Goal: Task Accomplishment & Management: Manage account settings

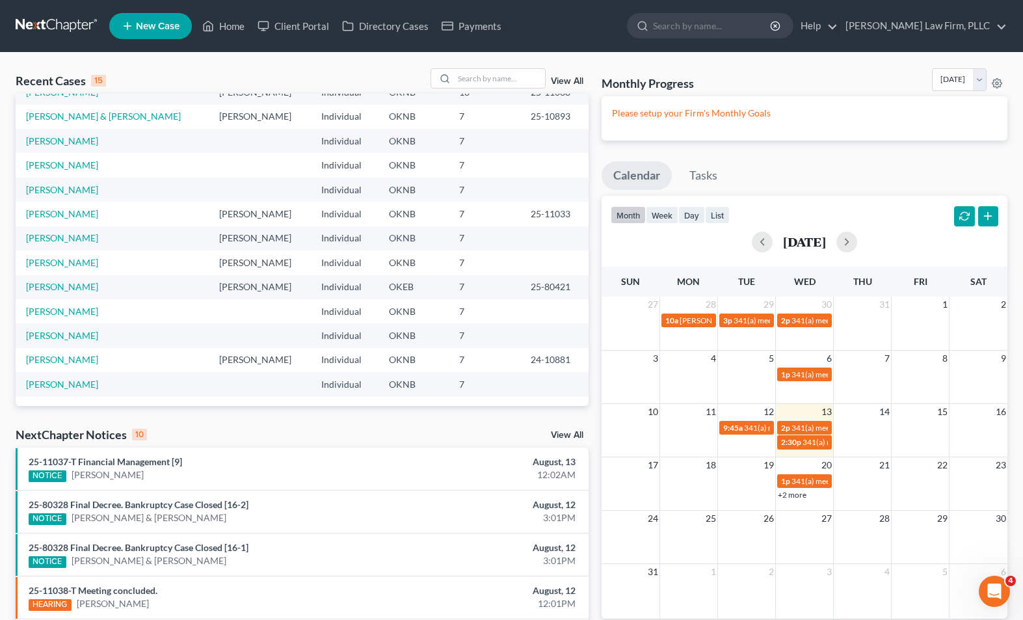
scroll to position [89, 0]
click at [75, 306] on link "[PERSON_NAME]" at bounding box center [62, 310] width 72 height 11
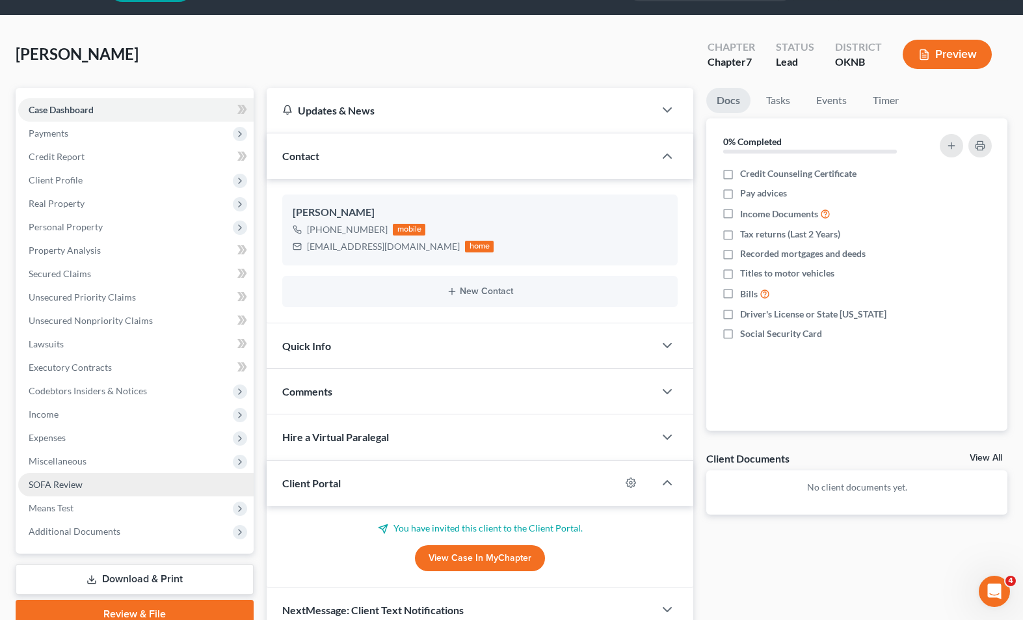
scroll to position [99, 0]
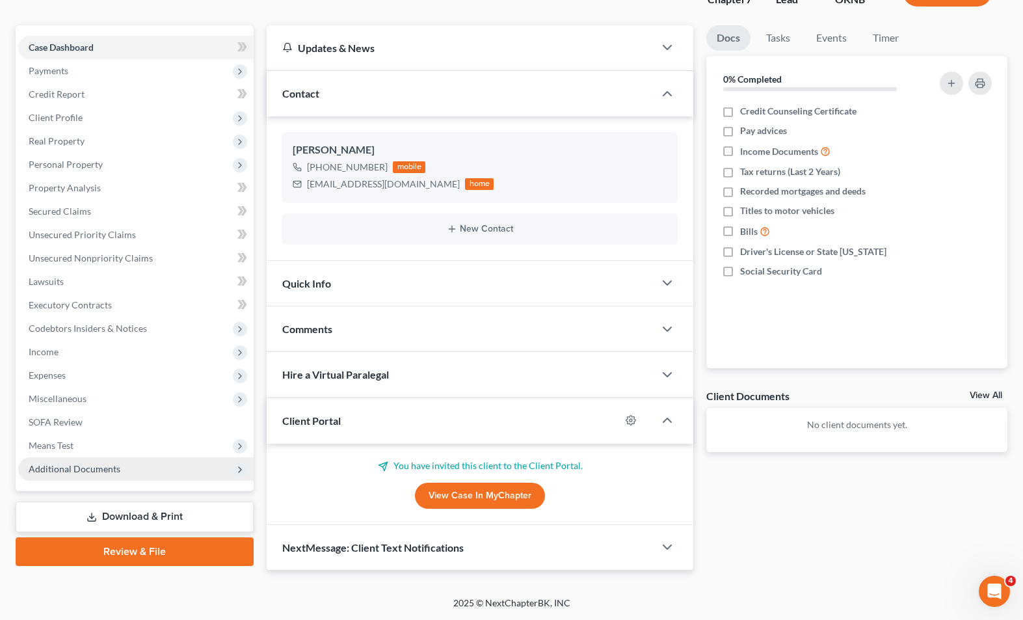
click at [226, 464] on span "Additional Documents" at bounding box center [135, 468] width 235 height 23
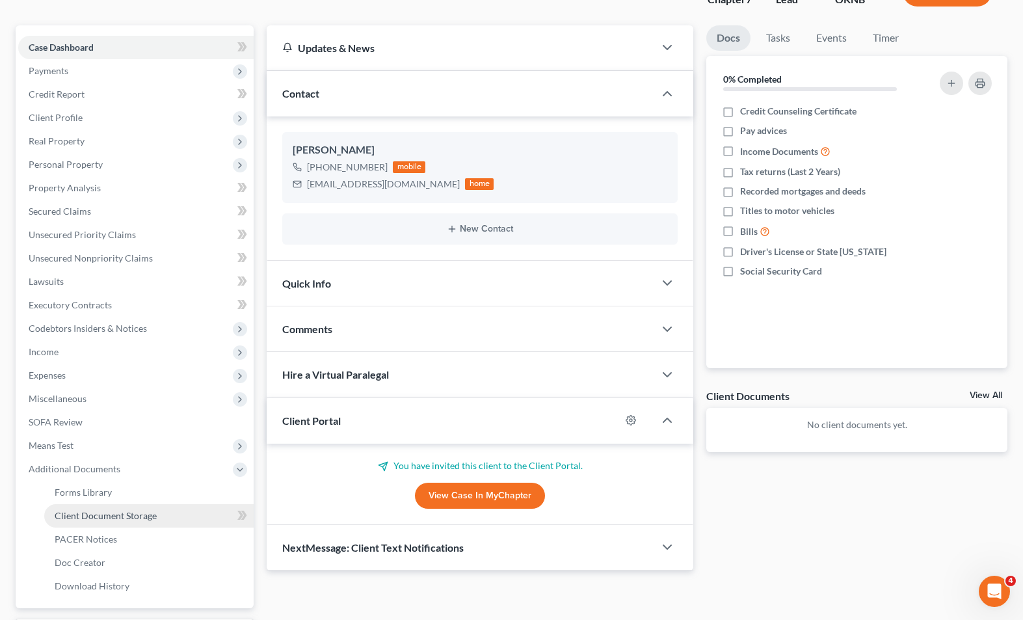
click at [128, 510] on span "Client Document Storage" at bounding box center [106, 515] width 102 height 11
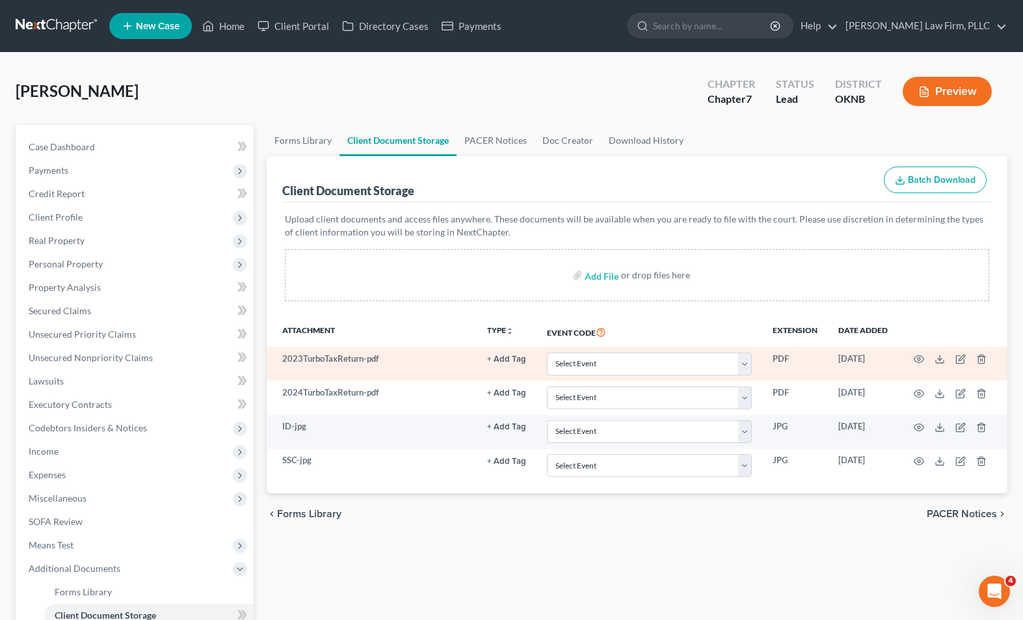
click at [520, 358] on button "+ Add Tag" at bounding box center [506, 359] width 39 height 8
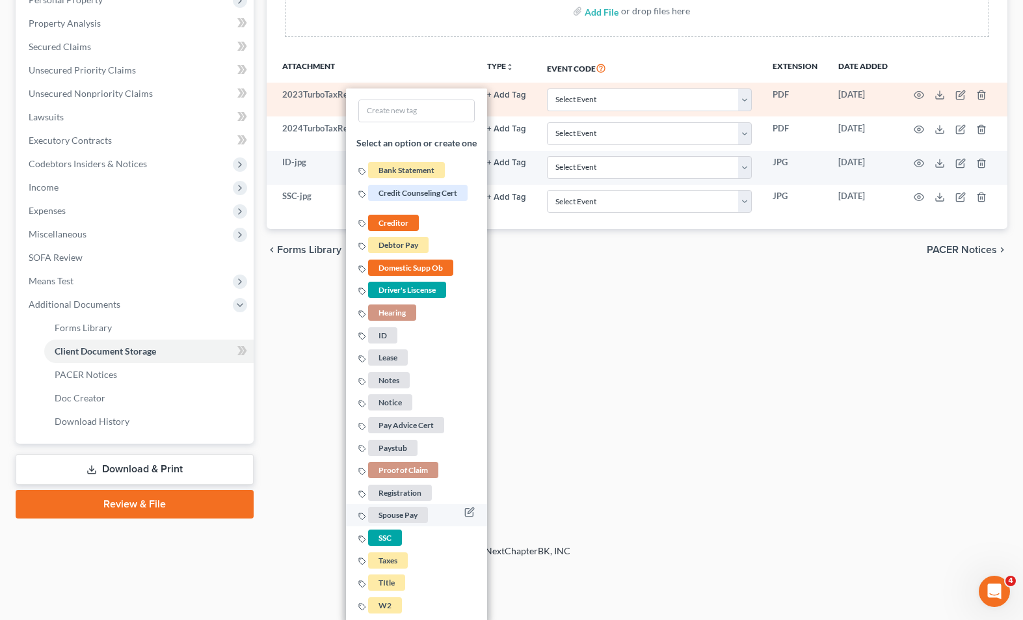
scroll to position [265, 0]
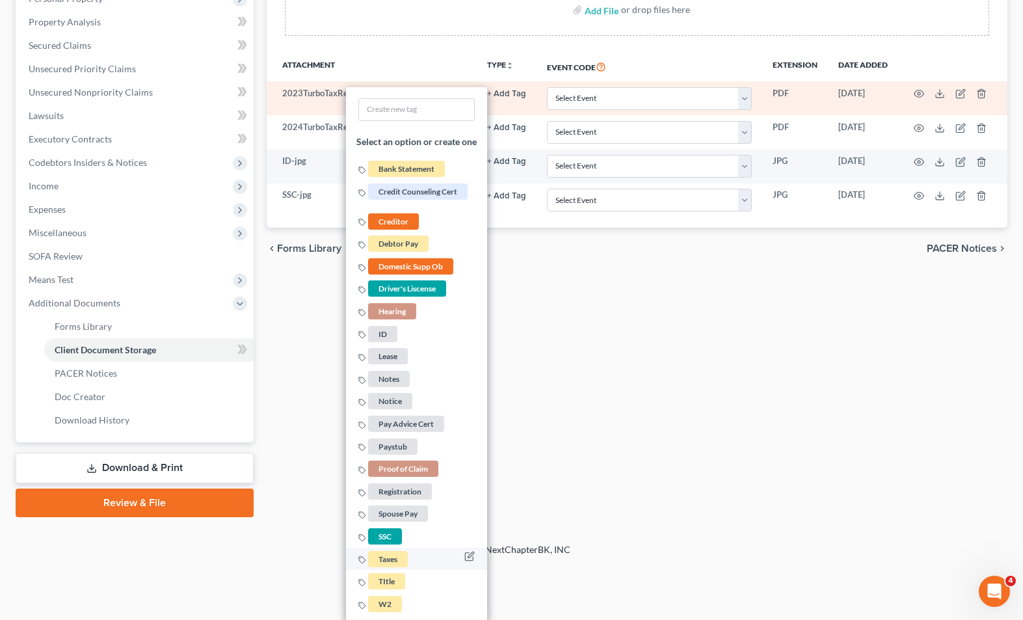
click at [395, 555] on span "Taxes" at bounding box center [389, 558] width 40 height 16
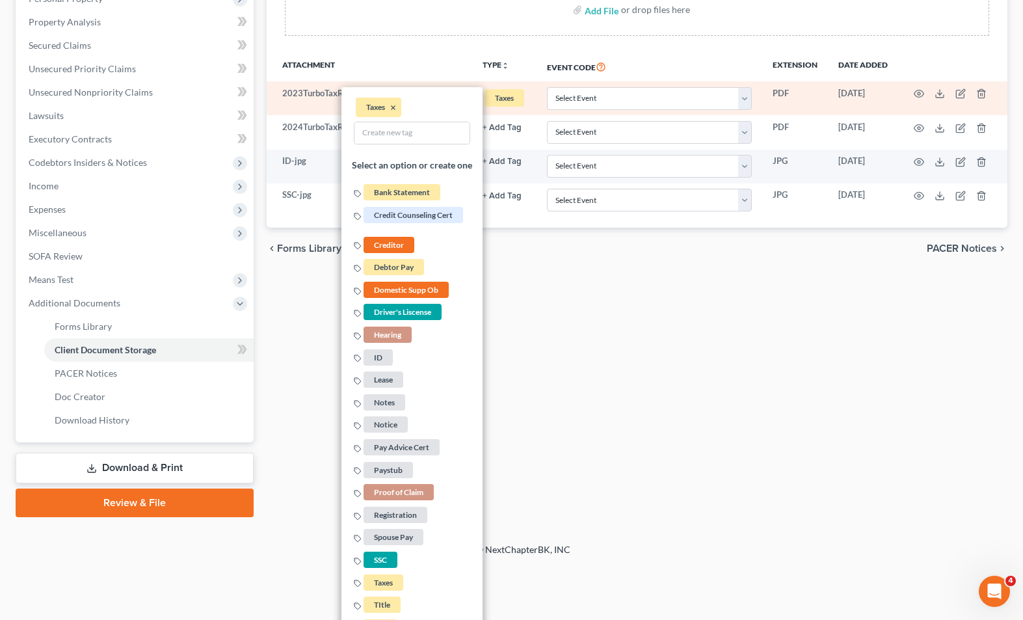
drag, startPoint x: 543, startPoint y: 263, endPoint x: 529, endPoint y: 152, distance: 112.0
click at [540, 228] on div "chevron_left Forms Library PACER Notices chevron_right" at bounding box center [637, 249] width 741 height 42
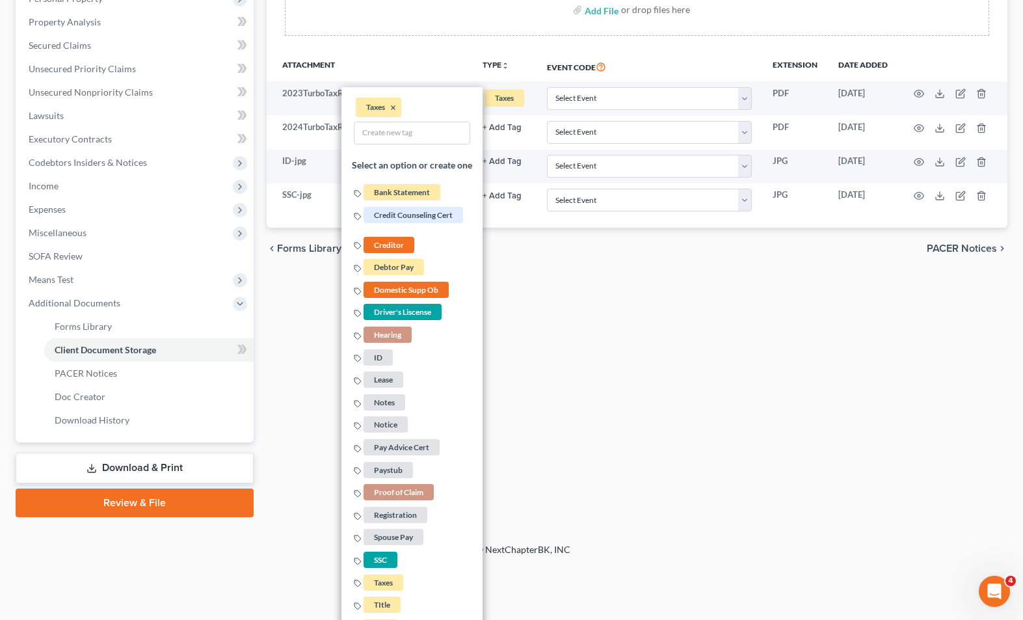
scroll to position [212, 0]
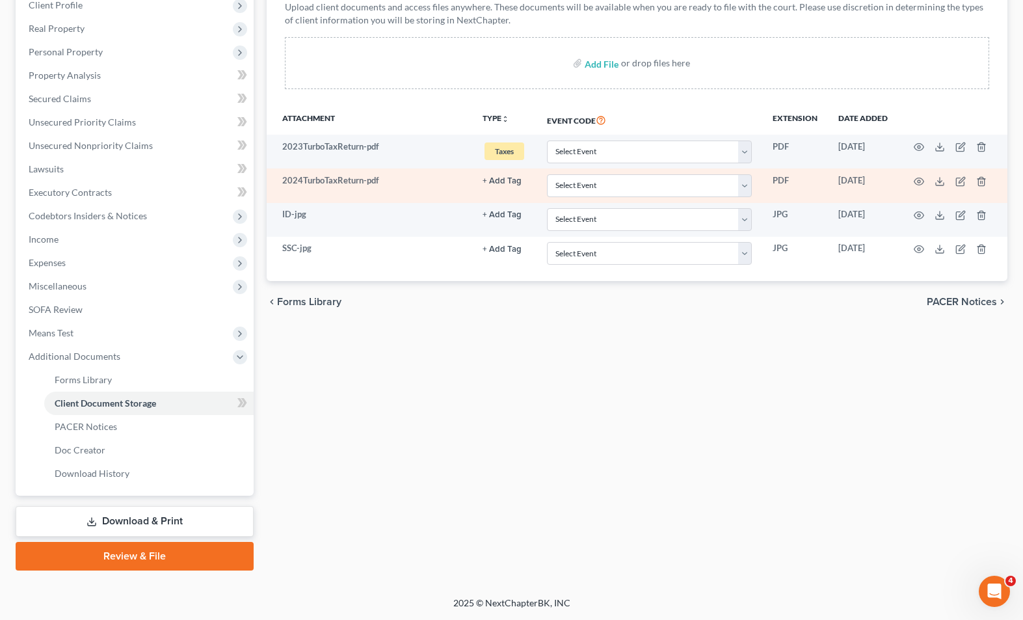
click at [501, 182] on button "+ Add Tag" at bounding box center [502, 181] width 39 height 8
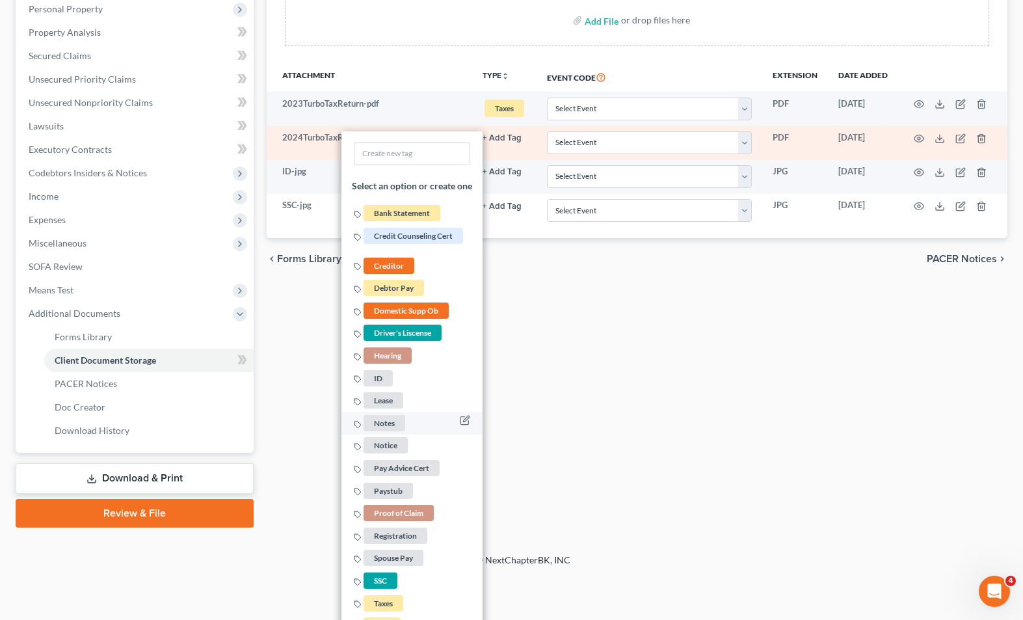
scroll to position [300, 0]
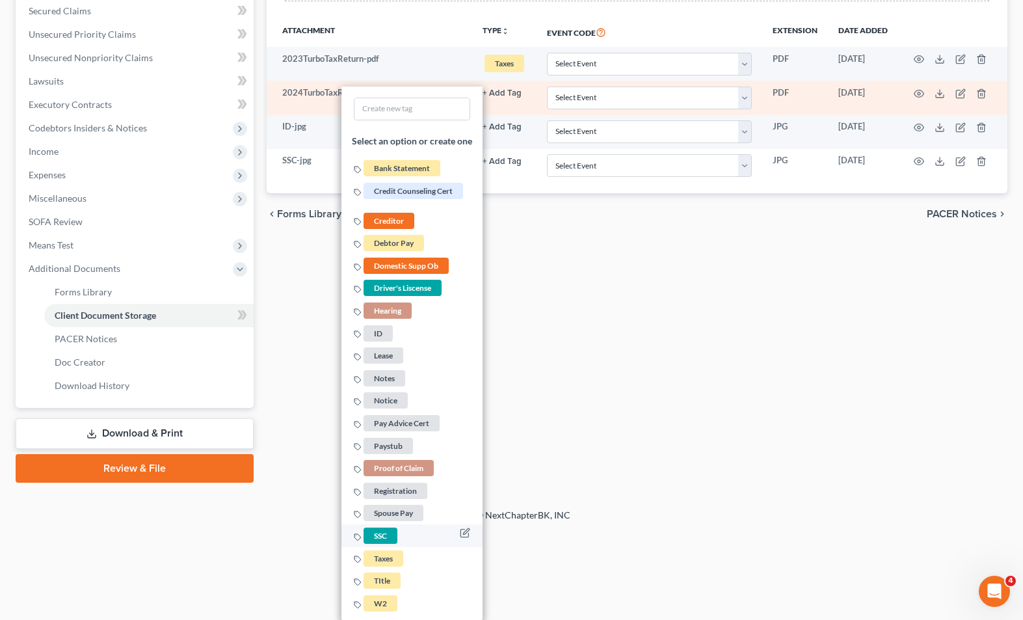
click at [378, 558] on span "Taxes" at bounding box center [384, 558] width 40 height 16
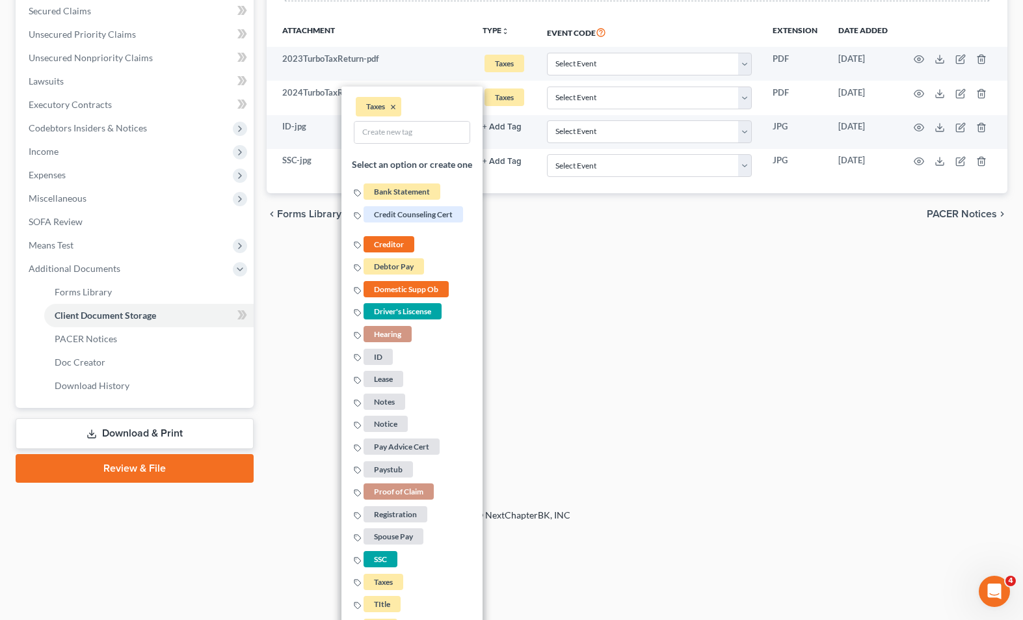
click at [516, 196] on div "chevron_left Forms Library PACER Notices chevron_right" at bounding box center [637, 214] width 741 height 42
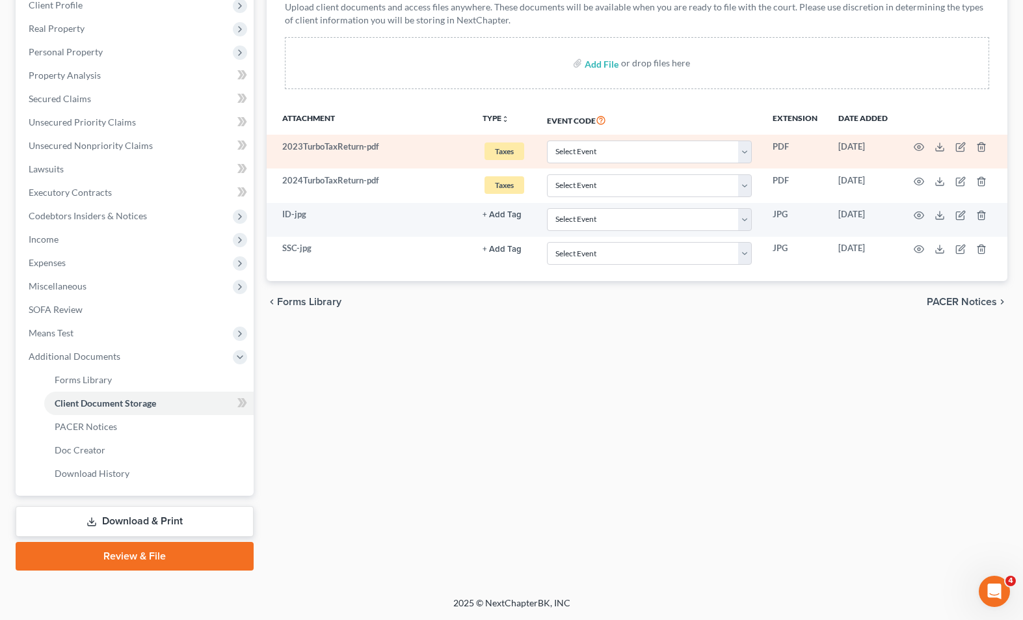
scroll to position [212, 0]
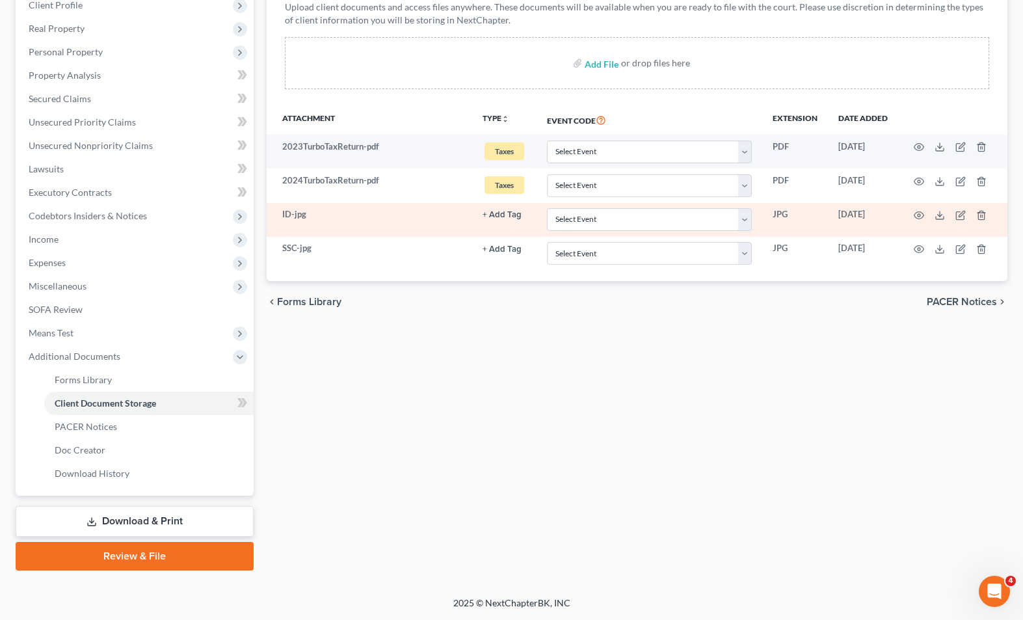
click at [510, 212] on button "+ Add Tag" at bounding box center [502, 215] width 39 height 8
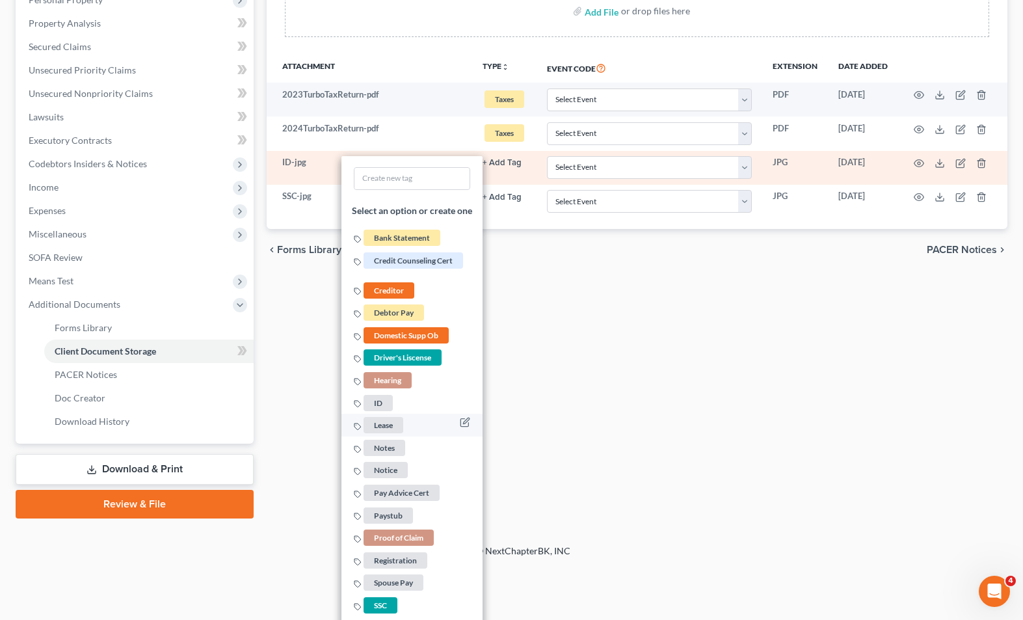
scroll to position [334, 0]
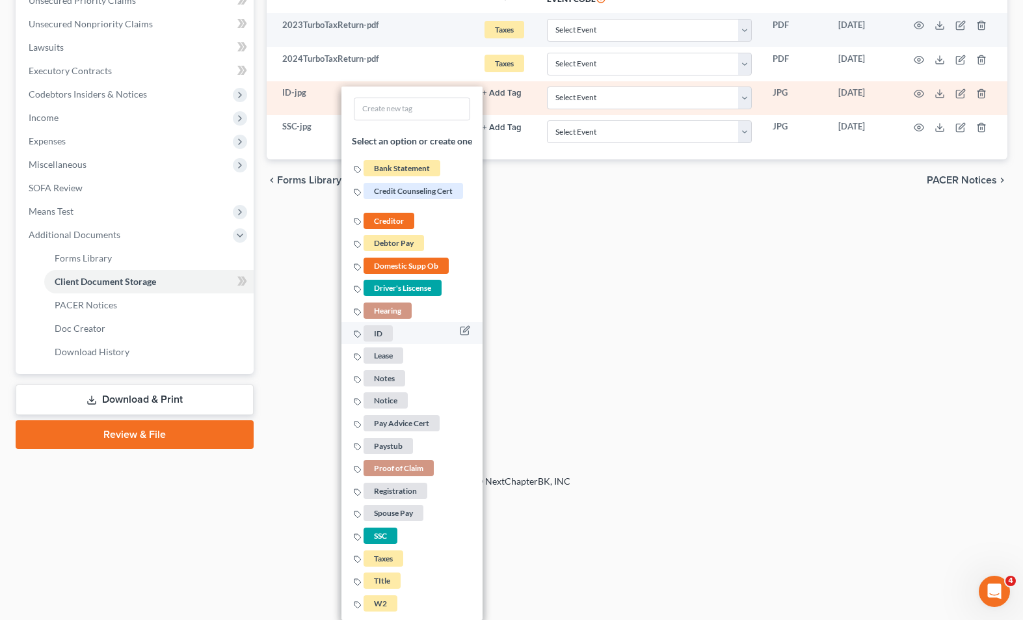
click at [378, 330] on span "ID" at bounding box center [378, 333] width 29 height 16
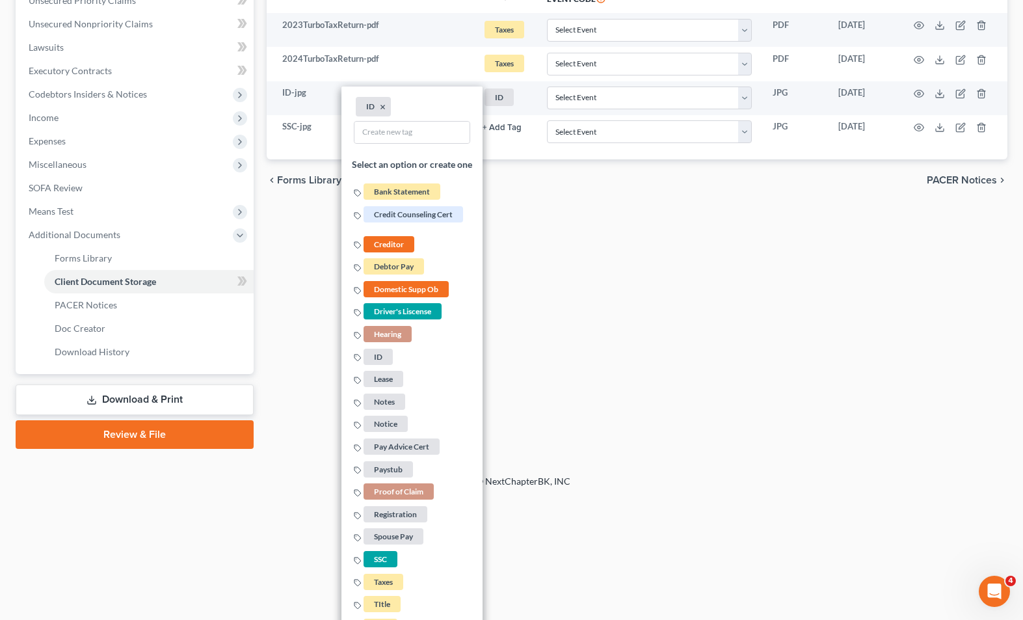
drag, startPoint x: 665, startPoint y: 302, endPoint x: 660, endPoint y: 295, distance: 8.5
click at [666, 301] on div "Forms Library Client Document Storage PACER Notices Doc Creator Download Histor…" at bounding box center [637, 119] width 754 height 657
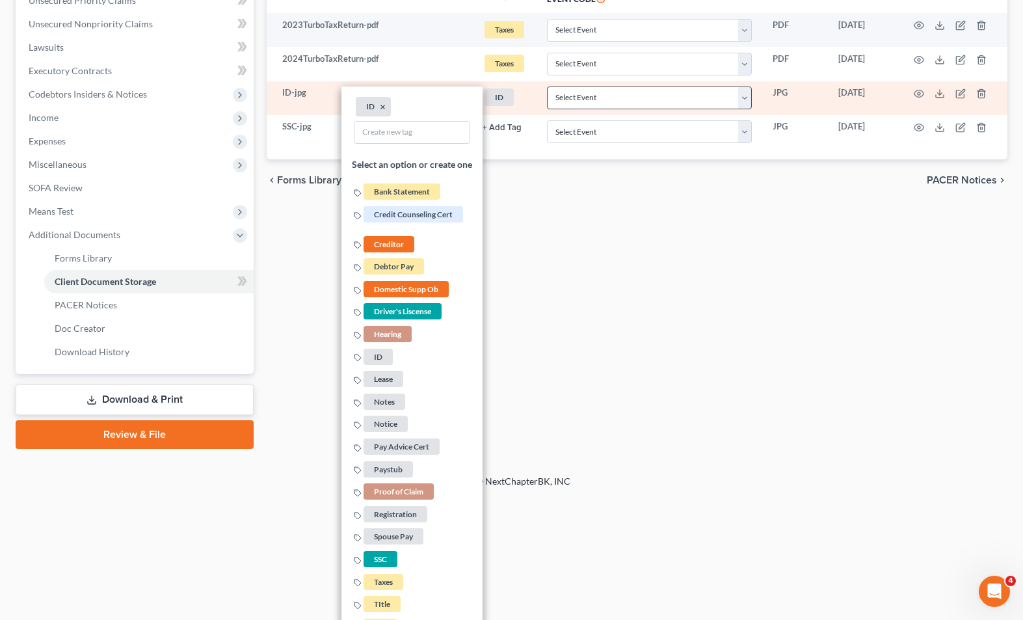
scroll to position [212, 0]
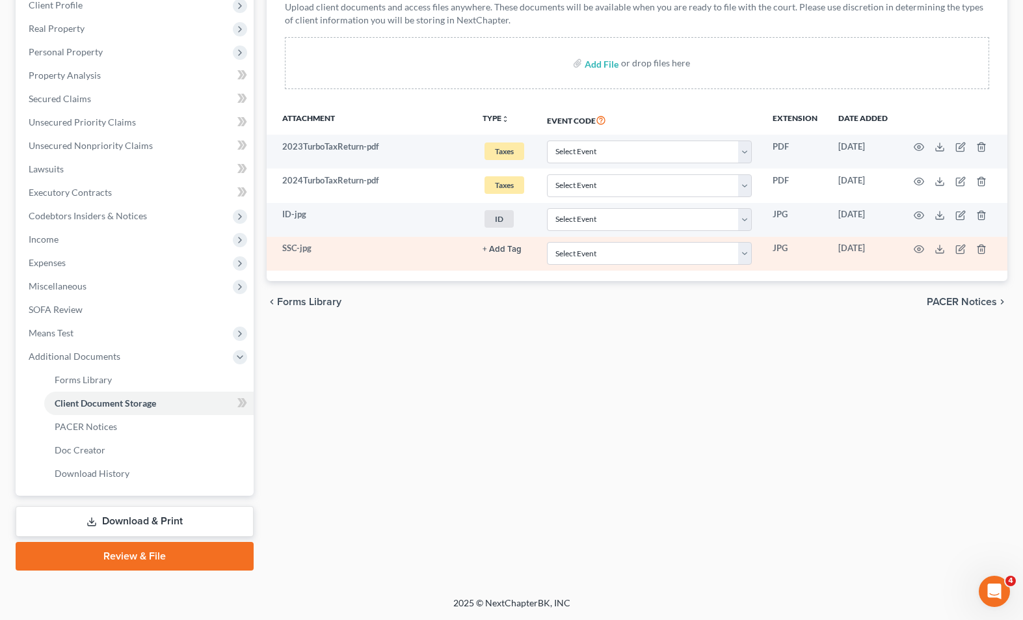
click at [511, 248] on button "+ Add Tag" at bounding box center [502, 249] width 39 height 8
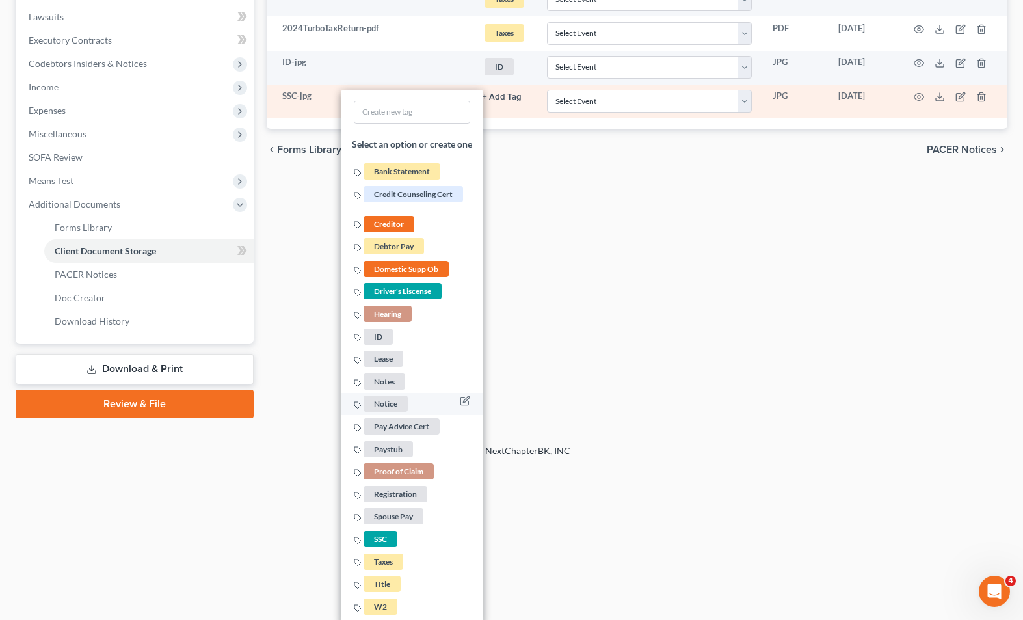
scroll to position [367, 0]
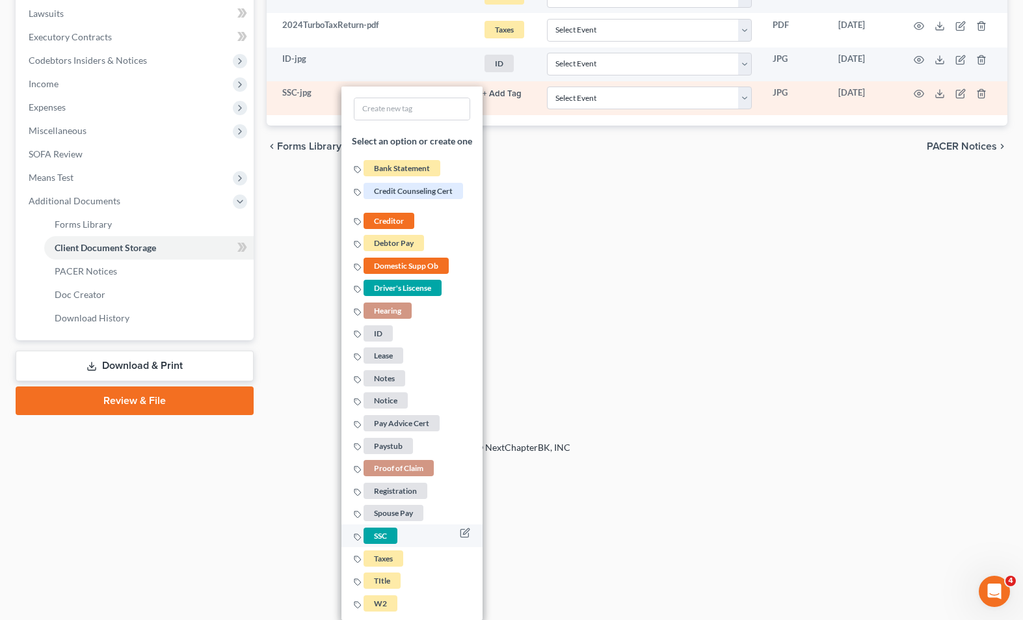
click at [403, 536] on li "SSC" at bounding box center [411, 536] width 141 height 23
click at [376, 536] on span "SSC" at bounding box center [381, 535] width 34 height 16
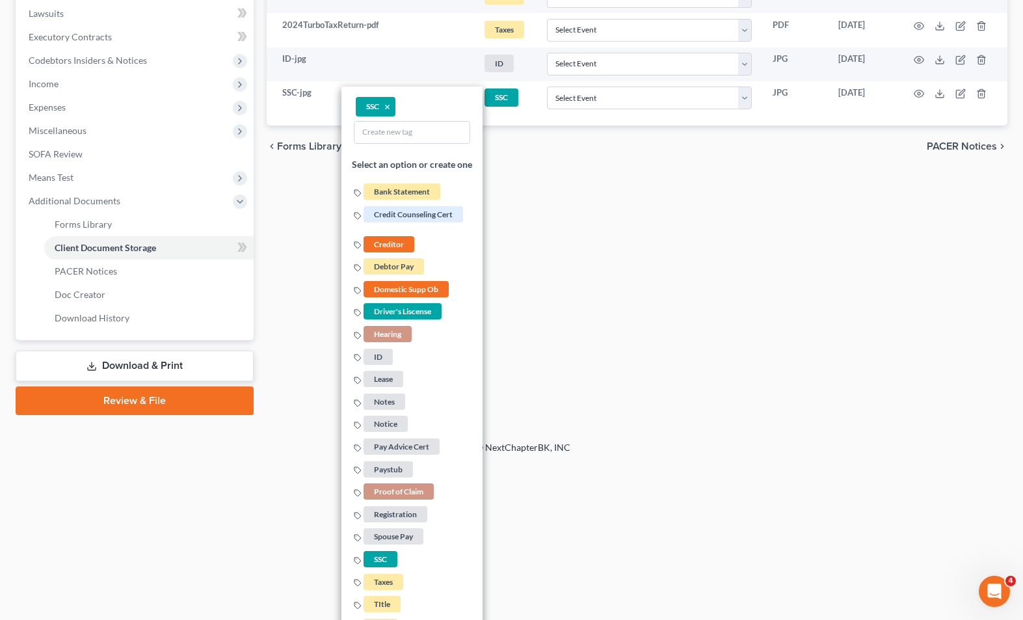
click at [722, 302] on div "Forms Library Client Document Storage PACER Notices Doc Creator Download Histor…" at bounding box center [637, 85] width 754 height 657
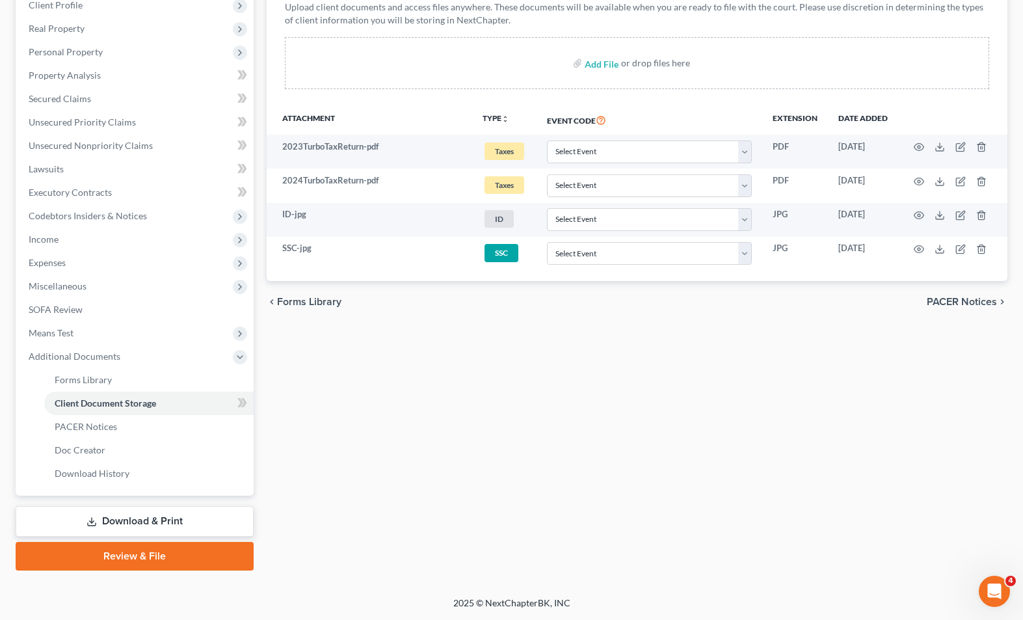
scroll to position [212, 0]
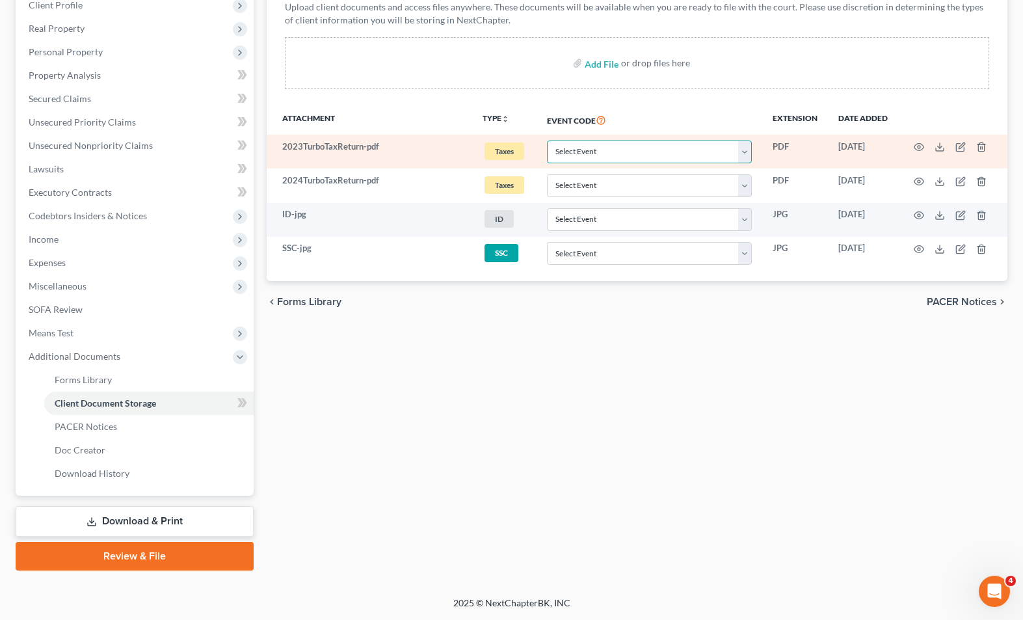
click at [743, 150] on select "Select Event Assumption of Lease Agreement Attachment to Voluntary Petition for…" at bounding box center [649, 151] width 205 height 23
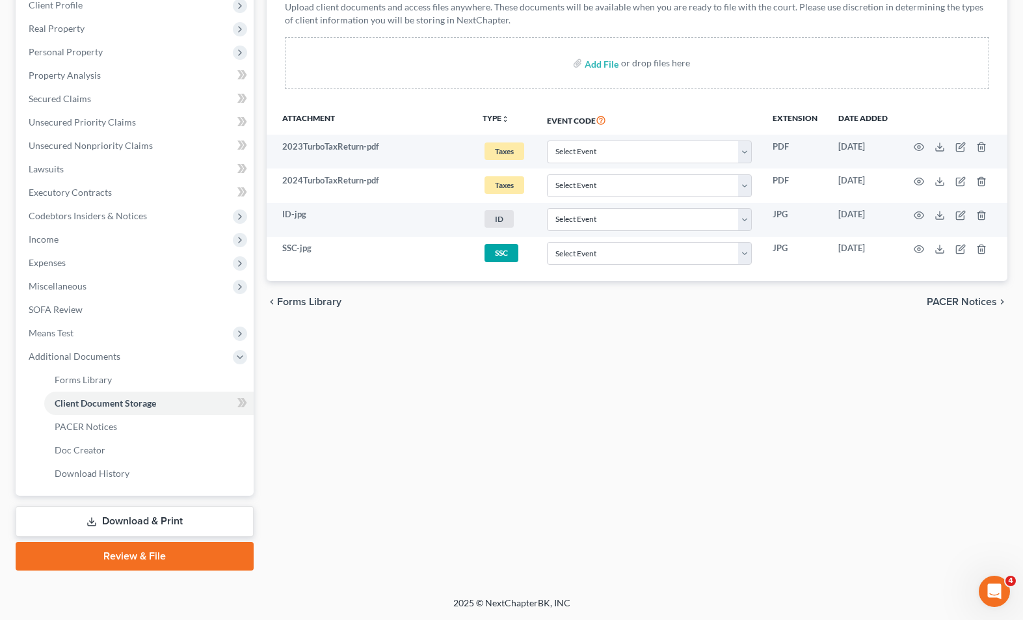
click at [412, 419] on div "Forms Library Client Document Storage PACER Notices Doc Creator Download Histor…" at bounding box center [637, 241] width 754 height 657
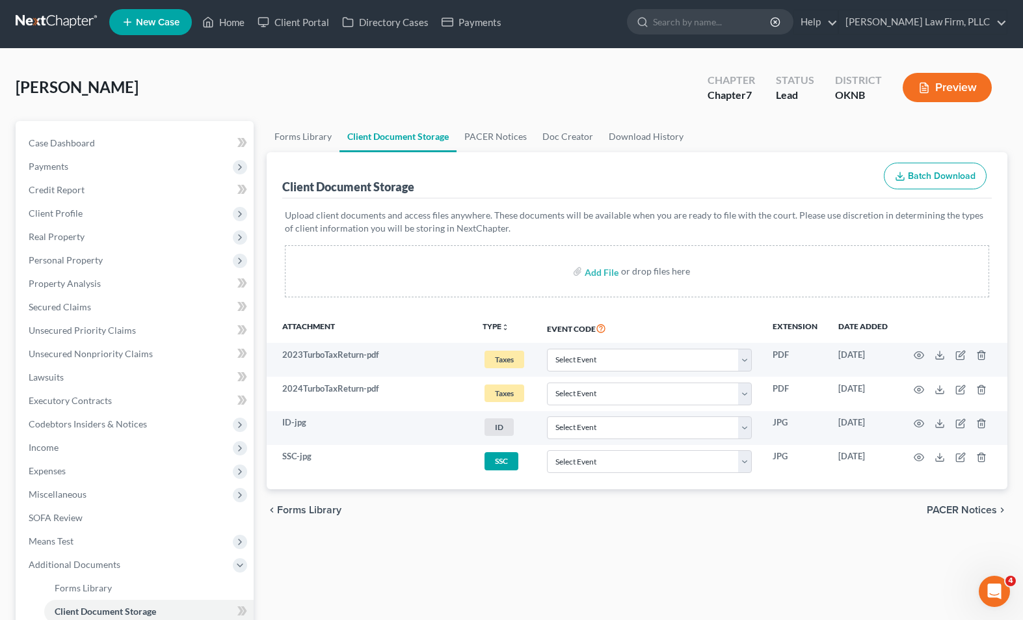
scroll to position [0, 0]
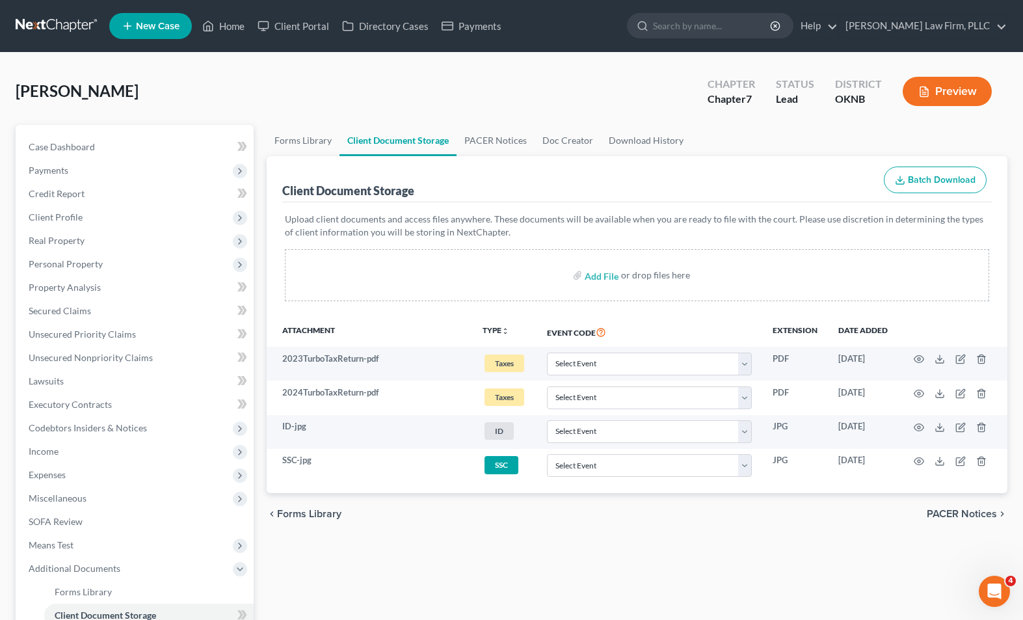
click at [83, 21] on link at bounding box center [57, 25] width 83 height 23
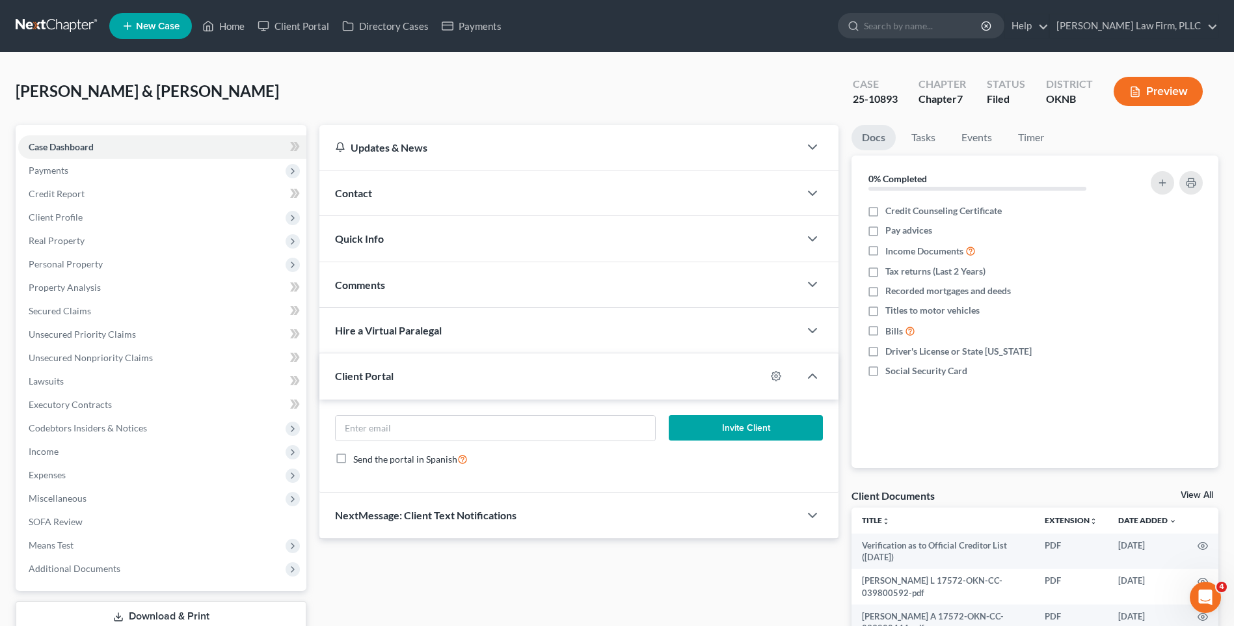
click at [71, 26] on link at bounding box center [57, 25] width 83 height 23
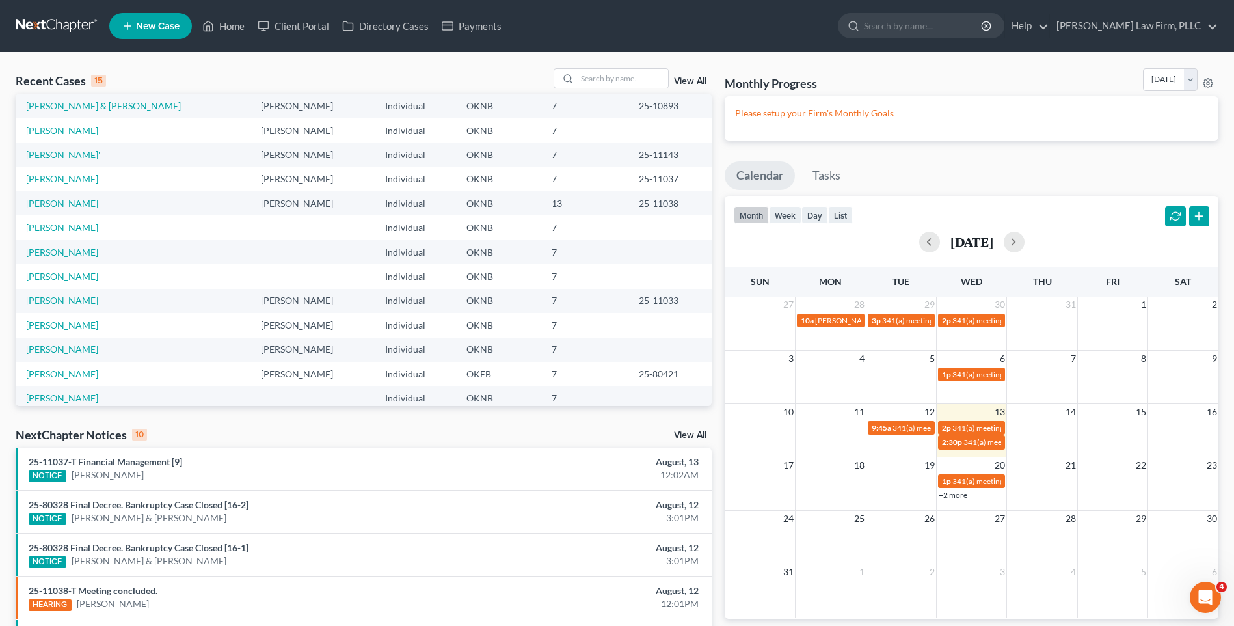
scroll to position [65, 0]
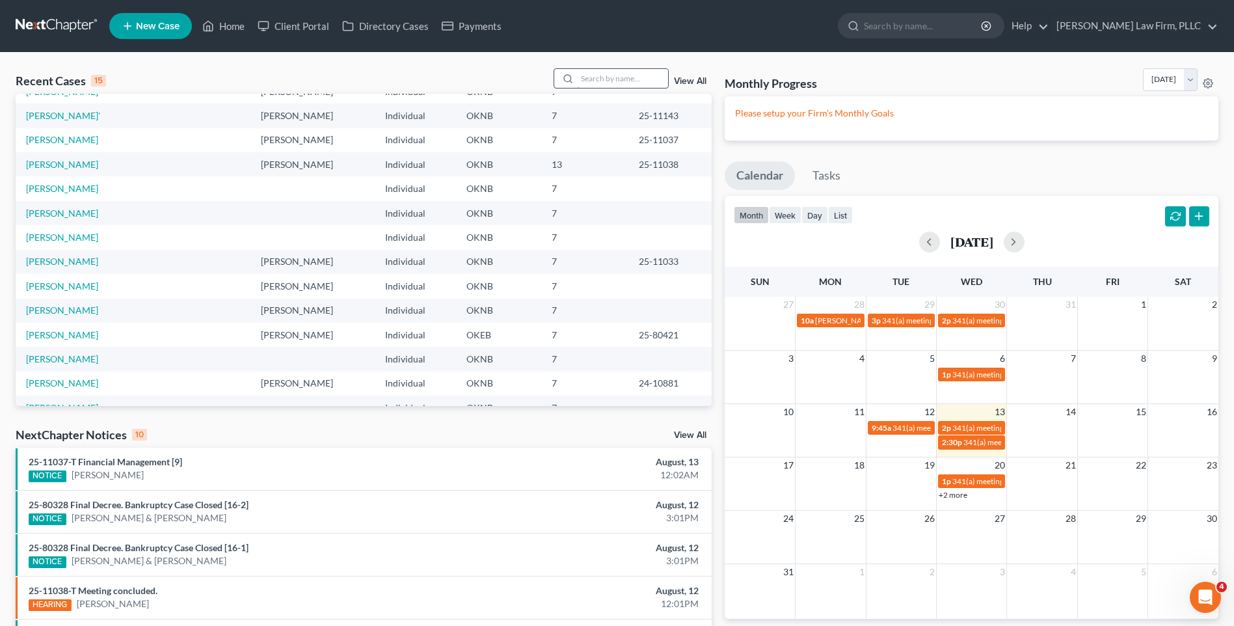
click at [612, 84] on input "search" at bounding box center [622, 78] width 91 height 19
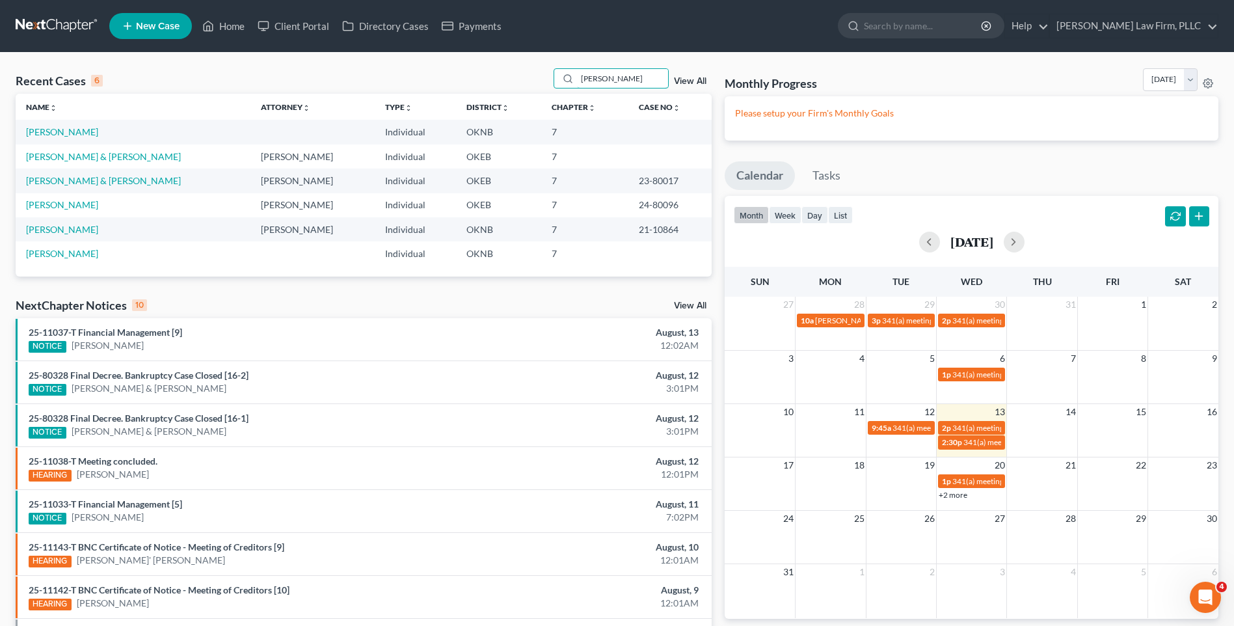
scroll to position [0, 0]
type input "daniel"
click at [64, 133] on link "Chaffee, Daniel" at bounding box center [62, 131] width 72 height 11
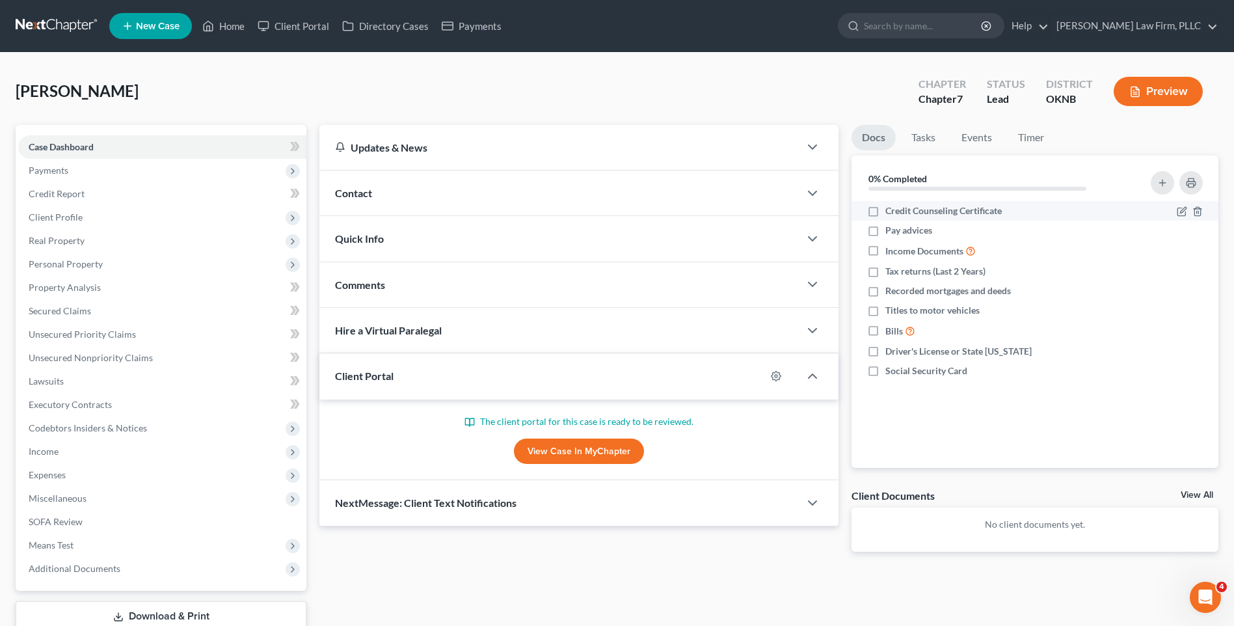
click at [933, 204] on span "Credit Counseling Certificate" at bounding box center [943, 210] width 116 height 13
click at [899, 204] on input "Credit Counseling Certificate" at bounding box center [894, 208] width 8 height 8
checkbox input "true"
click at [885, 231] on label "Pay advices" at bounding box center [908, 230] width 47 height 13
click at [890, 231] on input "Pay advices" at bounding box center [894, 228] width 8 height 8
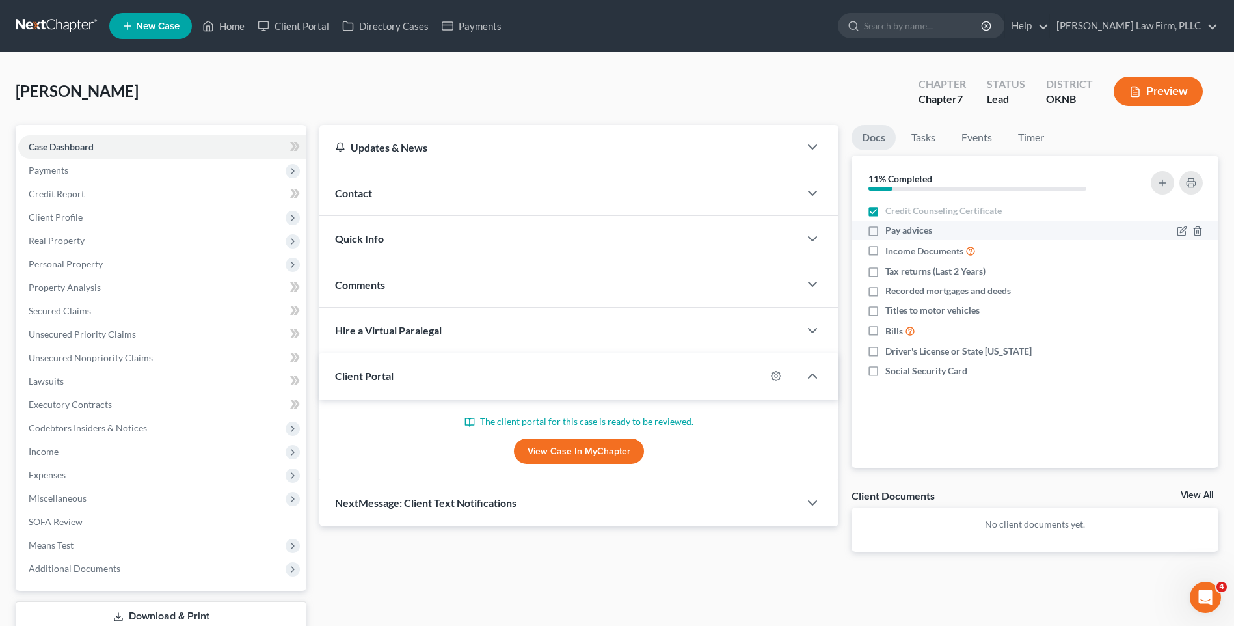
checkbox input "true"
click at [885, 248] on label "Income Documents" at bounding box center [930, 250] width 90 height 15
click at [890, 248] on input "Income Documents" at bounding box center [894, 247] width 8 height 8
checkbox input "true"
drag, startPoint x: 875, startPoint y: 232, endPoint x: 871, endPoint y: 222, distance: 9.9
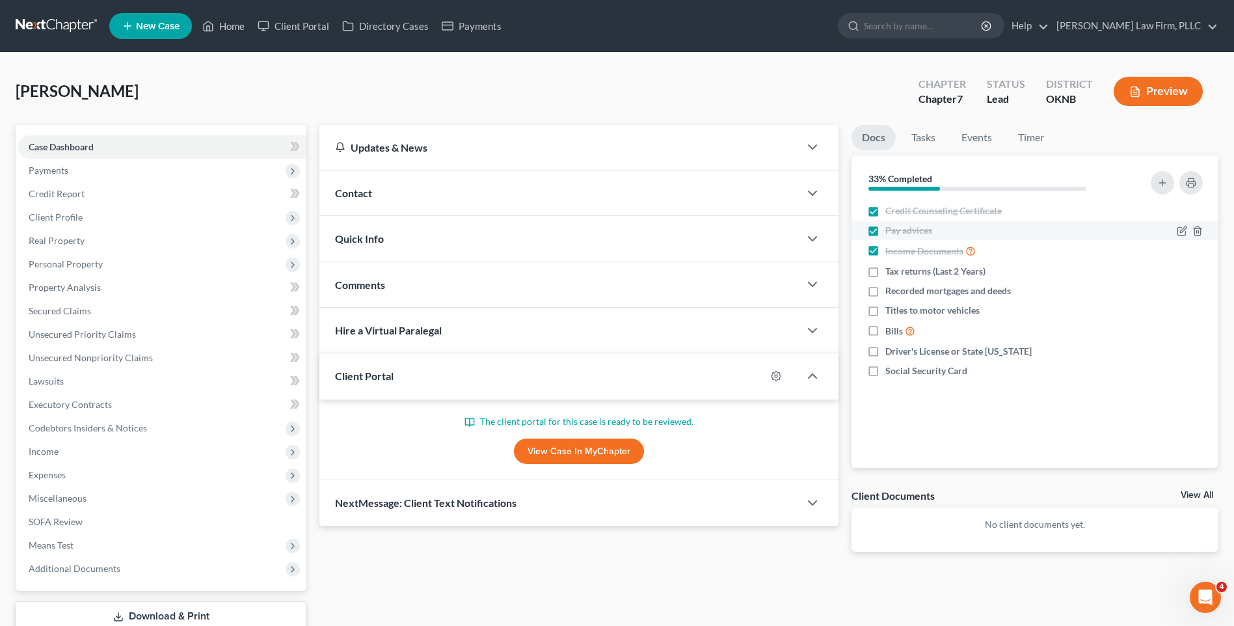
click at [885, 231] on label "Pay advices" at bounding box center [908, 230] width 47 height 13
click at [890, 231] on input "Pay advices" at bounding box center [894, 228] width 8 height 8
checkbox input "false"
click at [885, 207] on label "Credit Counseling Certificate" at bounding box center [943, 210] width 116 height 13
click at [890, 207] on input "Credit Counseling Certificate" at bounding box center [894, 208] width 8 height 8
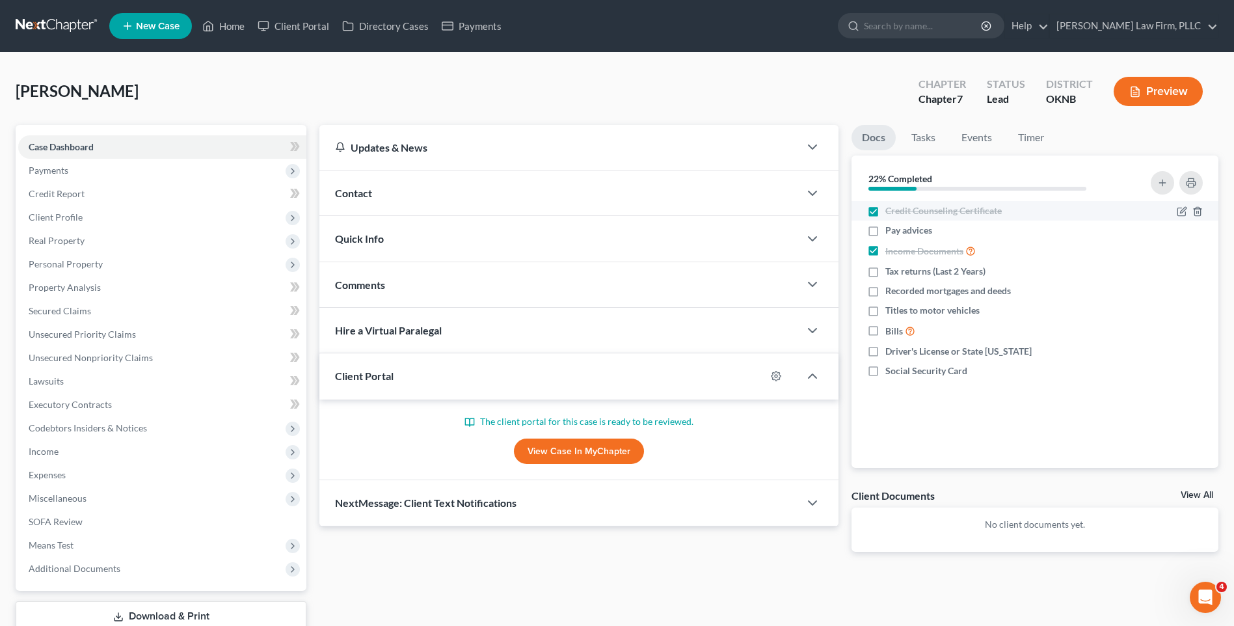
checkbox input "false"
click at [885, 252] on label "Income Documents" at bounding box center [930, 250] width 90 height 15
click at [890, 252] on input "Income Documents" at bounding box center [894, 247] width 8 height 8
checkbox input "false"
click at [77, 21] on link at bounding box center [57, 25] width 83 height 23
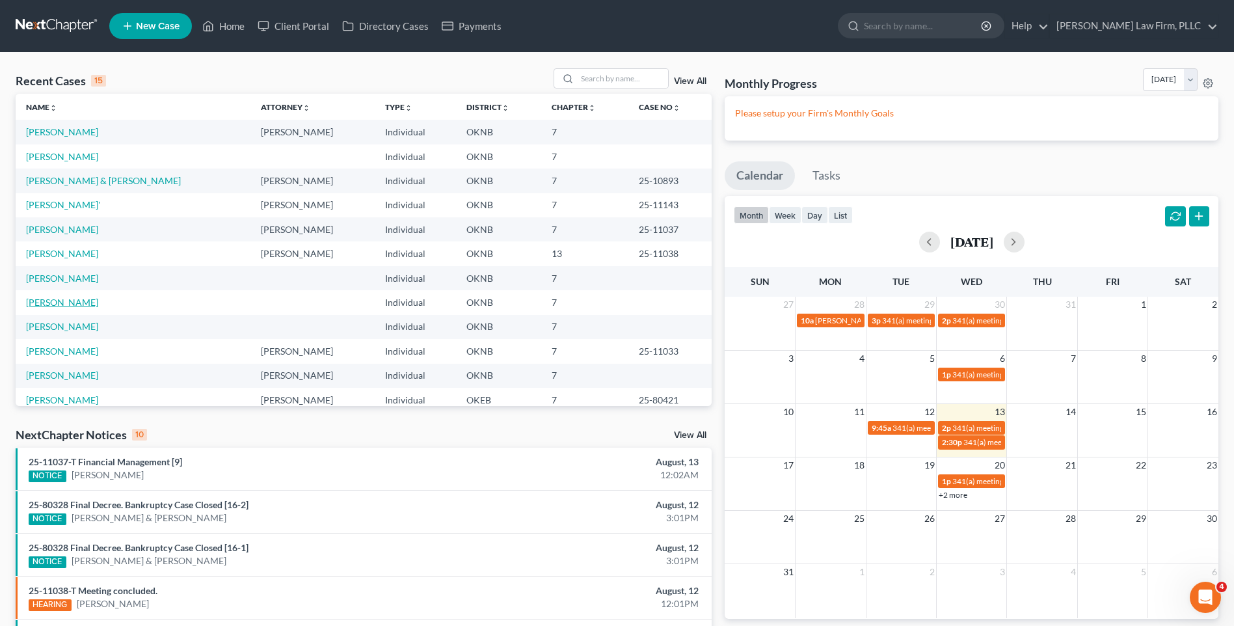
click at [51, 301] on link "Clayton, Bobbie" at bounding box center [62, 302] width 72 height 11
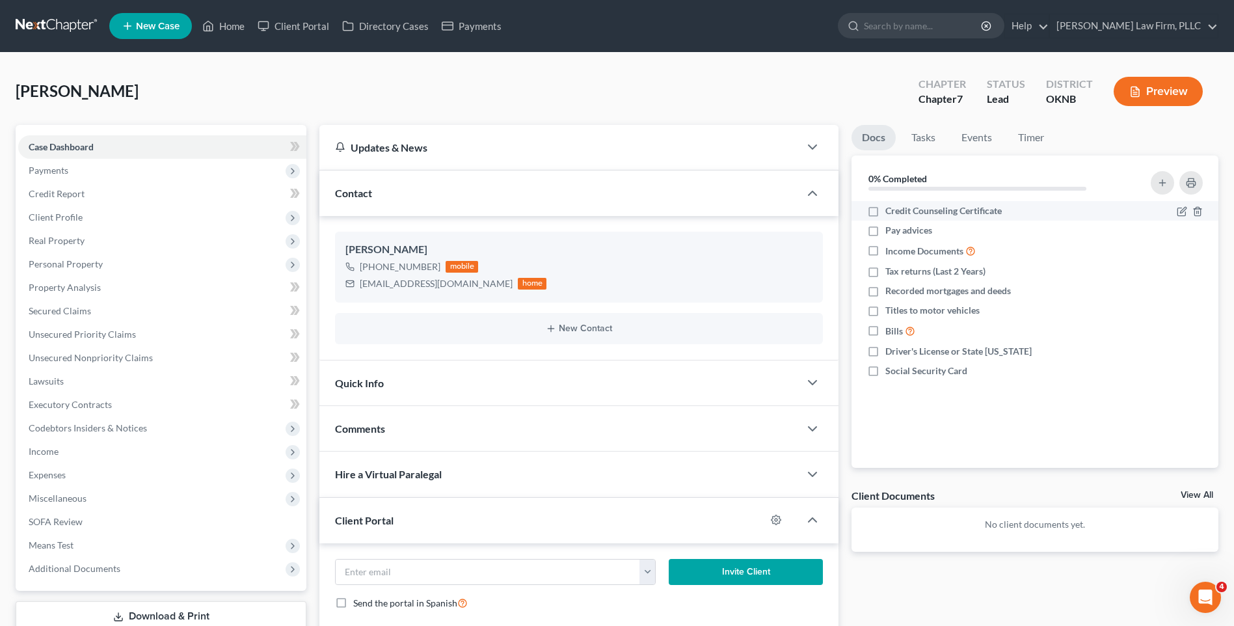
click at [885, 212] on label "Credit Counseling Certificate" at bounding box center [943, 210] width 116 height 13
click at [890, 212] on input "Credit Counseling Certificate" at bounding box center [894, 208] width 8 height 8
checkbox input "true"
click at [885, 272] on label "Tax returns (Last 2 Years)" at bounding box center [935, 271] width 100 height 13
click at [890, 272] on input "Tax returns (Last 2 Years)" at bounding box center [894, 269] width 8 height 8
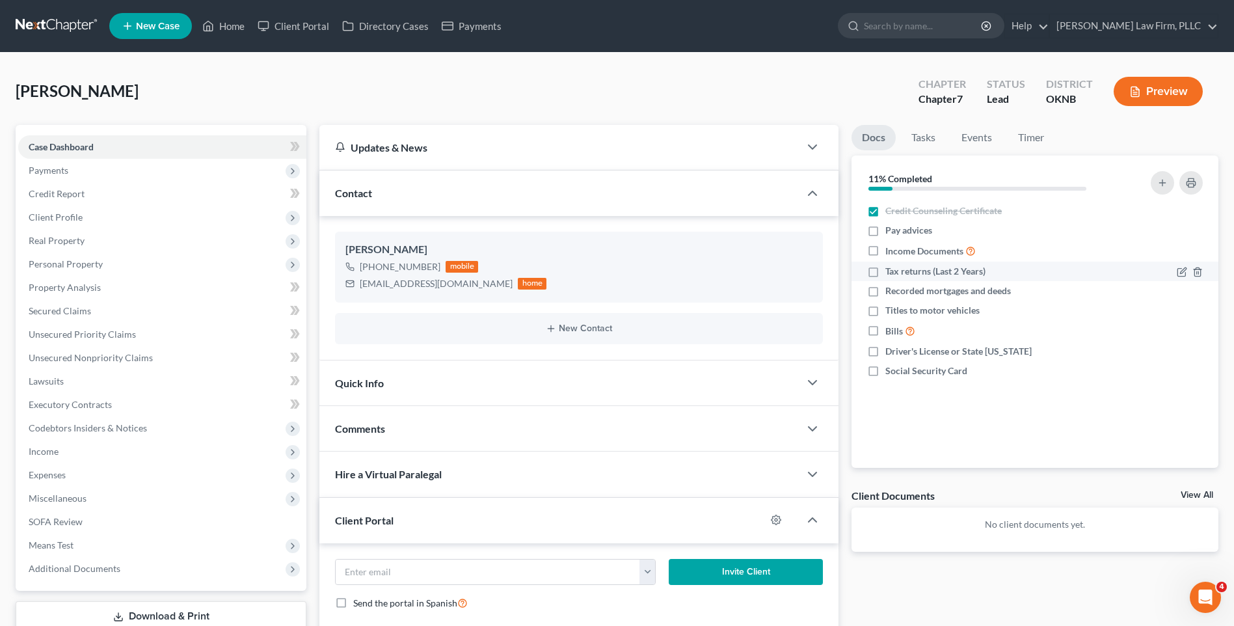
checkbox input "true"
click at [885, 371] on label "Social Security Card" at bounding box center [926, 370] width 82 height 13
click at [890, 371] on input "Social Security Card" at bounding box center [894, 368] width 8 height 8
checkbox input "true"
click at [885, 354] on label "Driver's License or State [US_STATE]" at bounding box center [958, 351] width 146 height 13
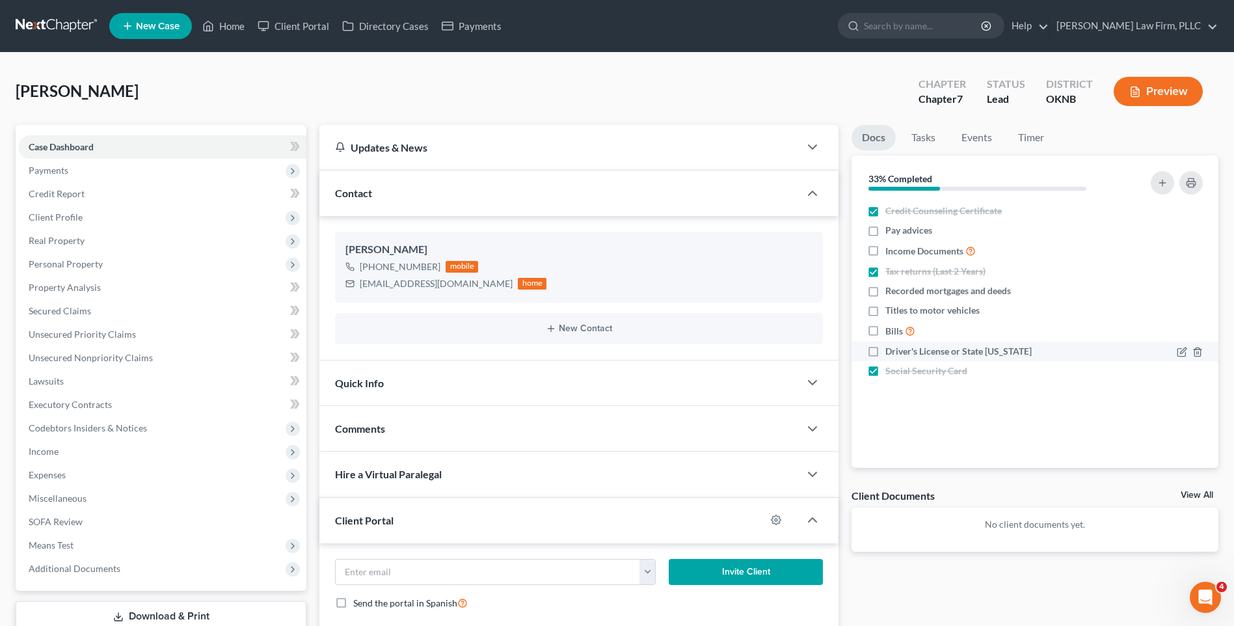
click at [890, 353] on input "Driver's License or State [US_STATE]" at bounding box center [894, 349] width 8 height 8
checkbox input "true"
click at [170, 565] on span "Additional Documents" at bounding box center [162, 568] width 288 height 23
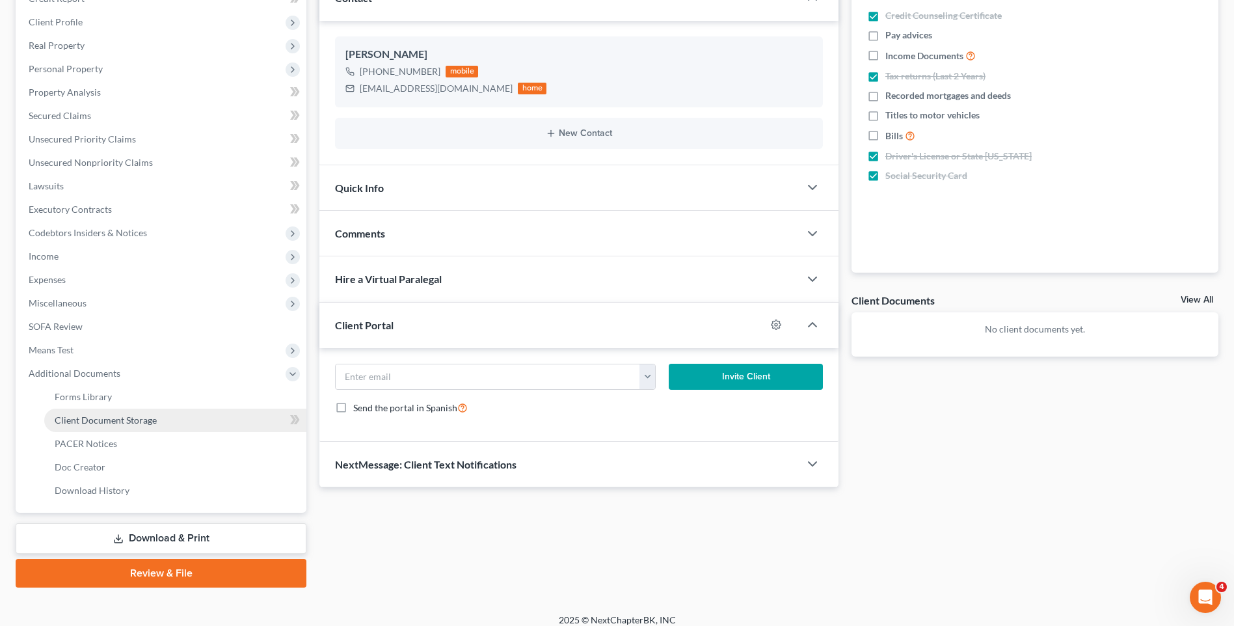
click at [129, 419] on span "Client Document Storage" at bounding box center [106, 419] width 102 height 11
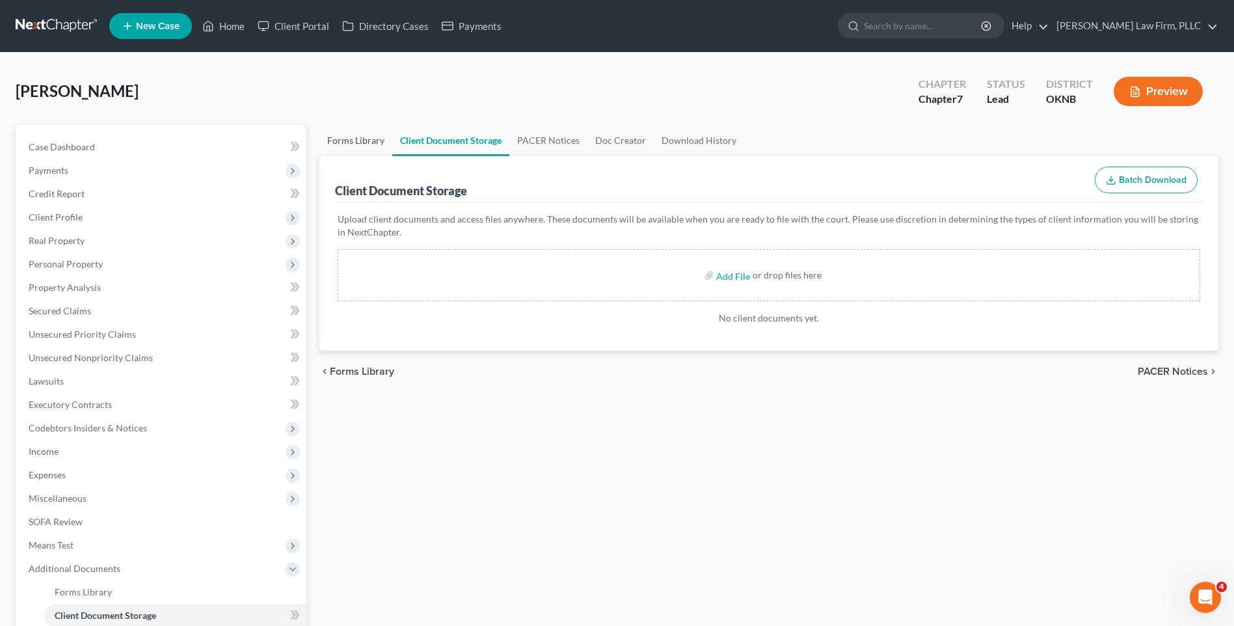
click at [338, 143] on link "Forms Library" at bounding box center [355, 140] width 73 height 31
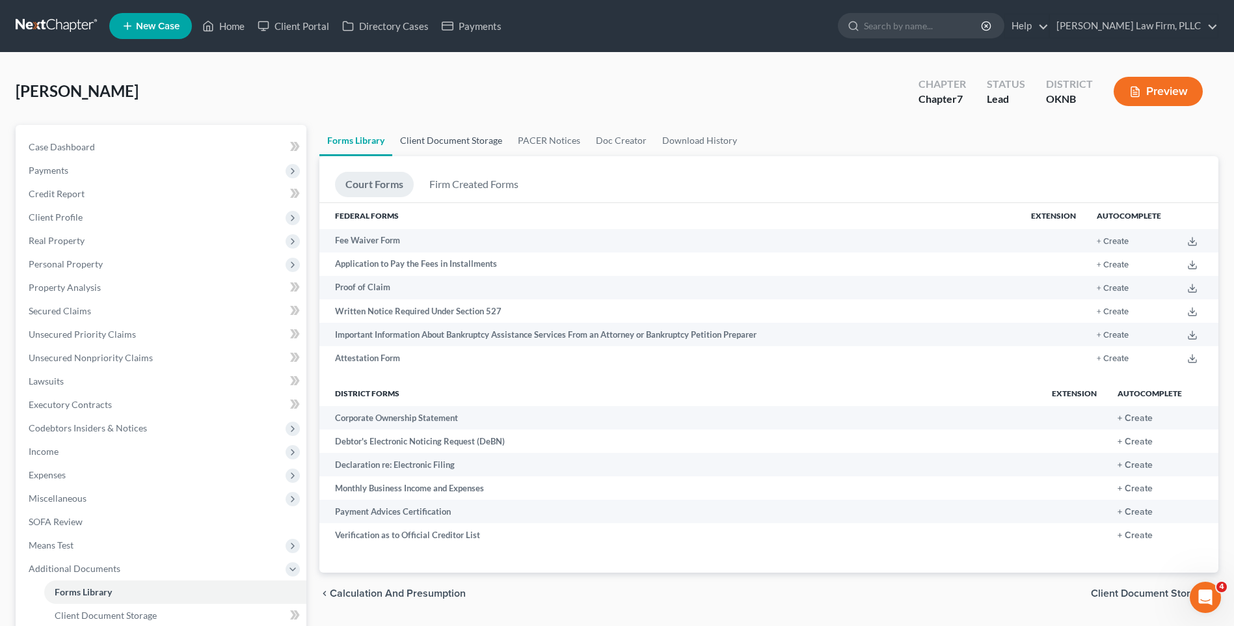
click at [463, 142] on link "Client Document Storage" at bounding box center [451, 140] width 118 height 31
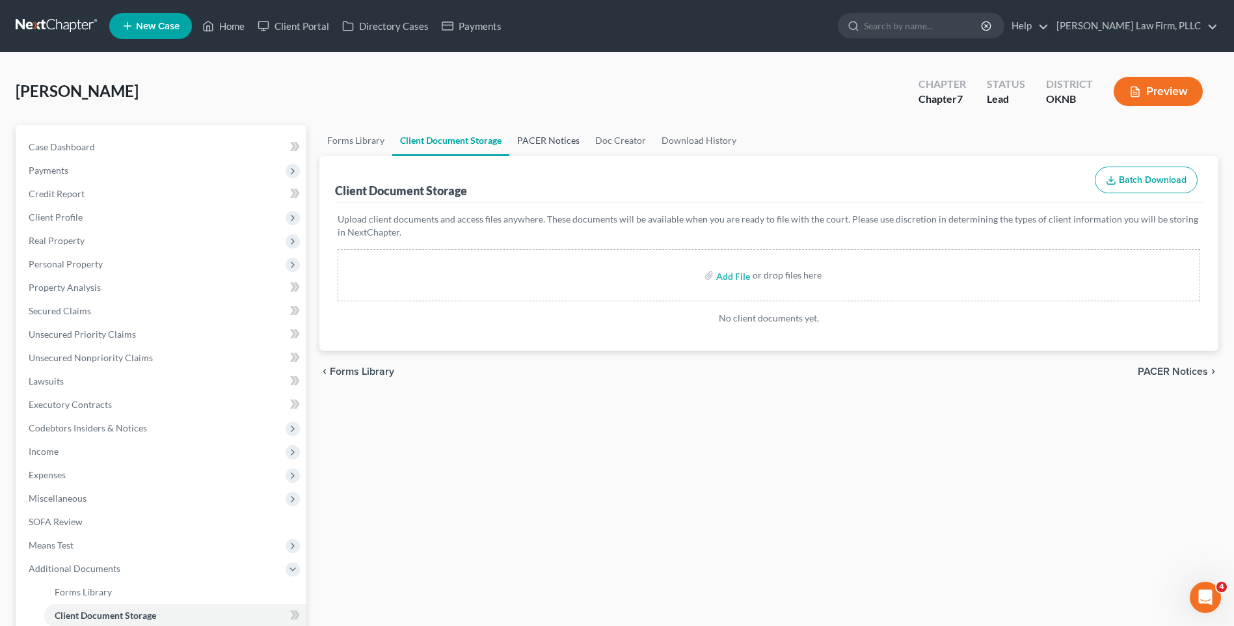
click at [529, 139] on link "PACER Notices" at bounding box center [548, 140] width 78 height 31
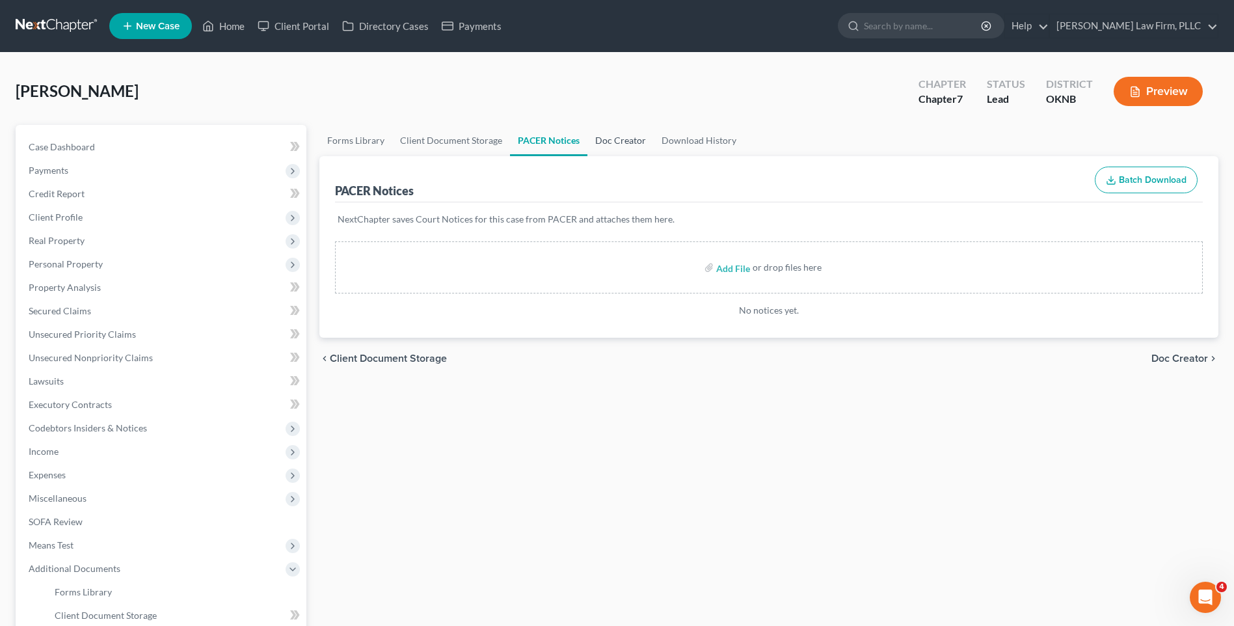
click at [606, 139] on link "Doc Creator" at bounding box center [620, 140] width 66 height 31
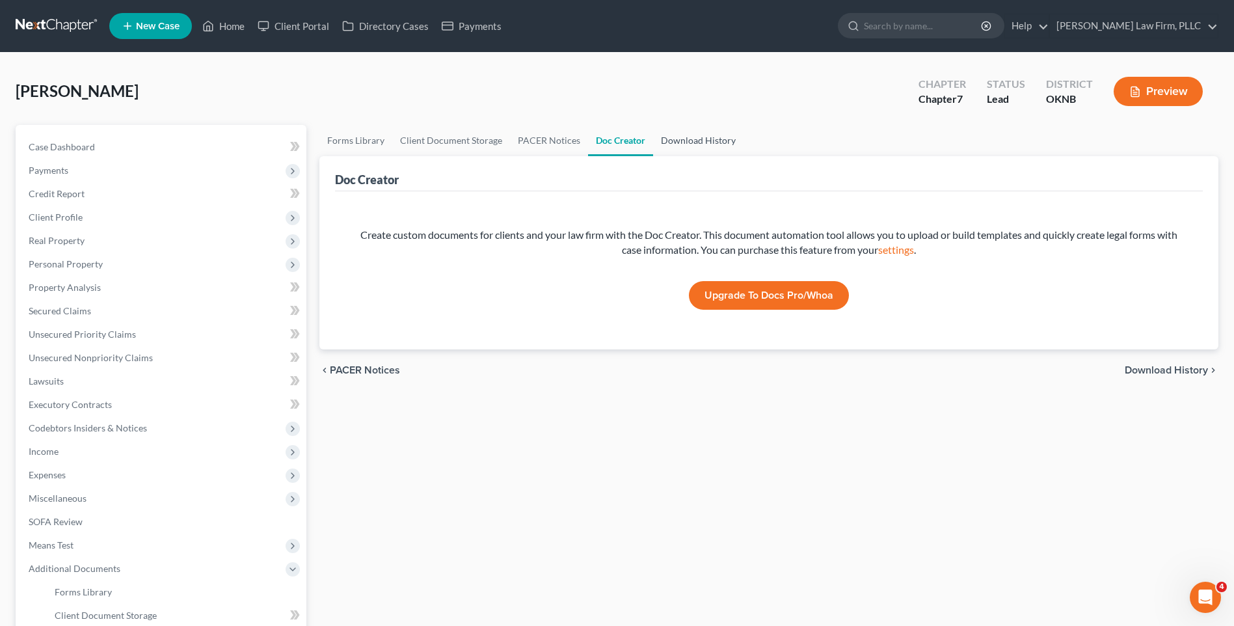
click at [689, 149] on link "Download History" at bounding box center [698, 140] width 90 height 31
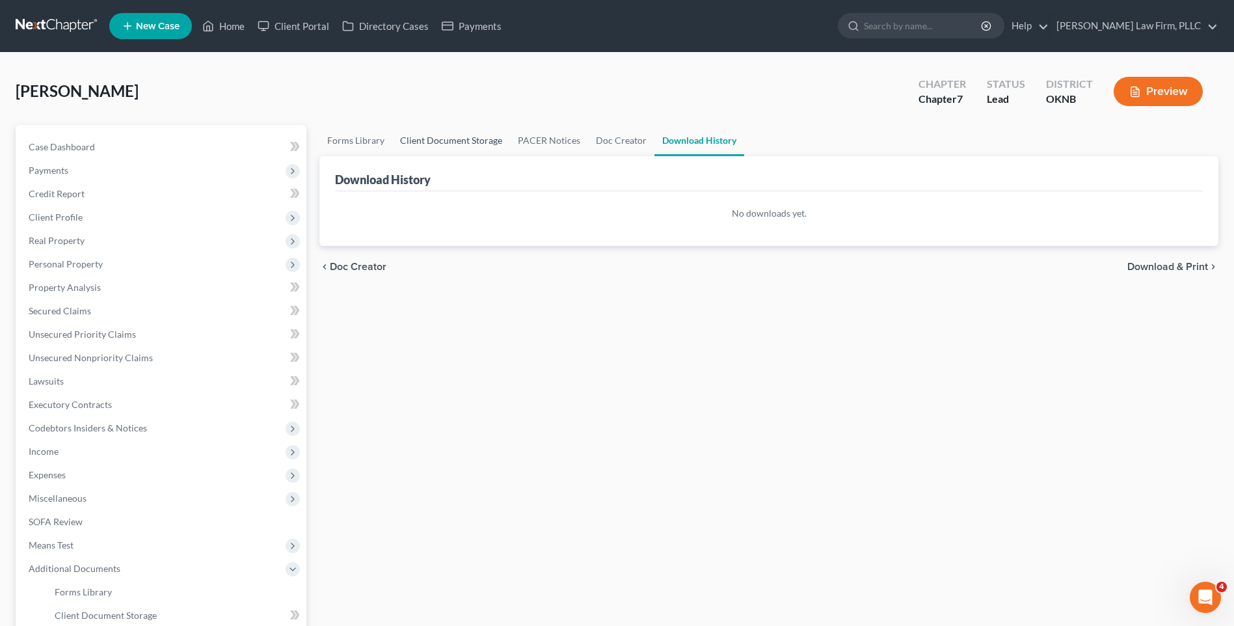
click at [465, 148] on link "Client Document Storage" at bounding box center [451, 140] width 118 height 31
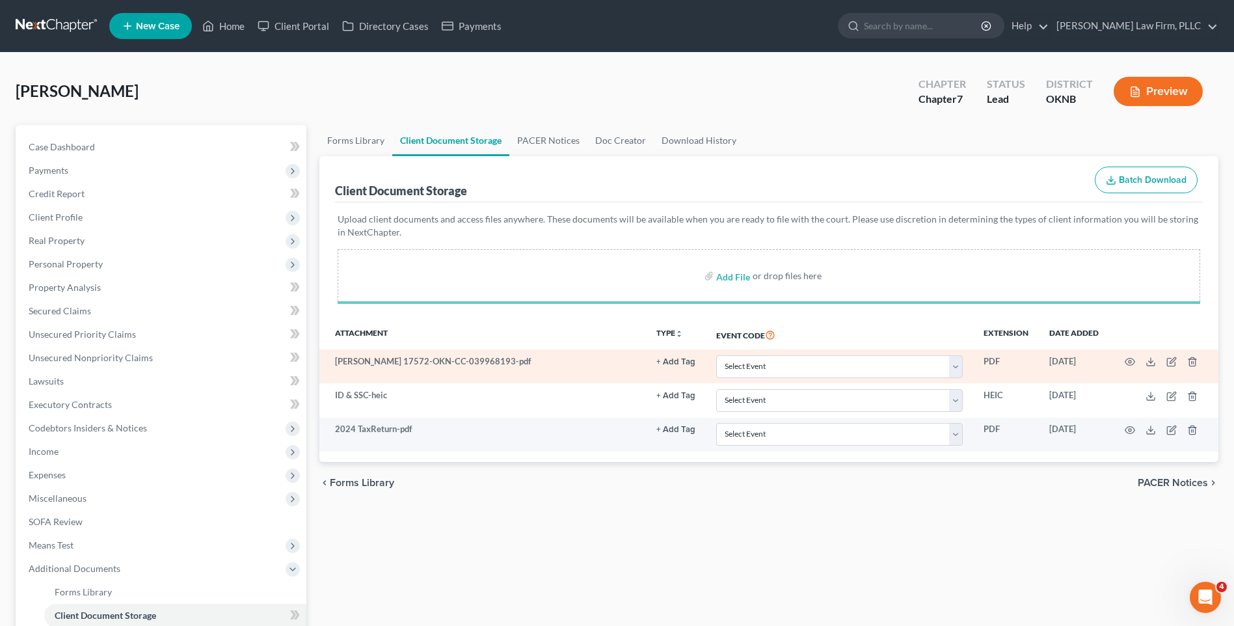
click at [687, 364] on button "+ Add Tag" at bounding box center [675, 362] width 39 height 8
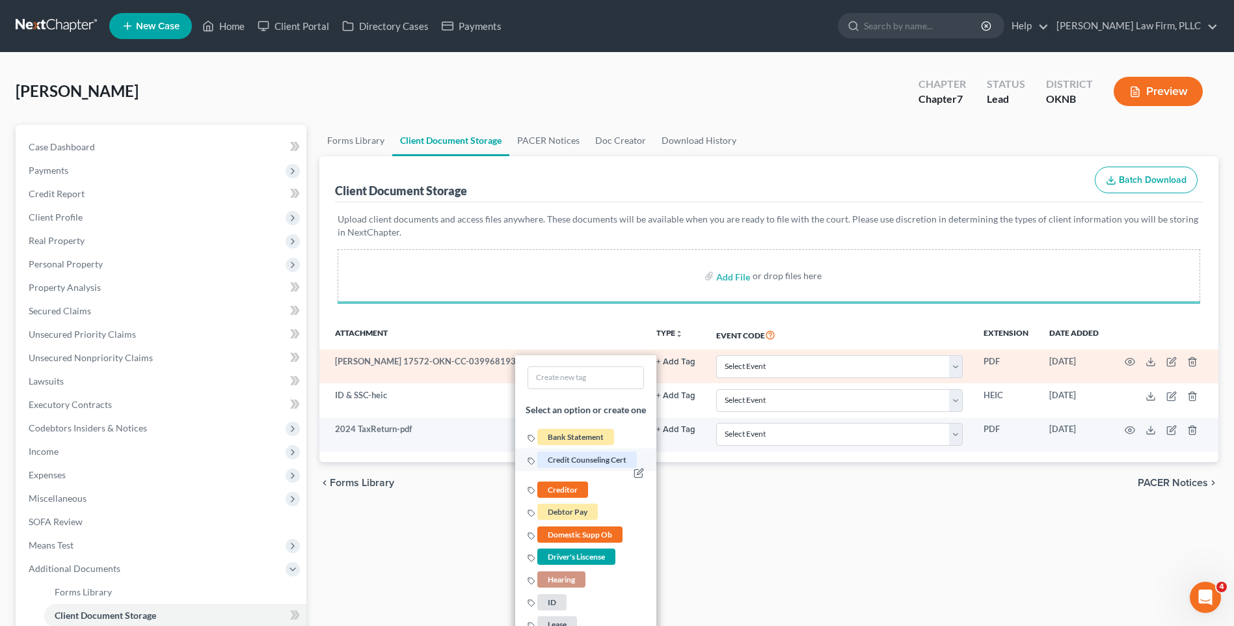
click at [585, 459] on span "Credit Counseling Cert" at bounding box center [586, 459] width 99 height 16
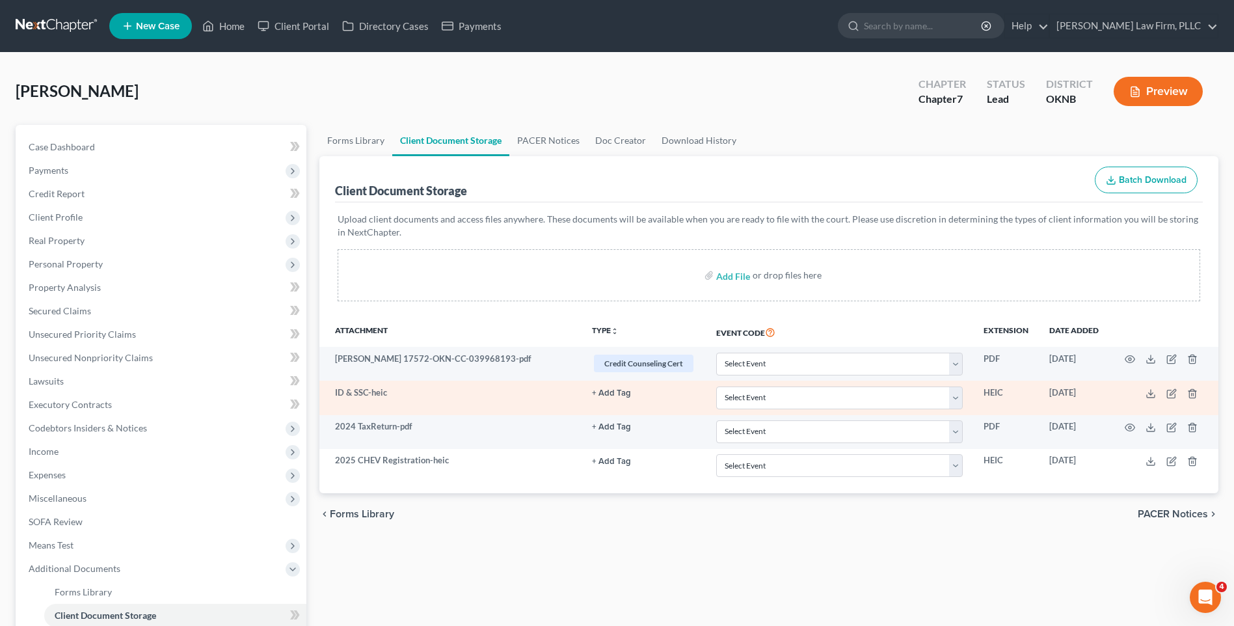
click at [614, 391] on button "+ Add Tag" at bounding box center [611, 393] width 39 height 8
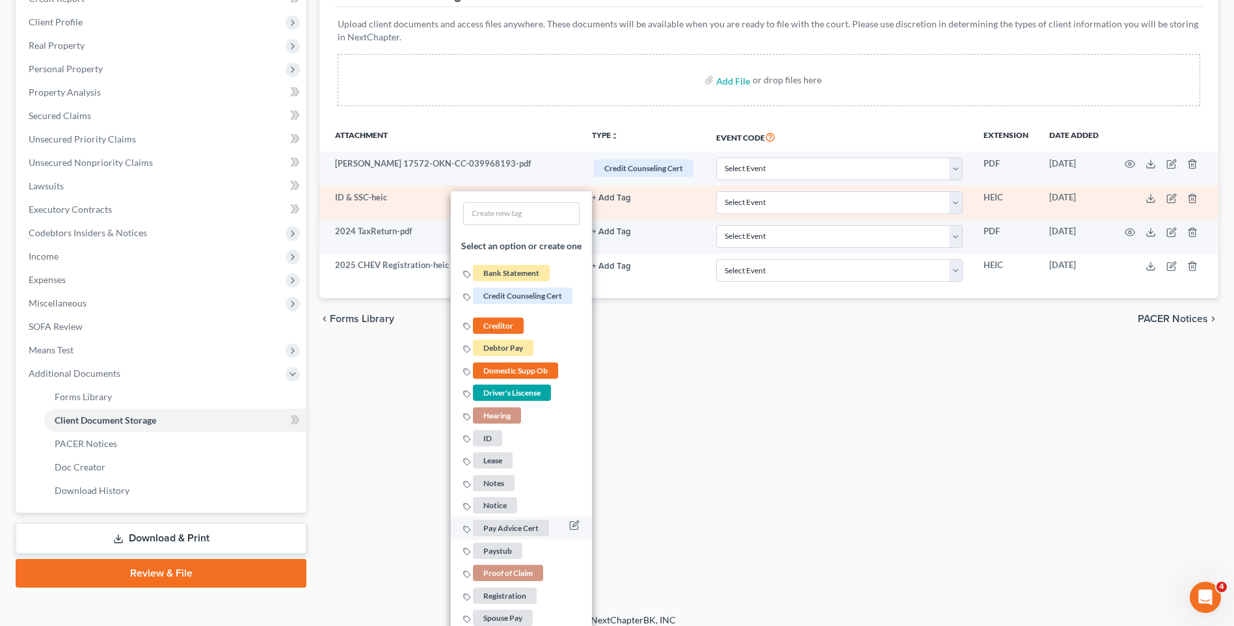
scroll to position [294, 0]
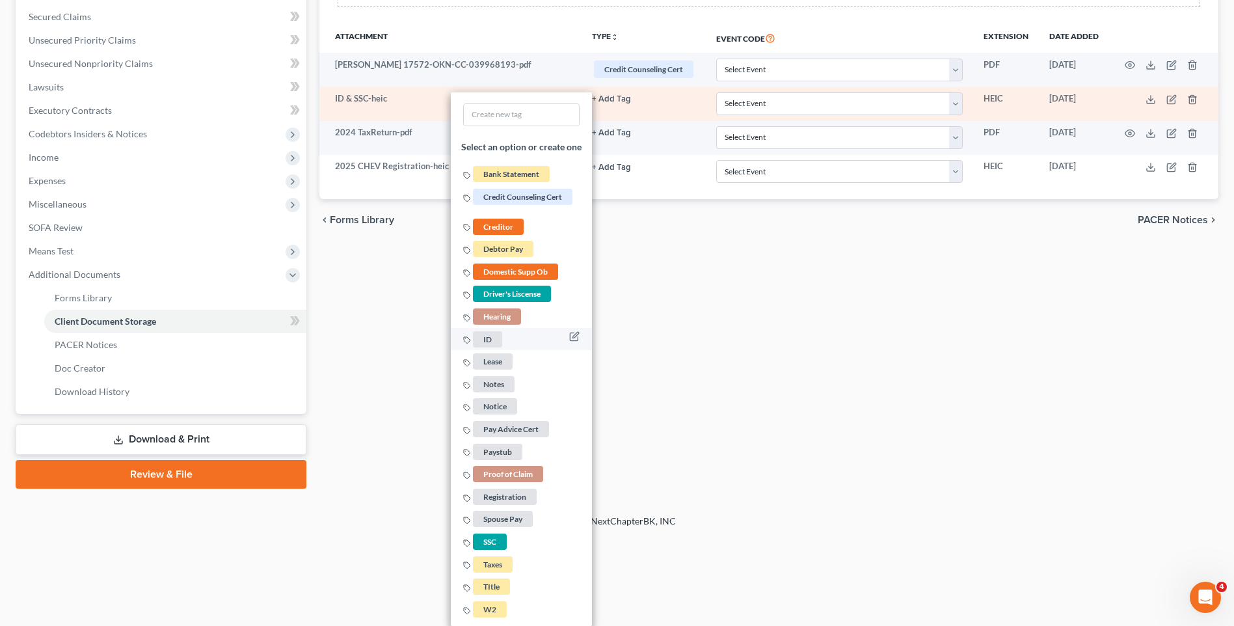
click at [510, 341] on li "ID" at bounding box center [521, 339] width 141 height 23
click at [482, 345] on span "ID" at bounding box center [487, 339] width 29 height 16
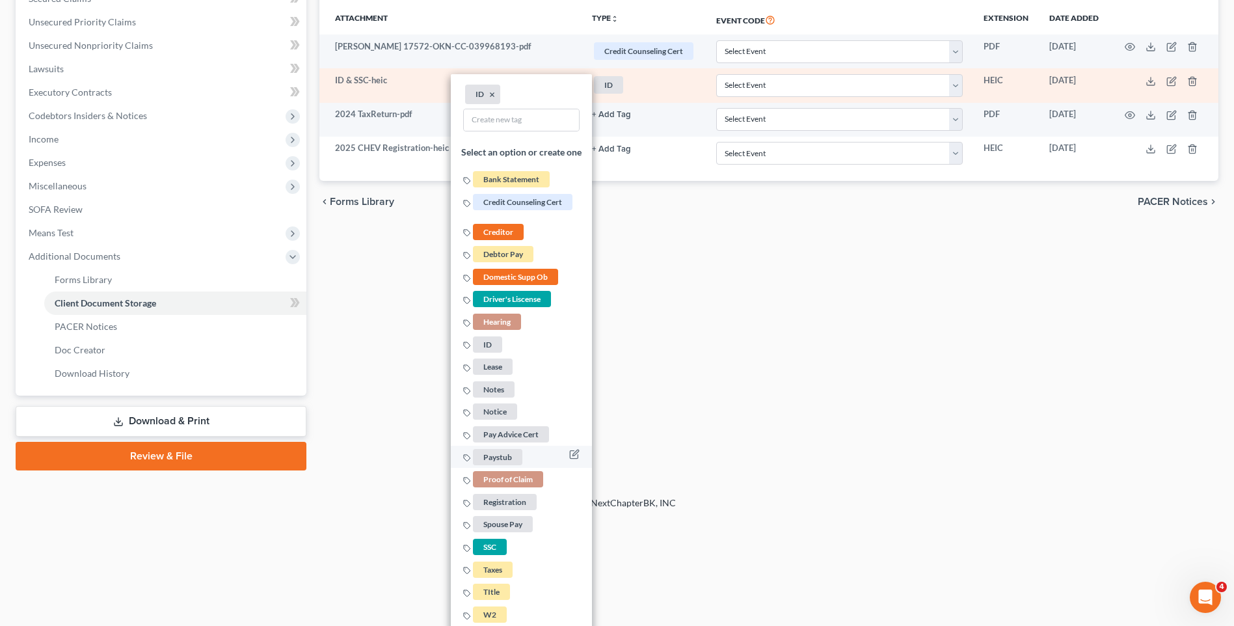
scroll to position [317, 0]
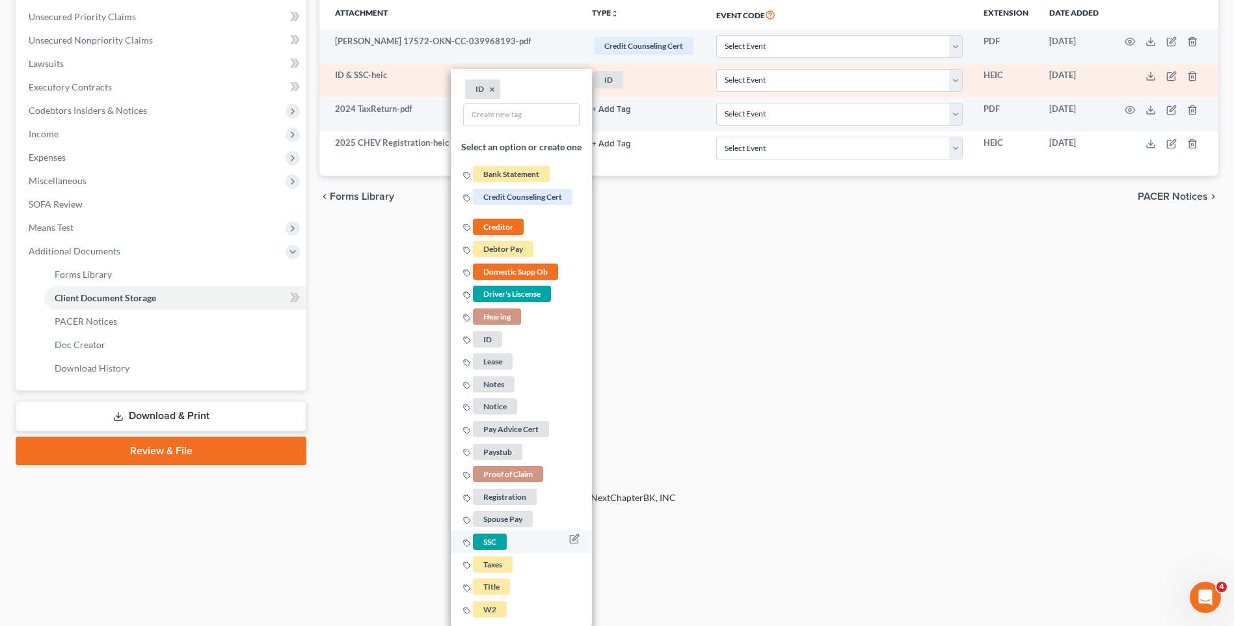
click at [487, 538] on span "SSC" at bounding box center [490, 541] width 34 height 16
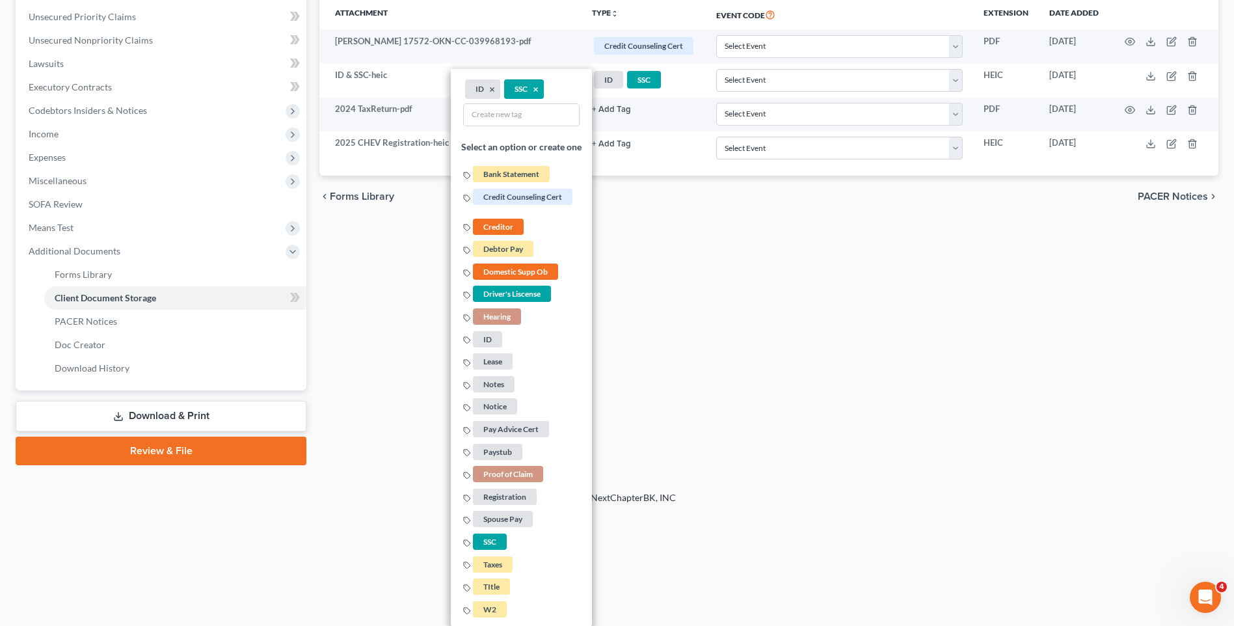
click at [616, 345] on div "Forms Library Client Document Storage PACER Notices Doc Creator Download Histor…" at bounding box center [769, 136] width 912 height 657
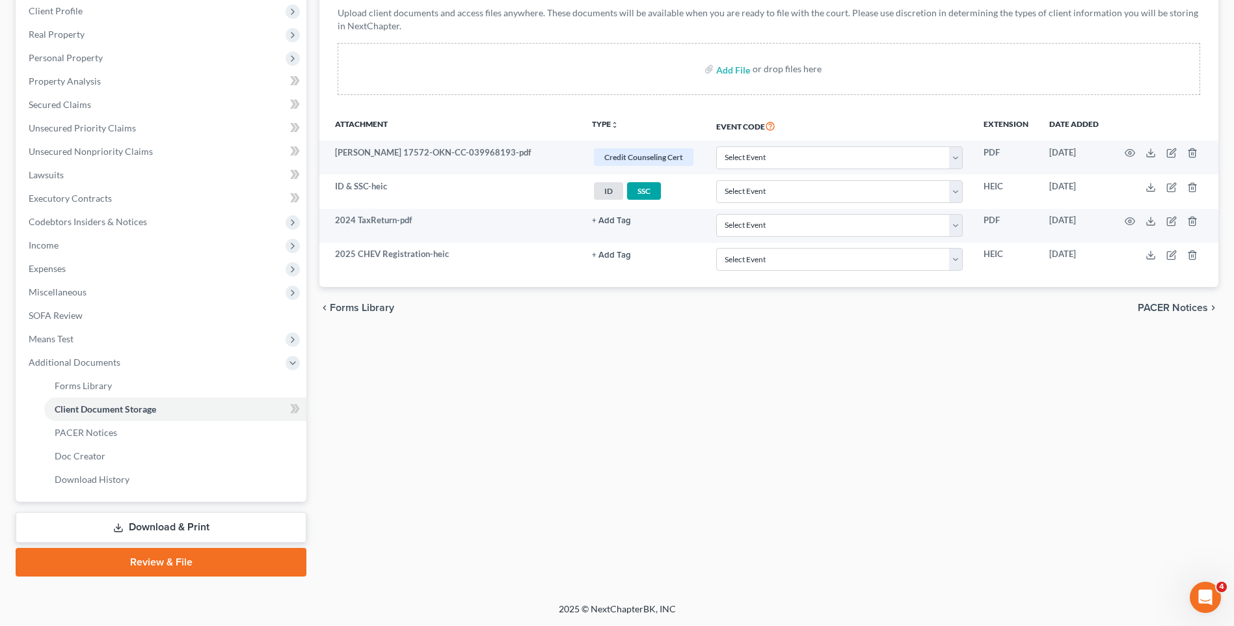
scroll to position [206, 0]
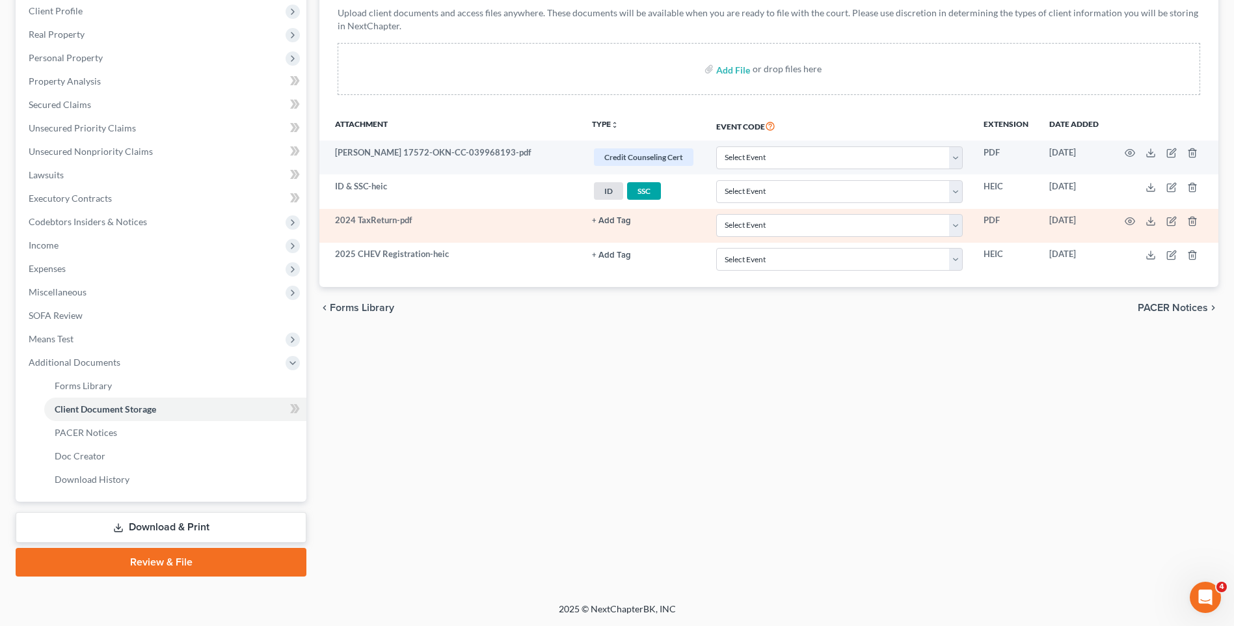
click at [614, 221] on button "+ Add Tag" at bounding box center [611, 221] width 39 height 8
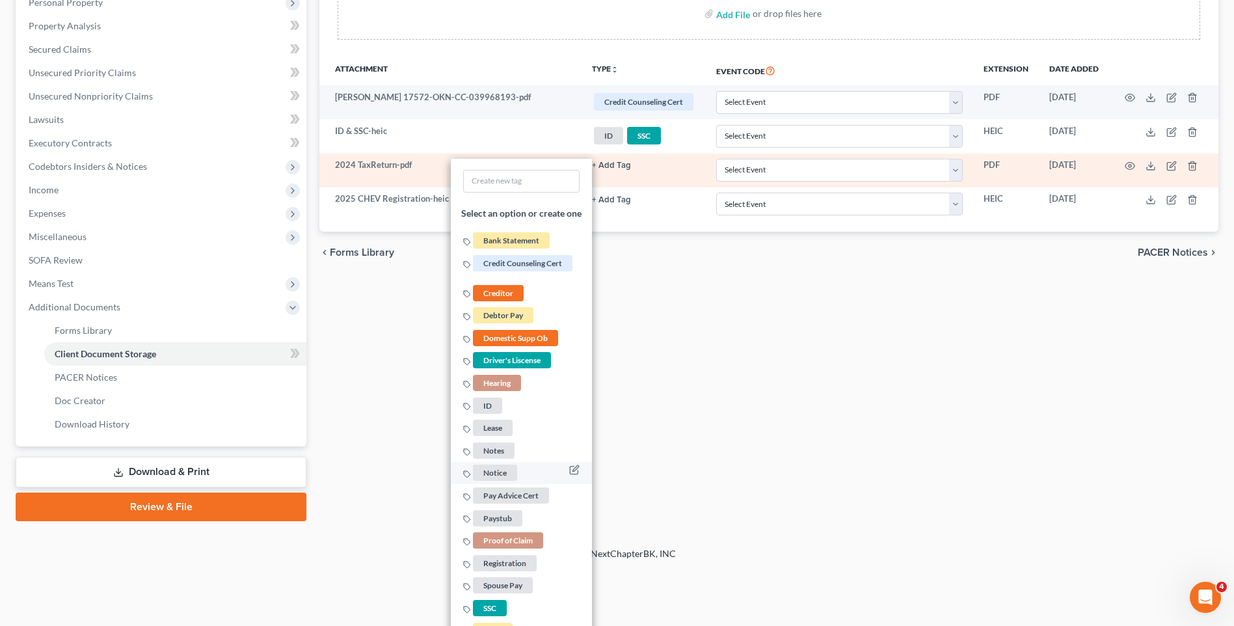
scroll to position [328, 0]
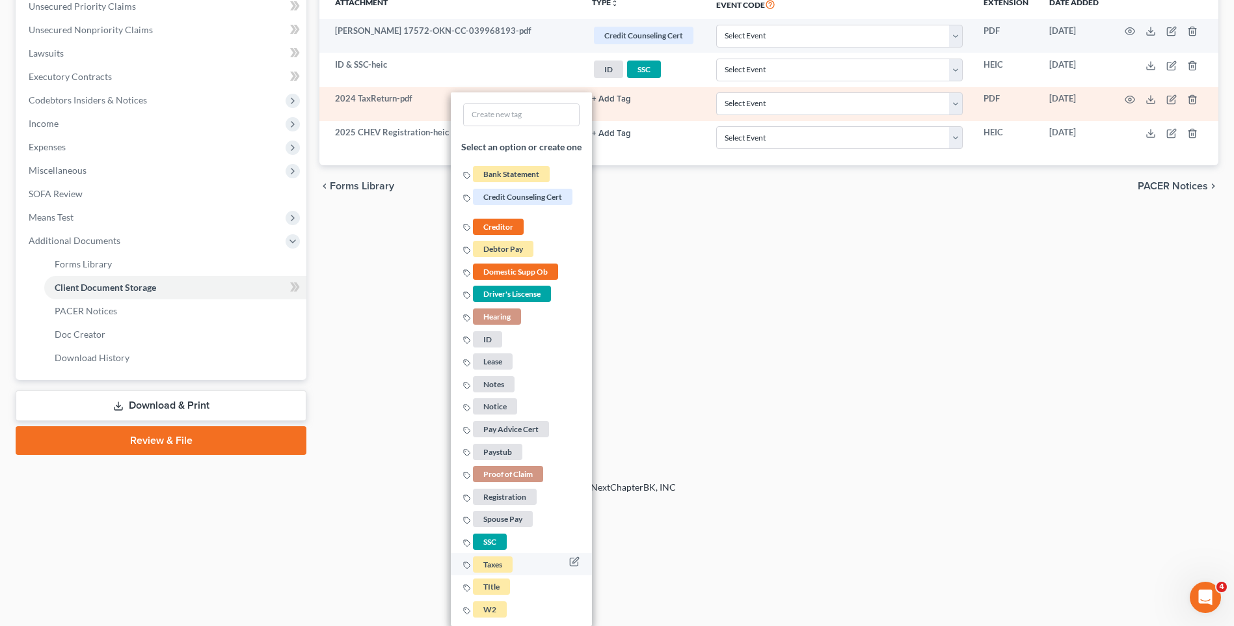
click at [501, 566] on span "Taxes" at bounding box center [493, 564] width 40 height 16
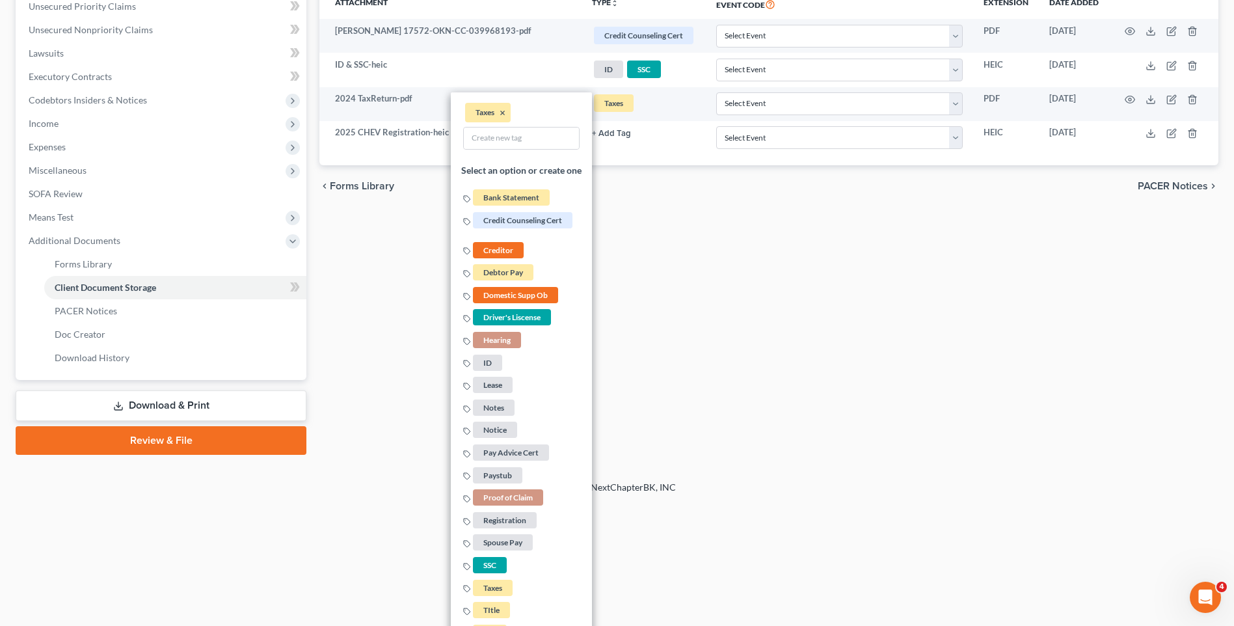
click at [591, 360] on div "Forms Library Client Document Storage PACER Notices Doc Creator Download Histor…" at bounding box center [769, 125] width 912 height 657
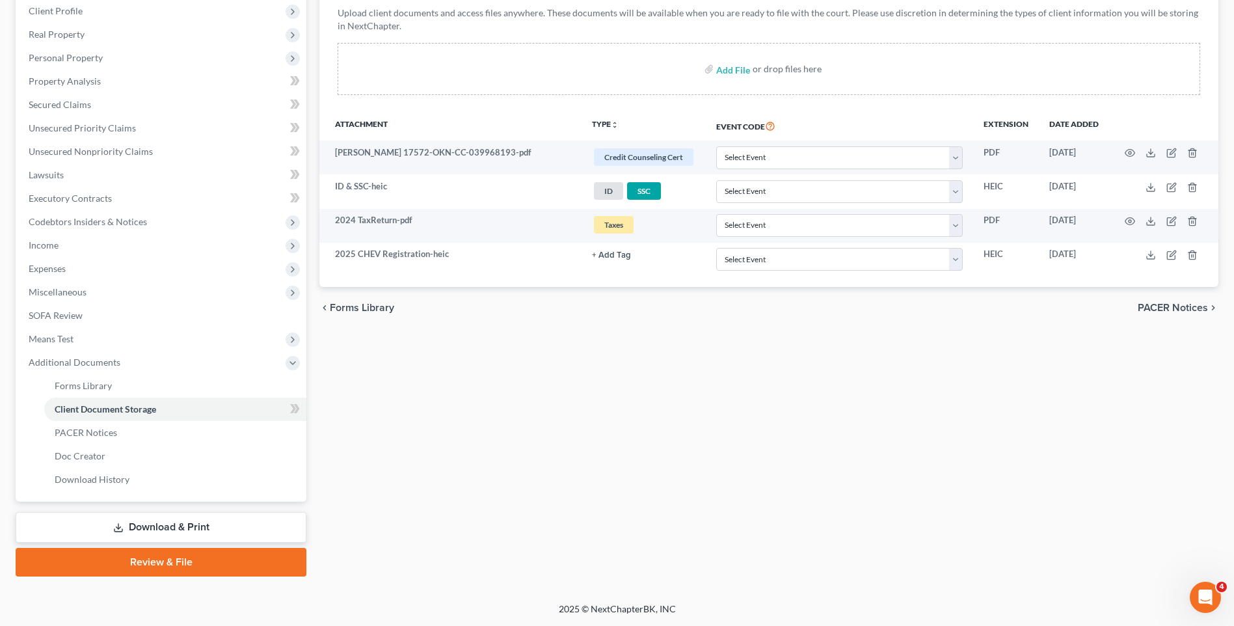
scroll to position [206, 0]
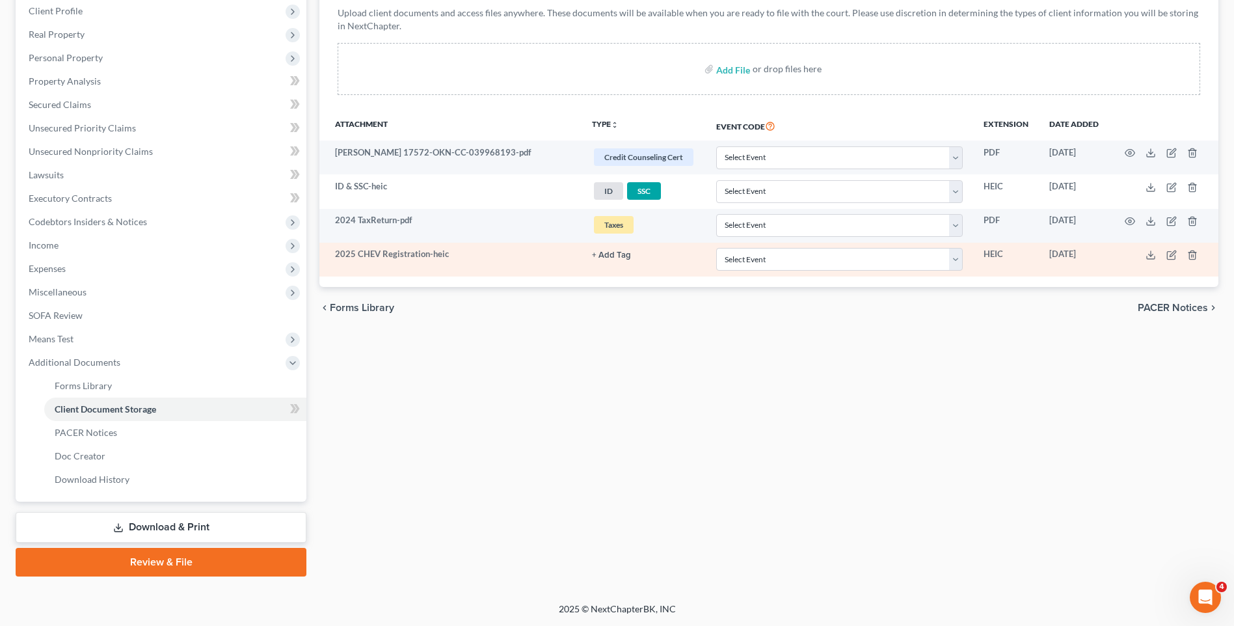
click at [612, 253] on button "+ Add Tag" at bounding box center [611, 255] width 39 height 8
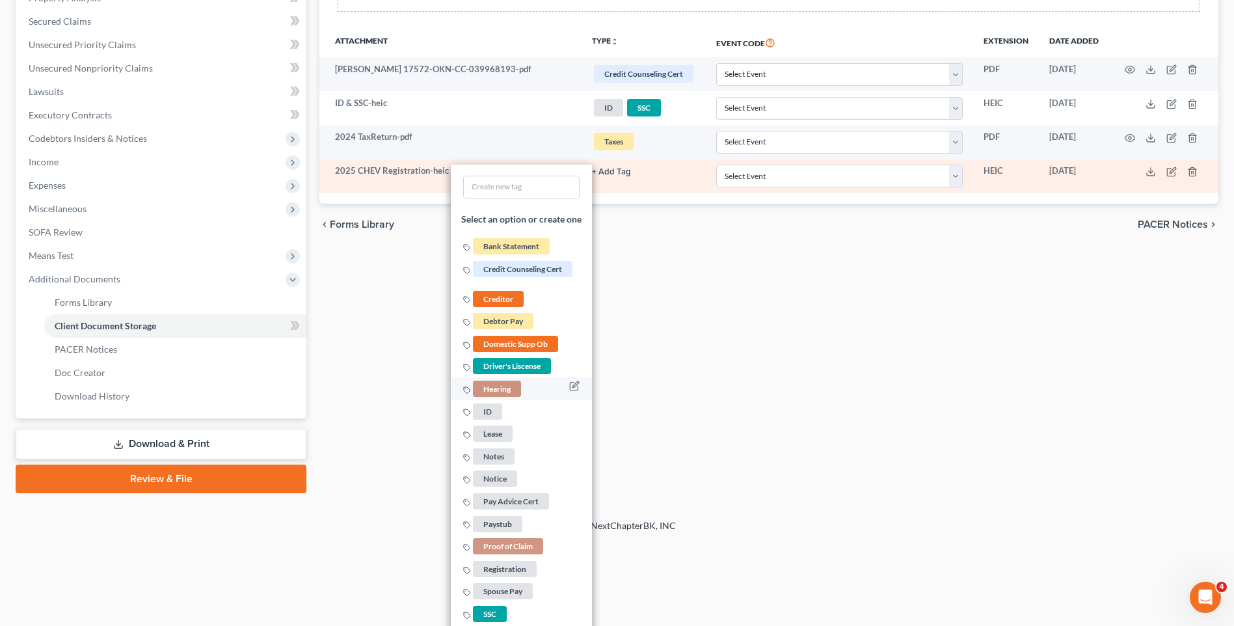
scroll to position [362, 0]
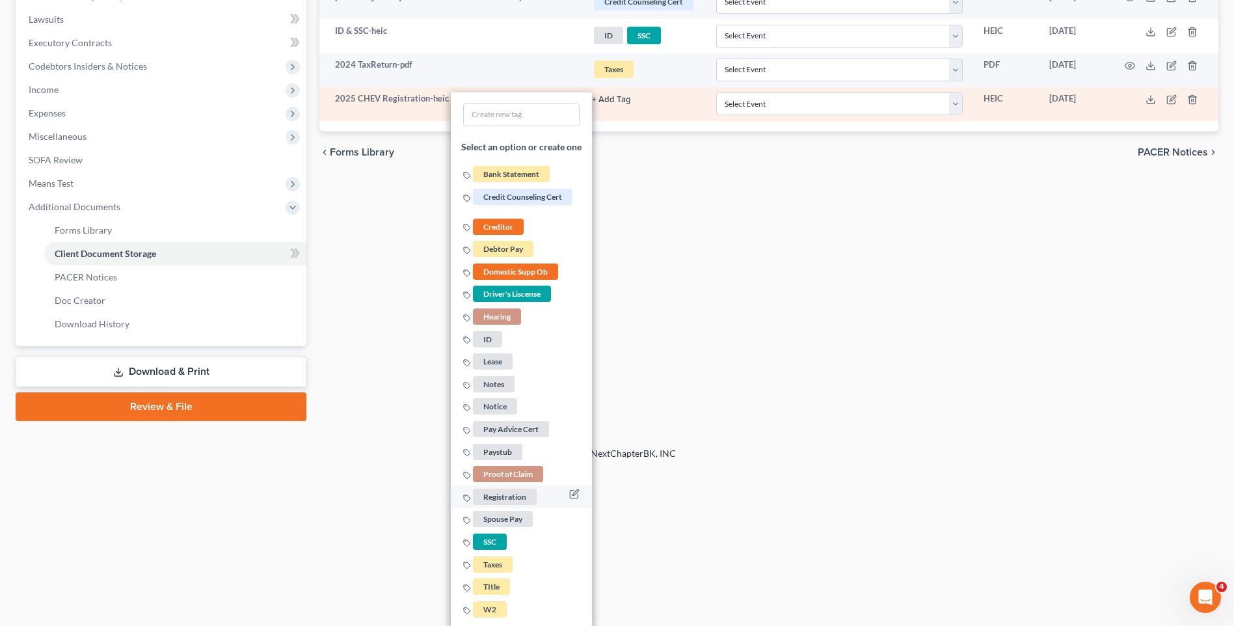
click at [513, 495] on span "Registration" at bounding box center [505, 496] width 64 height 16
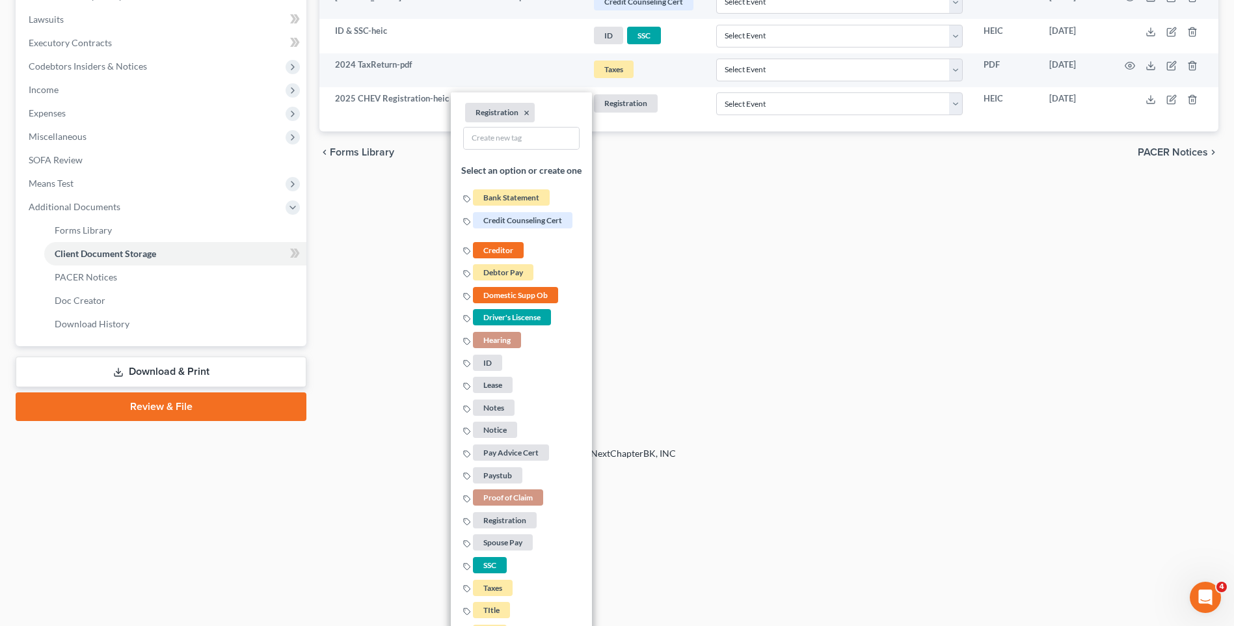
click at [664, 284] on div "Forms Library Client Document Storage PACER Notices Doc Creator Download Histor…" at bounding box center [769, 91] width 912 height 657
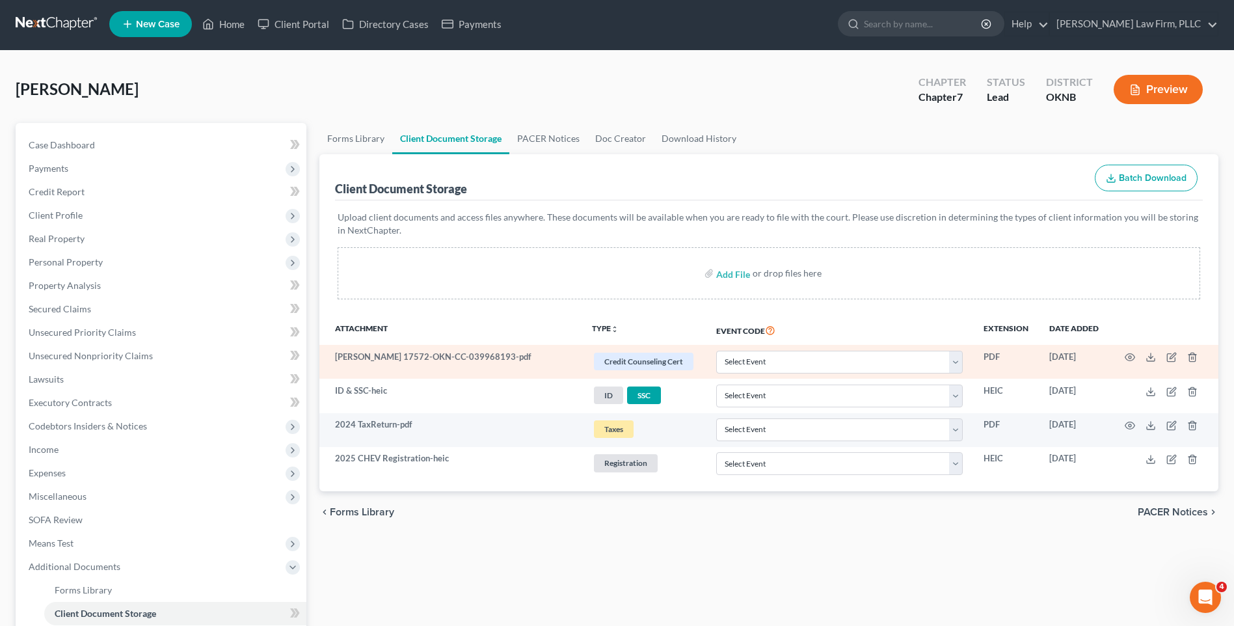
scroll to position [0, 0]
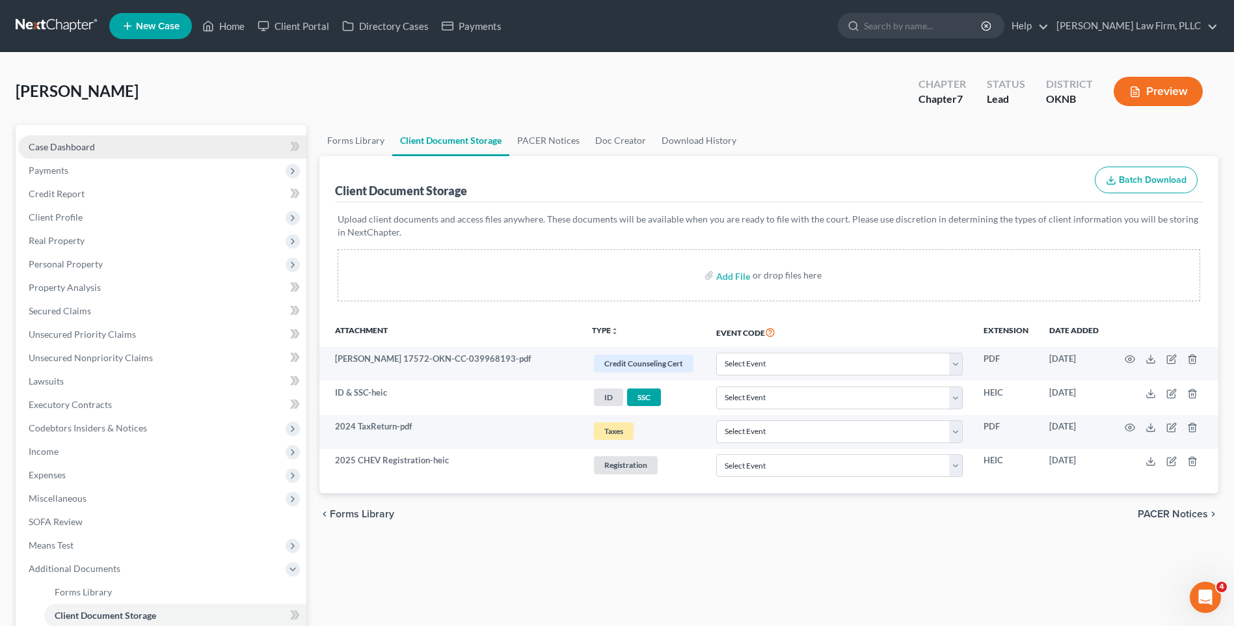
click at [226, 142] on link "Case Dashboard" at bounding box center [162, 146] width 288 height 23
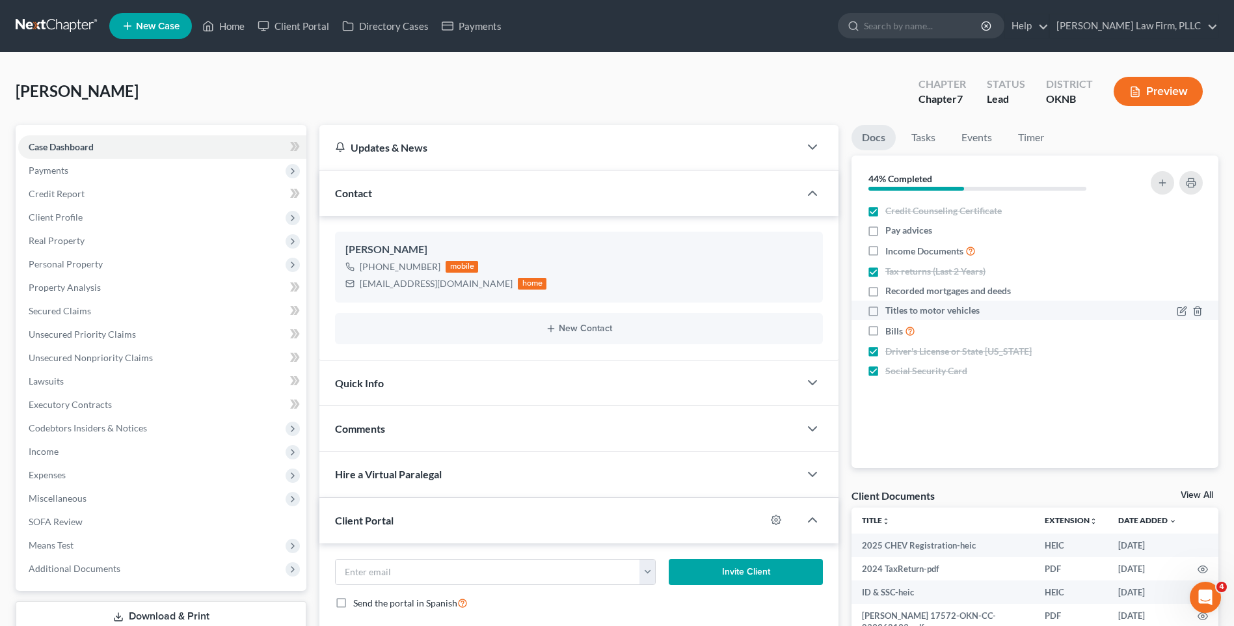
click at [885, 310] on label "Titles to motor vehicles" at bounding box center [932, 310] width 94 height 13
click at [890, 310] on input "Titles to motor vehicles" at bounding box center [894, 308] width 8 height 8
checkbox input "true"
click at [988, 448] on div "Nothing here yet! Credit Counseling Certificate Pay advices Income Documents Ta…" at bounding box center [1034, 334] width 367 height 267
click at [721, 79] on div "Clayton, Bobbie Upgraded Chapter Chapter 7 Status Lead District OKNB Preview" at bounding box center [617, 96] width 1202 height 57
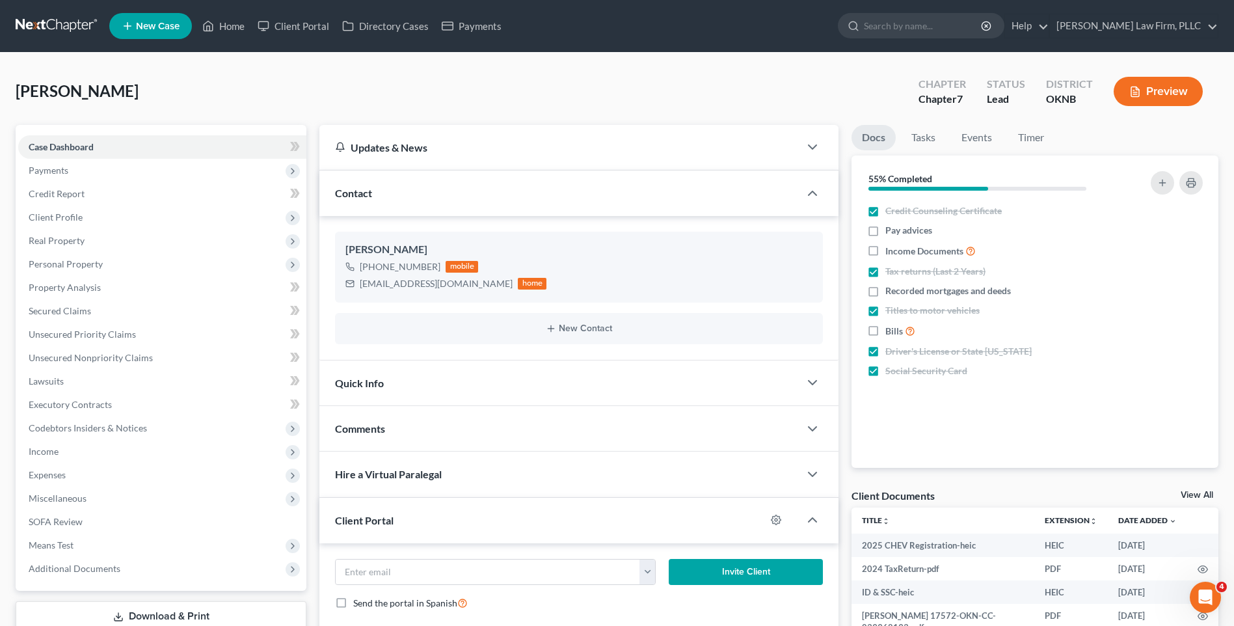
click at [50, 18] on link at bounding box center [57, 25] width 83 height 23
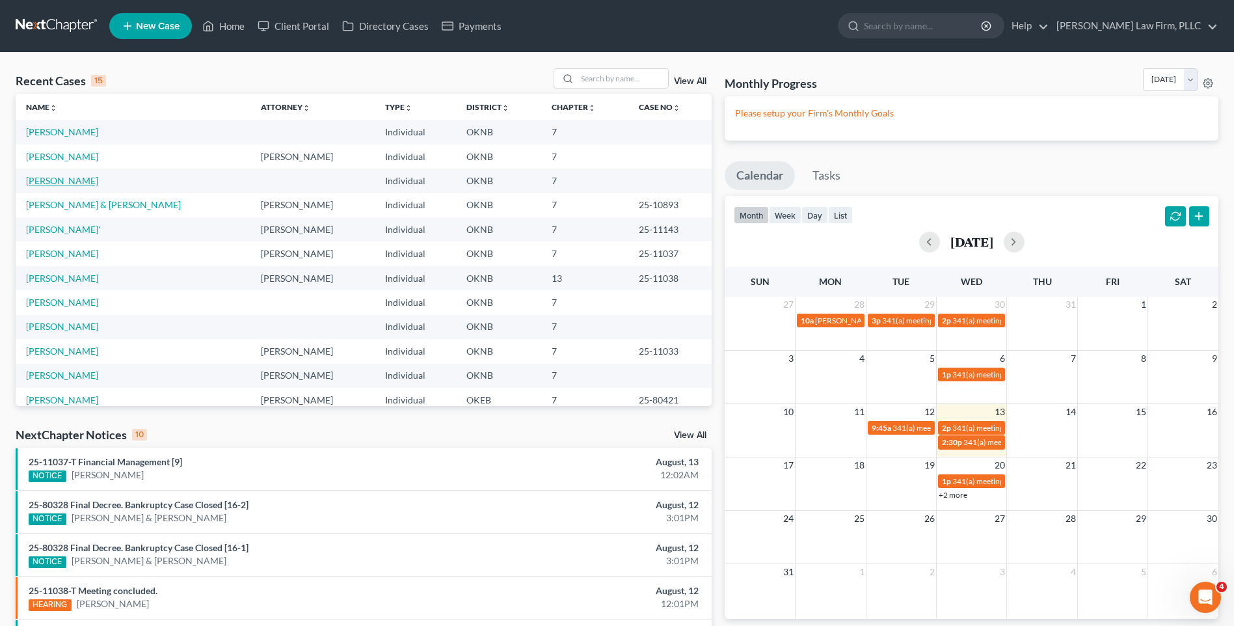
click at [75, 179] on link "[PERSON_NAME]" at bounding box center [62, 180] width 72 height 11
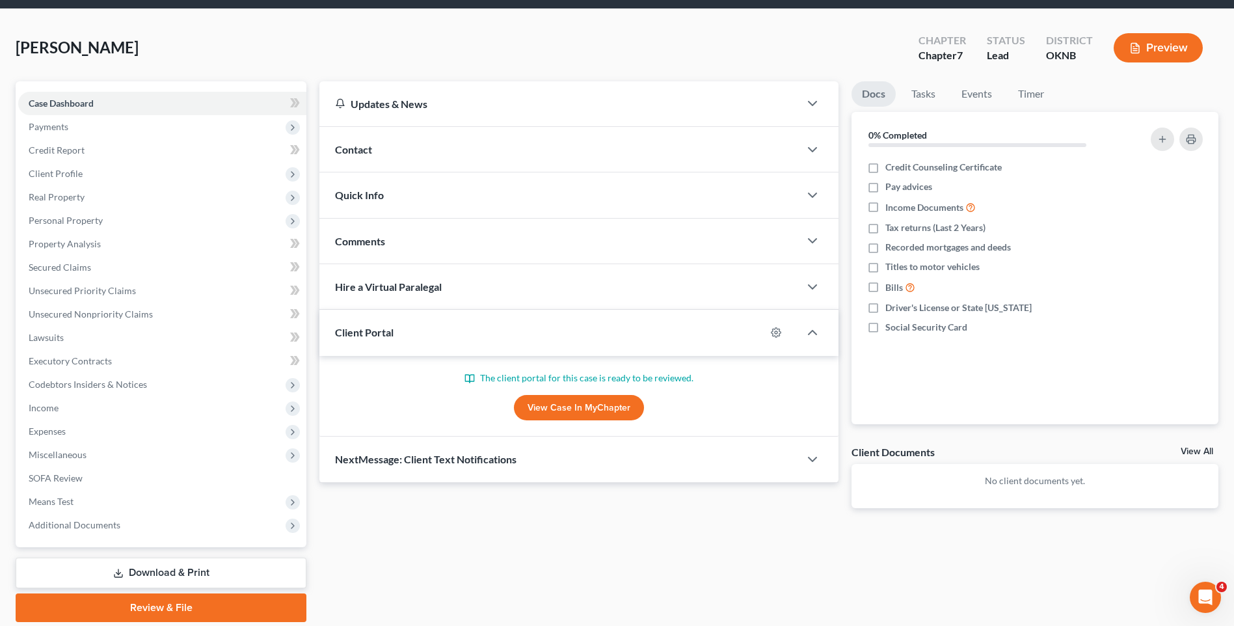
scroll to position [89, 0]
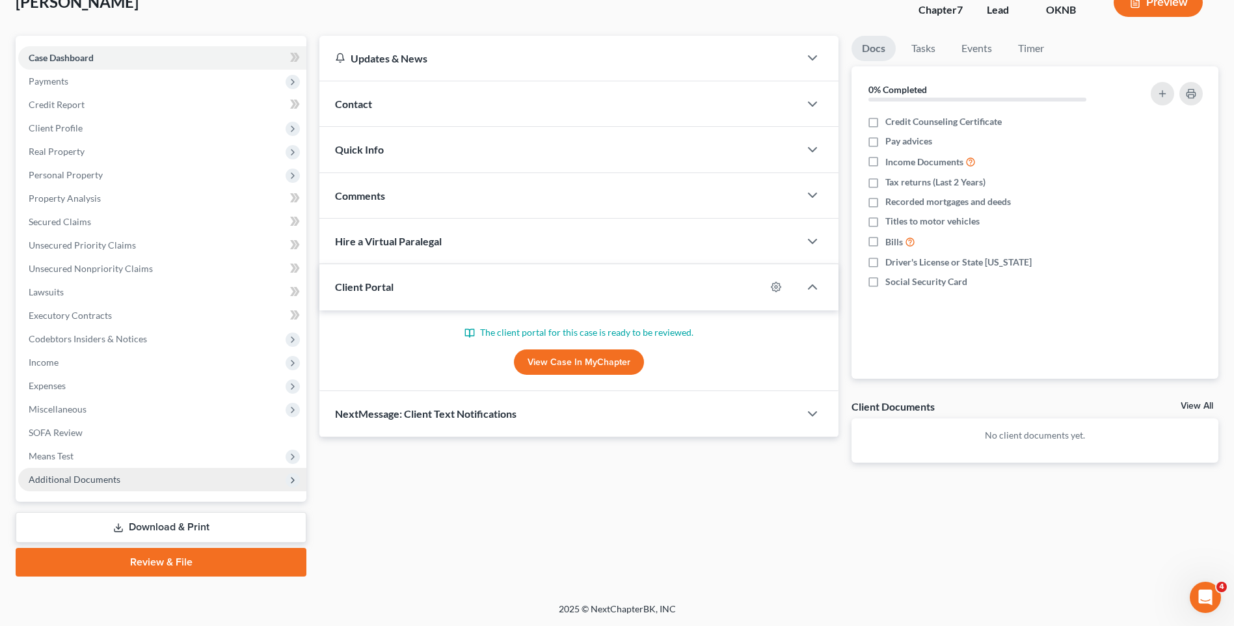
click at [203, 481] on span "Additional Documents" at bounding box center [162, 479] width 288 height 23
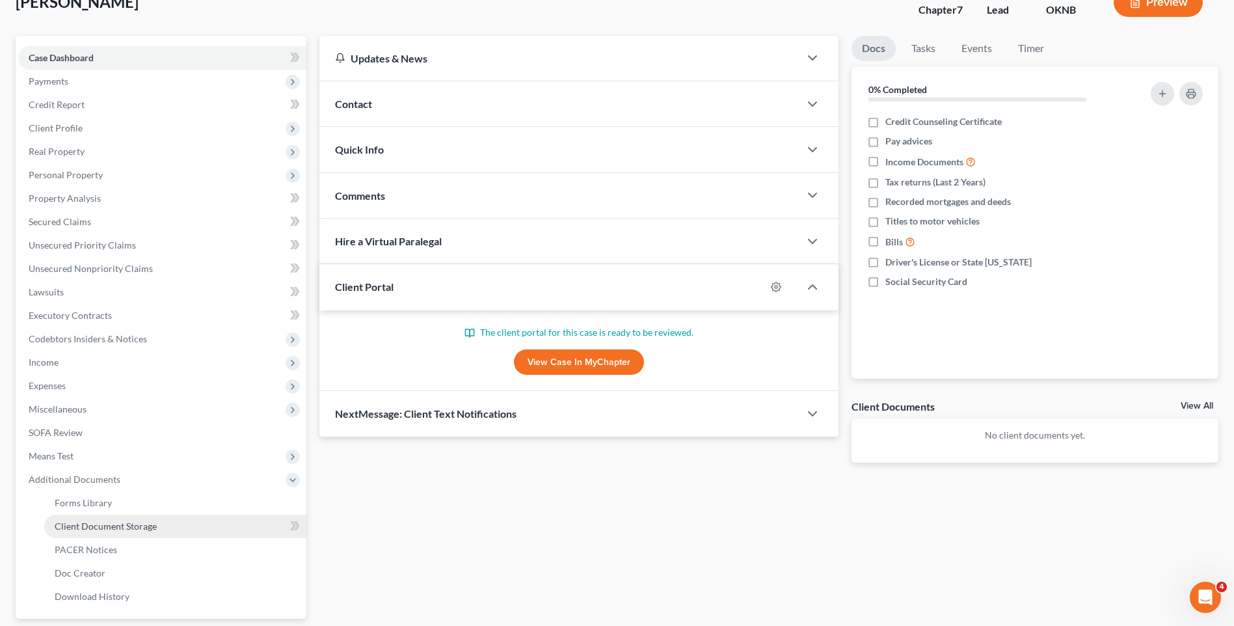
click at [195, 530] on link "Client Document Storage" at bounding box center [175, 525] width 262 height 23
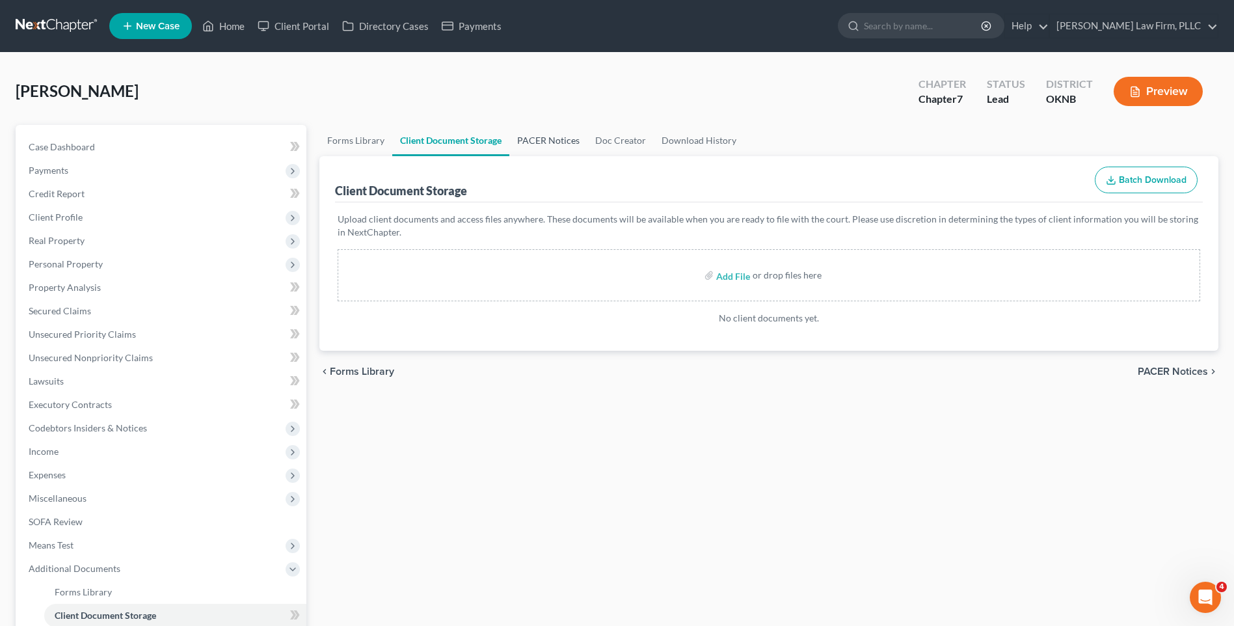
click at [534, 138] on link "PACER Notices" at bounding box center [548, 140] width 78 height 31
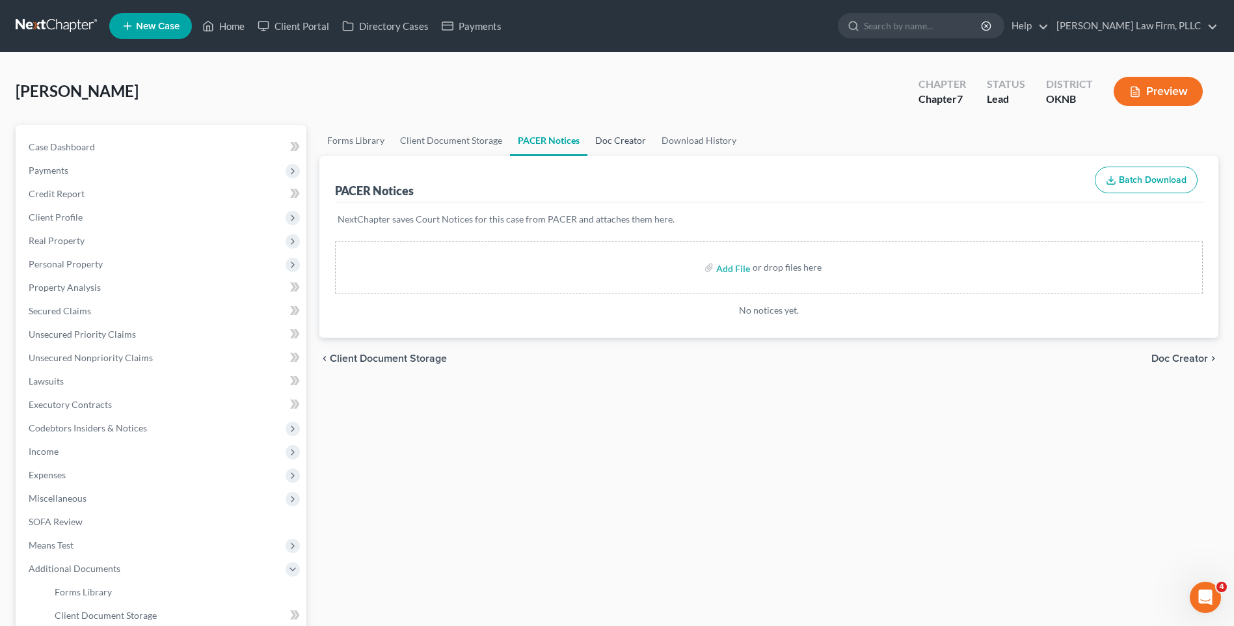
click at [611, 138] on link "Doc Creator" at bounding box center [620, 140] width 66 height 31
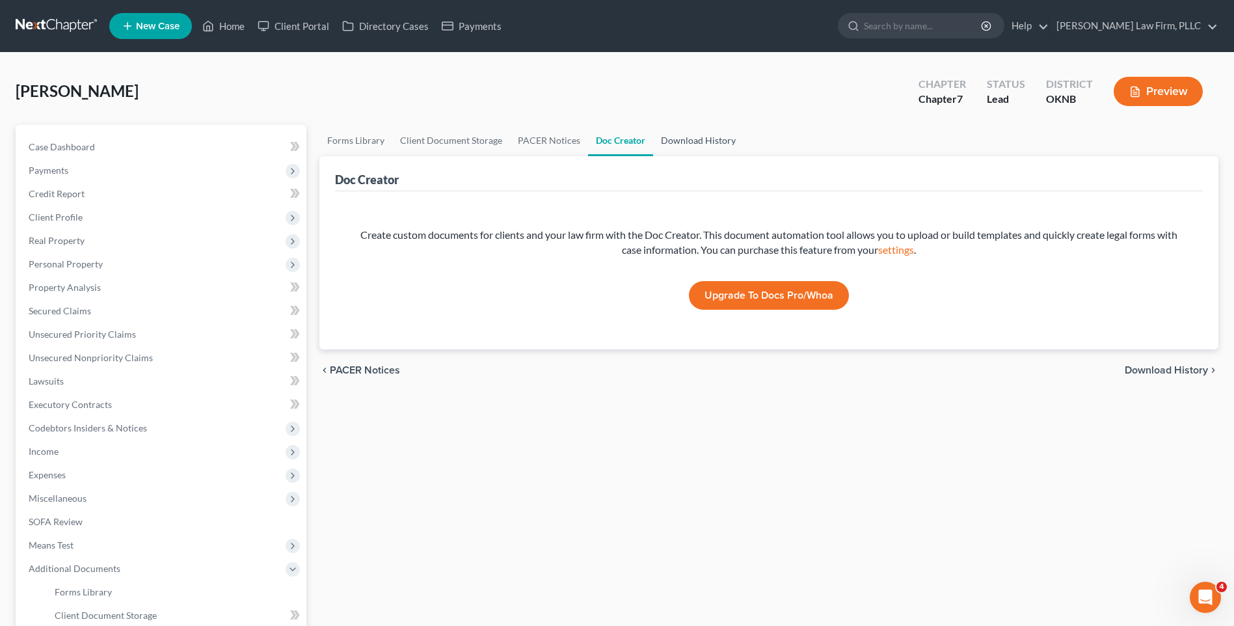
click at [698, 142] on link "Download History" at bounding box center [698, 140] width 90 height 31
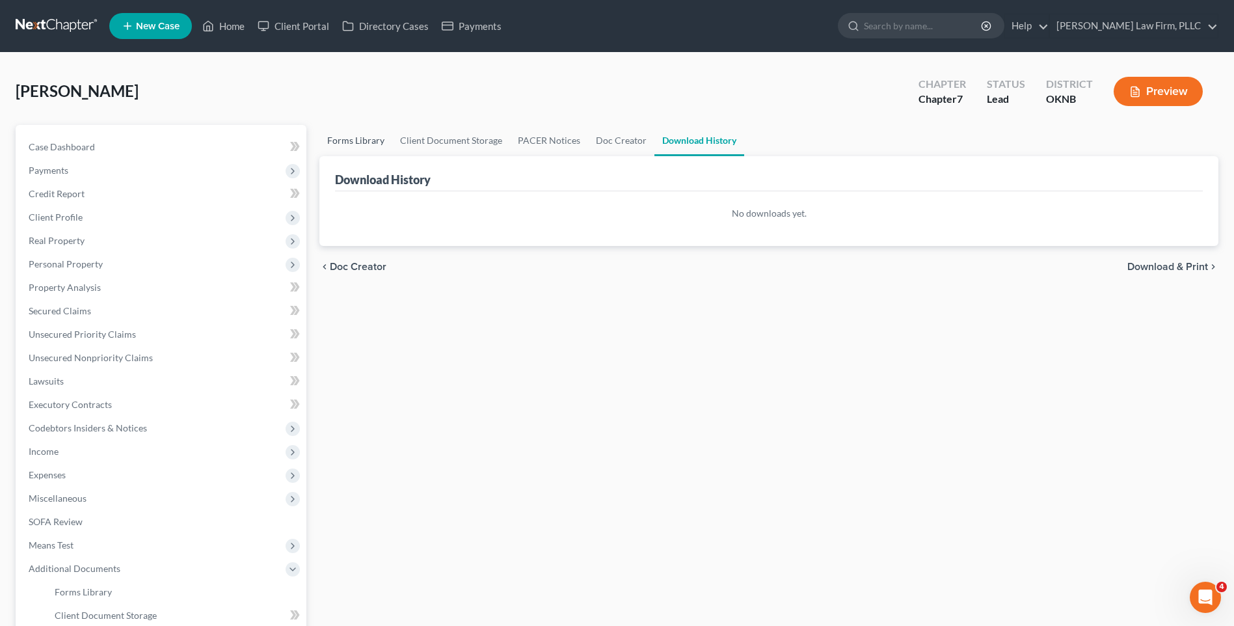
click at [352, 140] on link "Forms Library" at bounding box center [355, 140] width 73 height 31
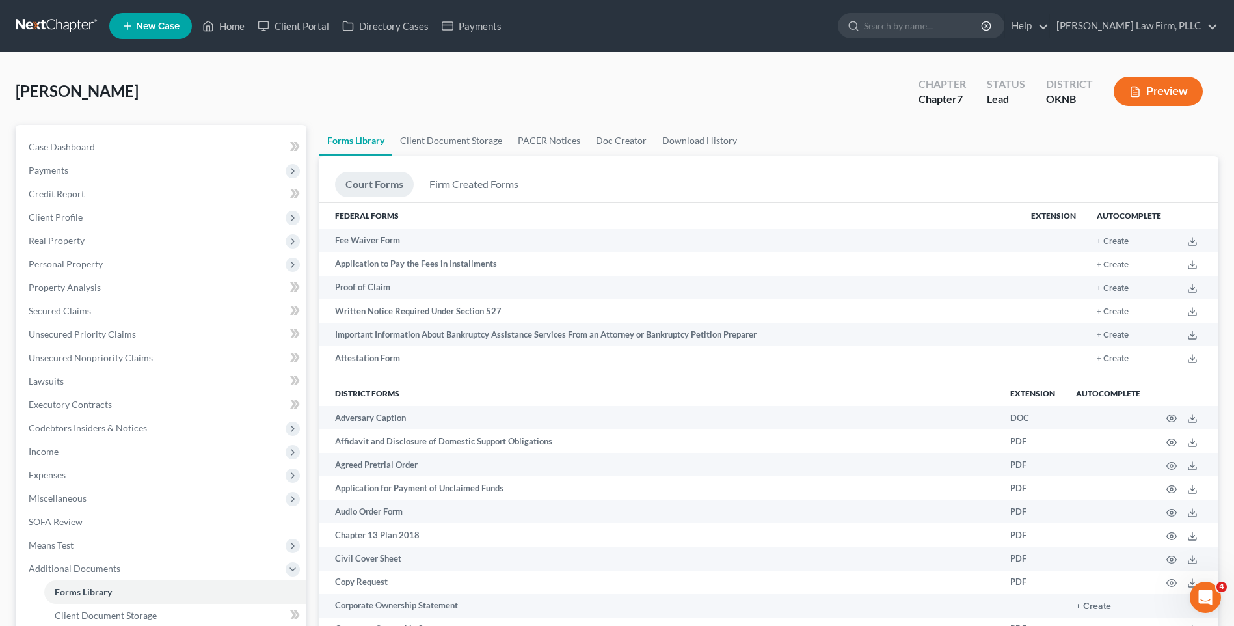
click at [196, 132] on div "Case Dashboard Payments Invoices Payments Payments Credit Report Client Profile…" at bounding box center [161, 416] width 291 height 583
click at [199, 145] on link "Case Dashboard" at bounding box center [162, 146] width 288 height 23
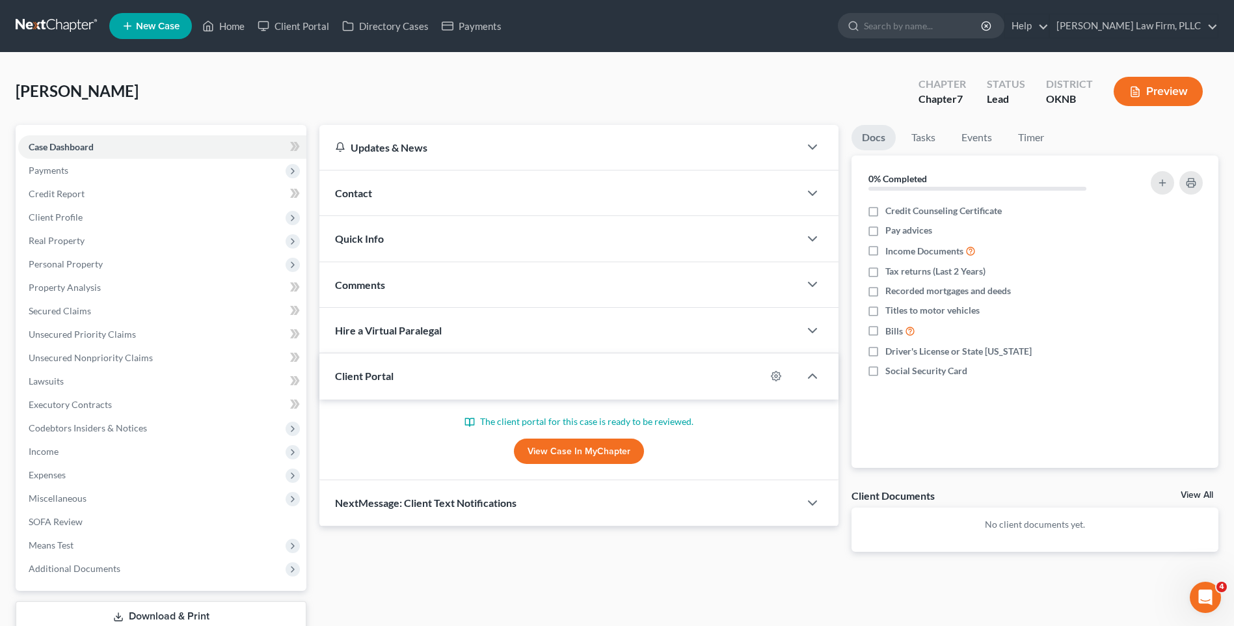
click at [542, 448] on link "View Case in MyChapter" at bounding box center [579, 451] width 130 height 26
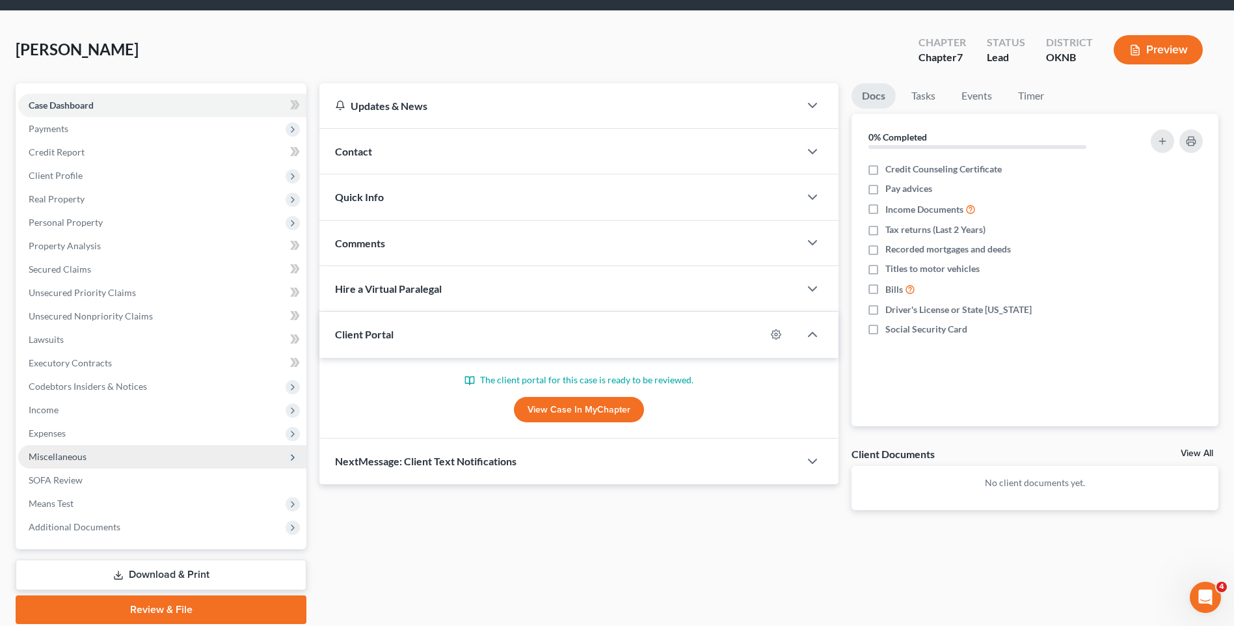
scroll to position [89, 0]
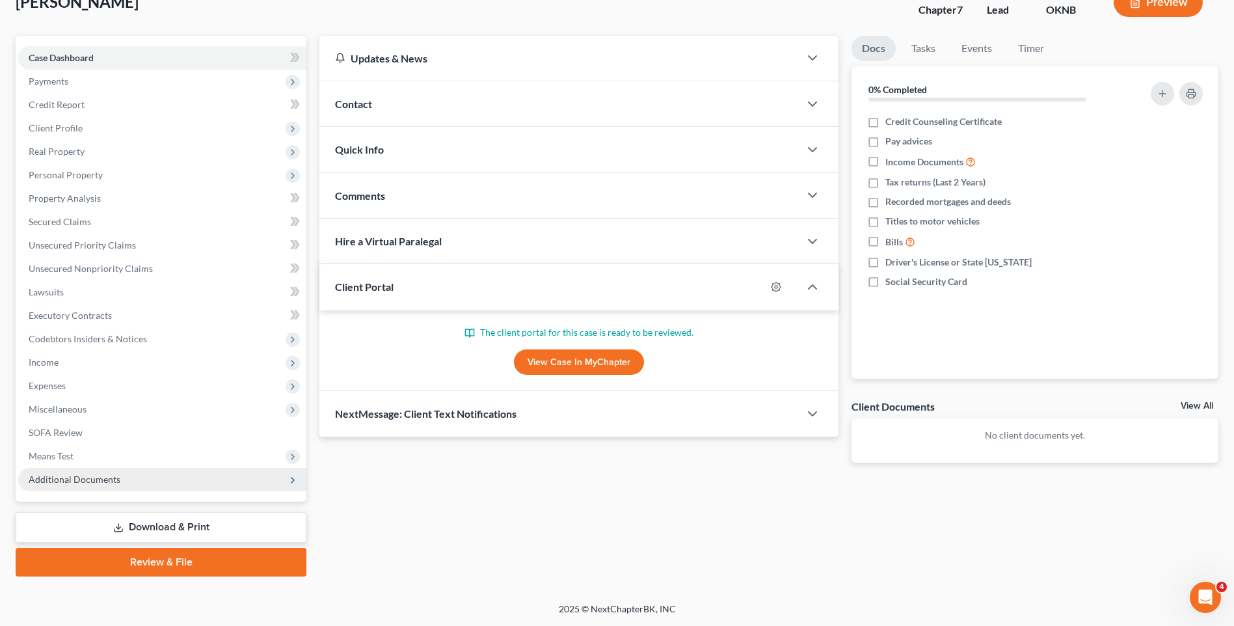
click at [154, 473] on span "Additional Documents" at bounding box center [162, 479] width 288 height 23
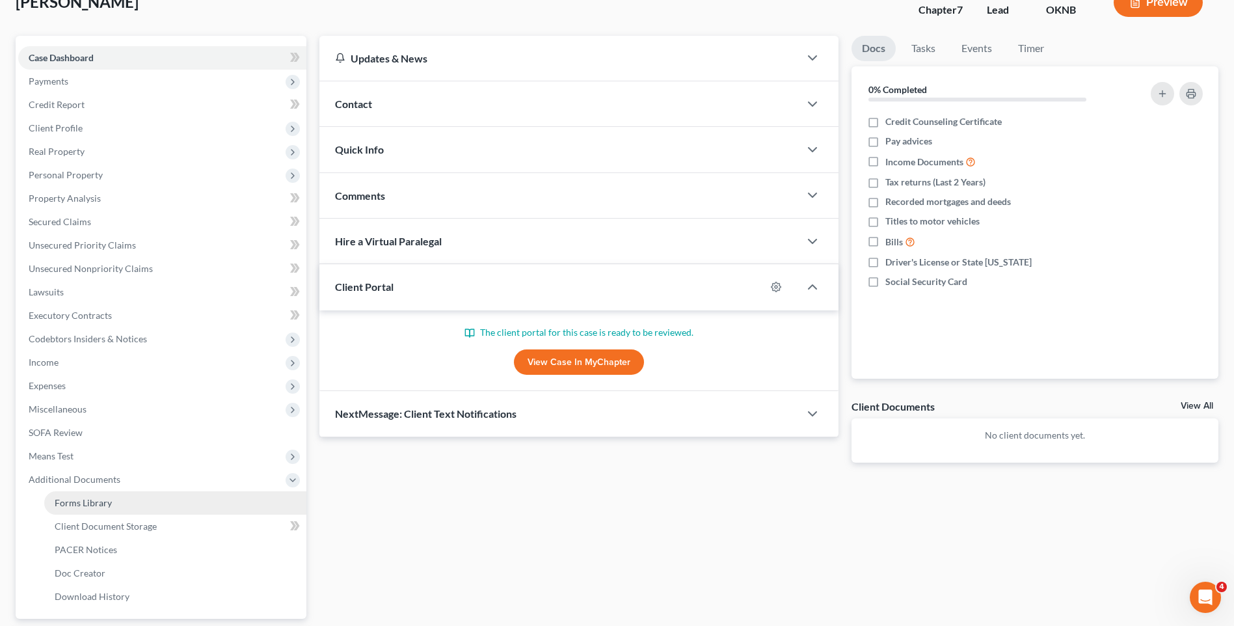
click at [152, 509] on link "Forms Library" at bounding box center [175, 502] width 262 height 23
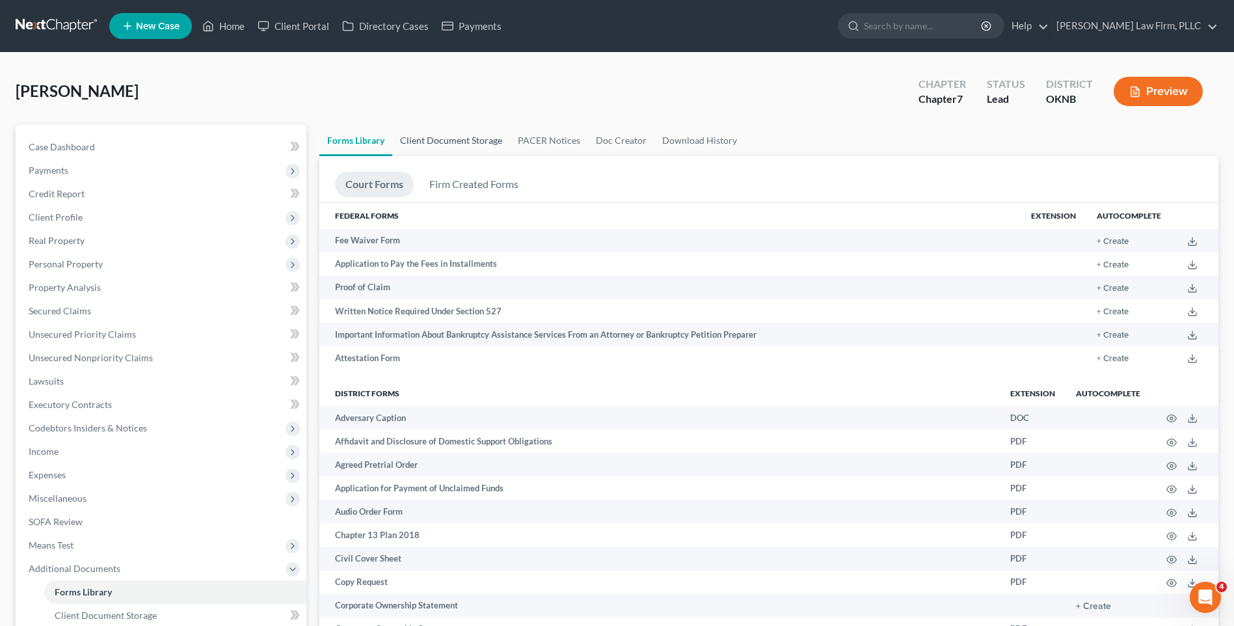
click at [493, 140] on link "Client Document Storage" at bounding box center [451, 140] width 118 height 31
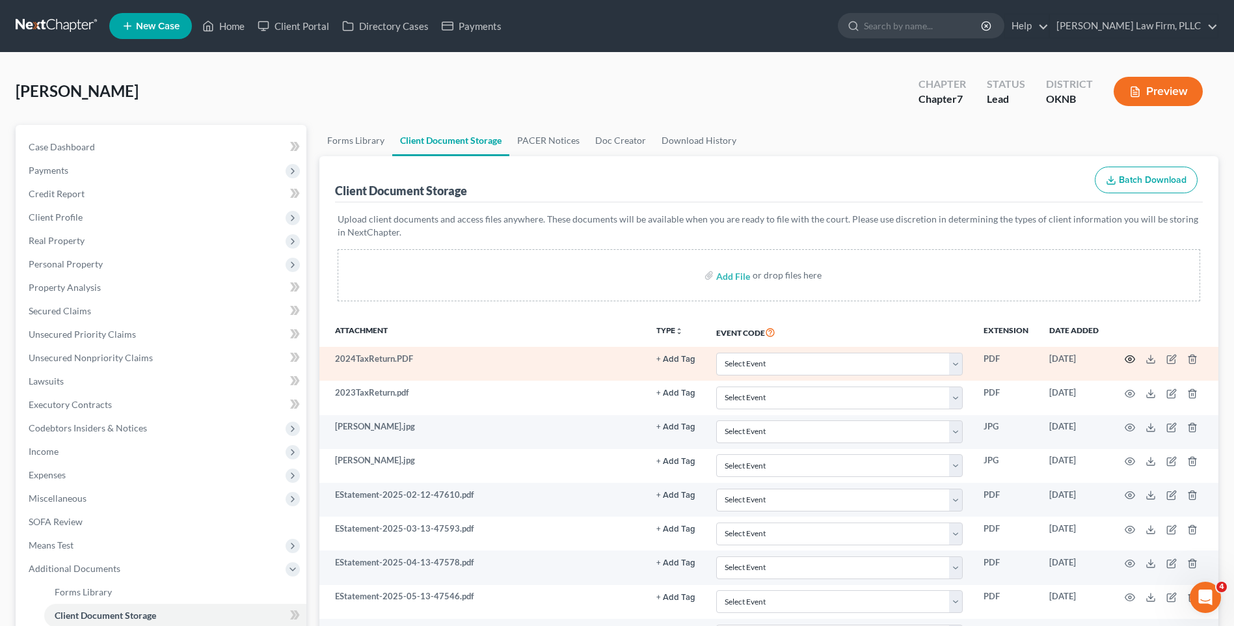
click at [1127, 360] on icon "button" at bounding box center [1129, 359] width 10 height 10
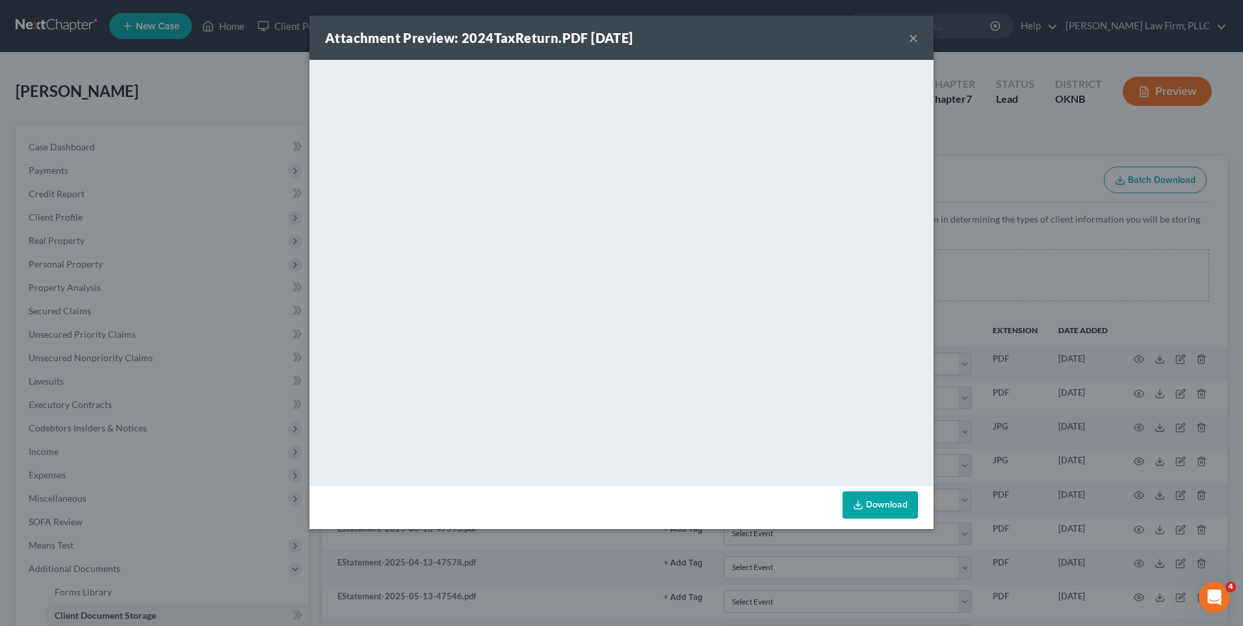
click at [912, 35] on button "×" at bounding box center [913, 38] width 9 height 16
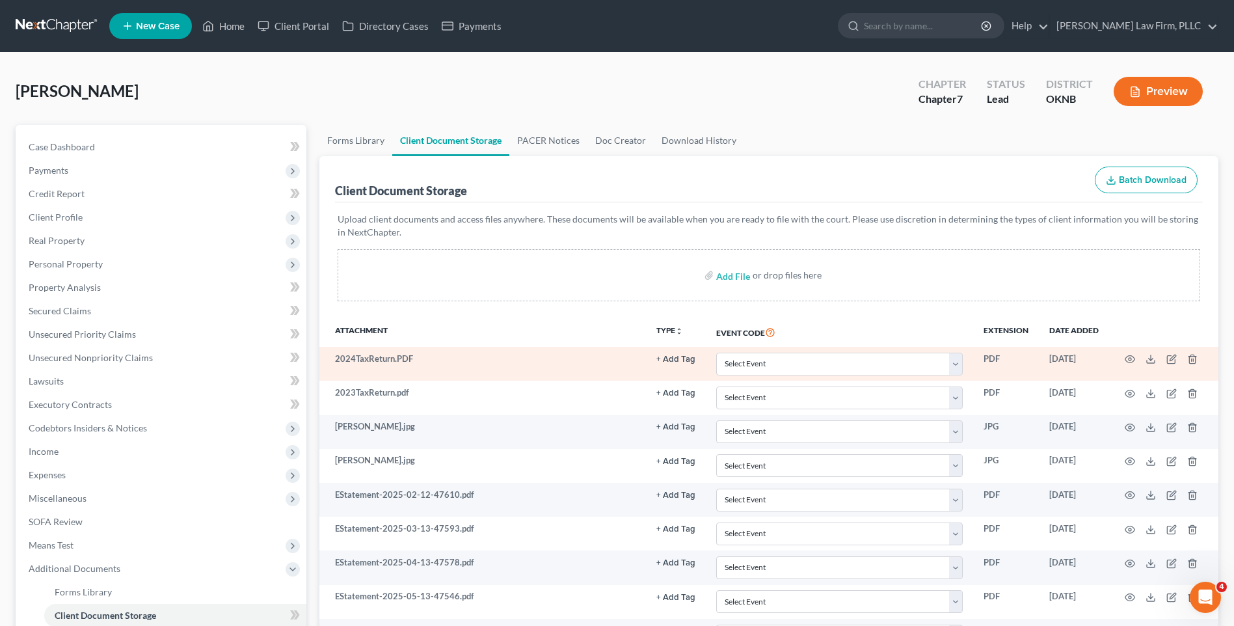
click at [664, 356] on button "+ Add Tag" at bounding box center [675, 359] width 39 height 8
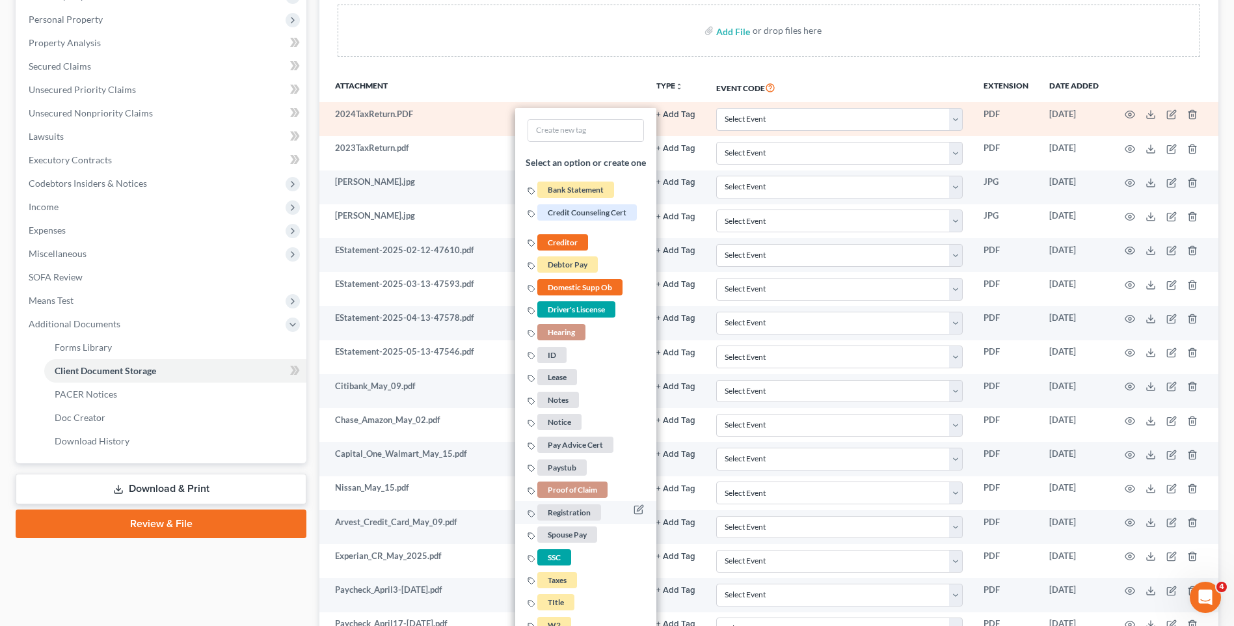
scroll to position [325, 0]
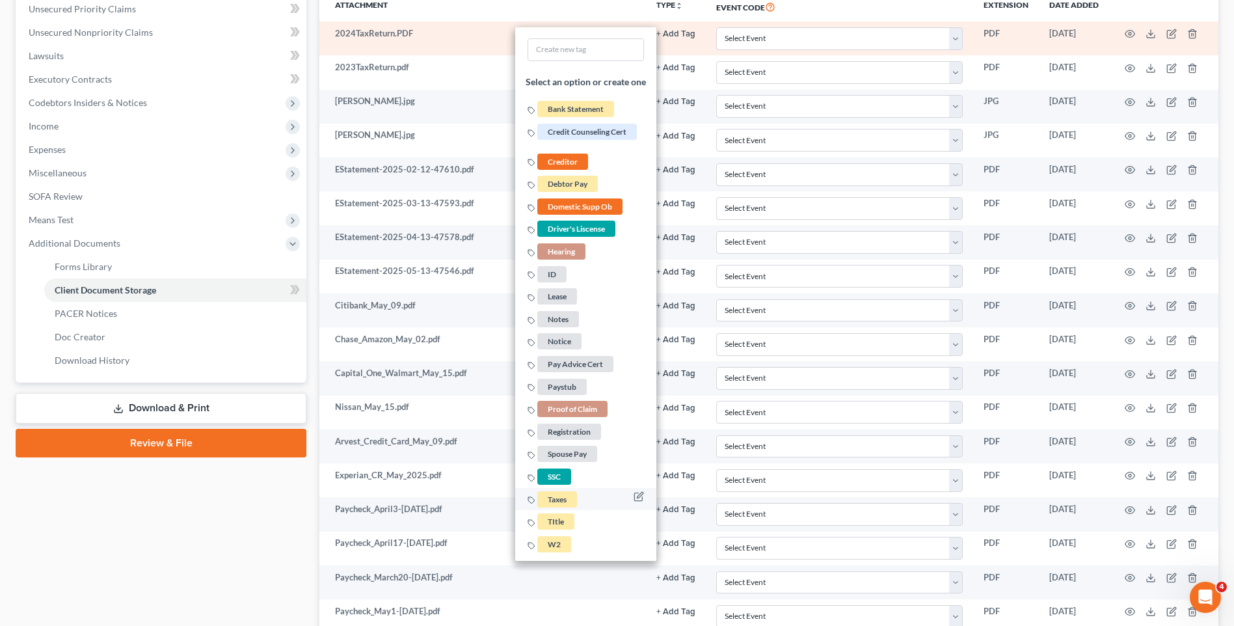
click at [589, 501] on li "Taxes" at bounding box center [585, 498] width 141 height 23
click at [561, 503] on span "Taxes" at bounding box center [557, 498] width 40 height 16
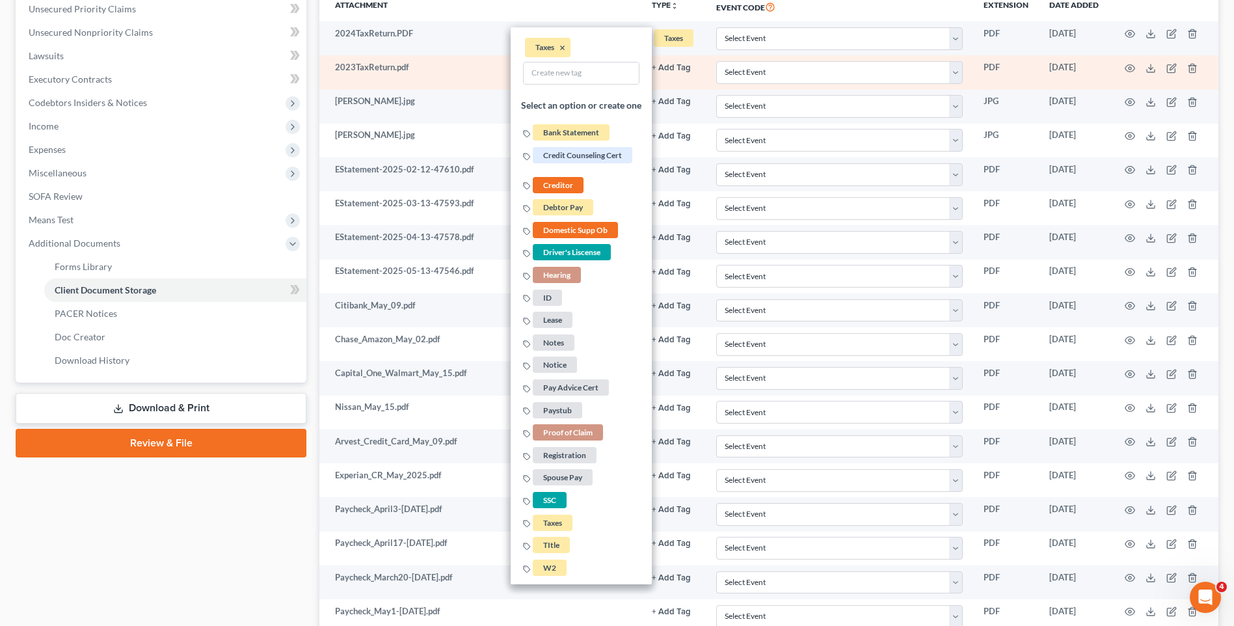
click at [663, 71] on button "+ Add Tag" at bounding box center [671, 68] width 39 height 8
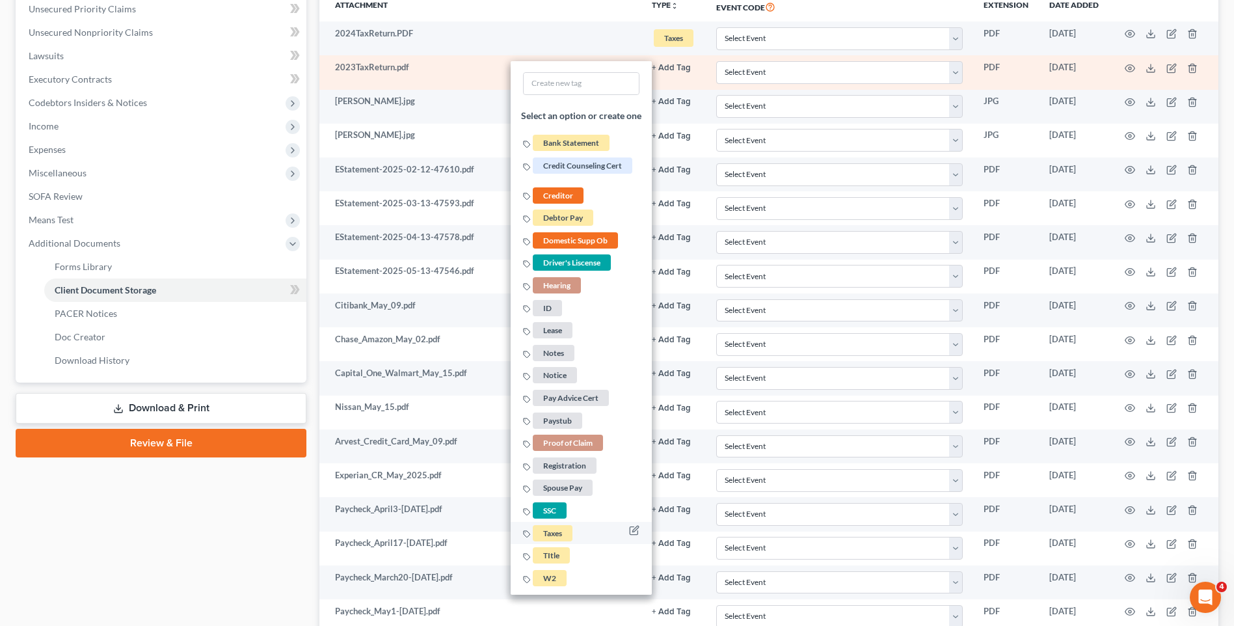
click at [551, 534] on span "Taxes" at bounding box center [553, 533] width 40 height 16
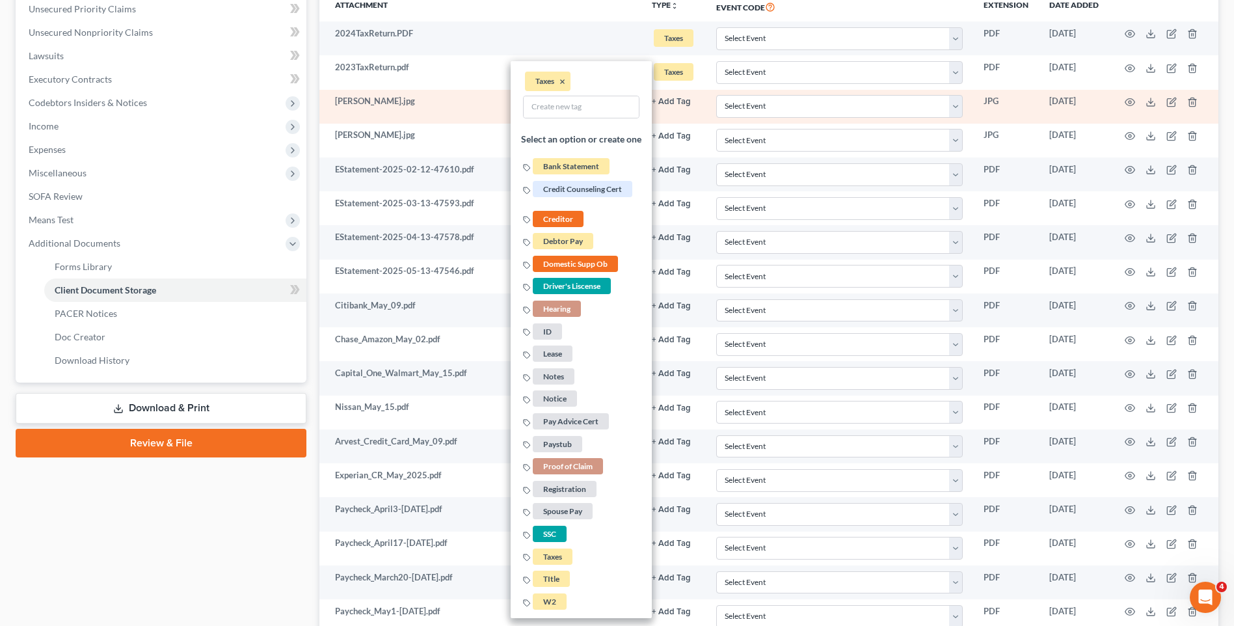
click at [673, 103] on button "+ Add Tag" at bounding box center [671, 102] width 39 height 8
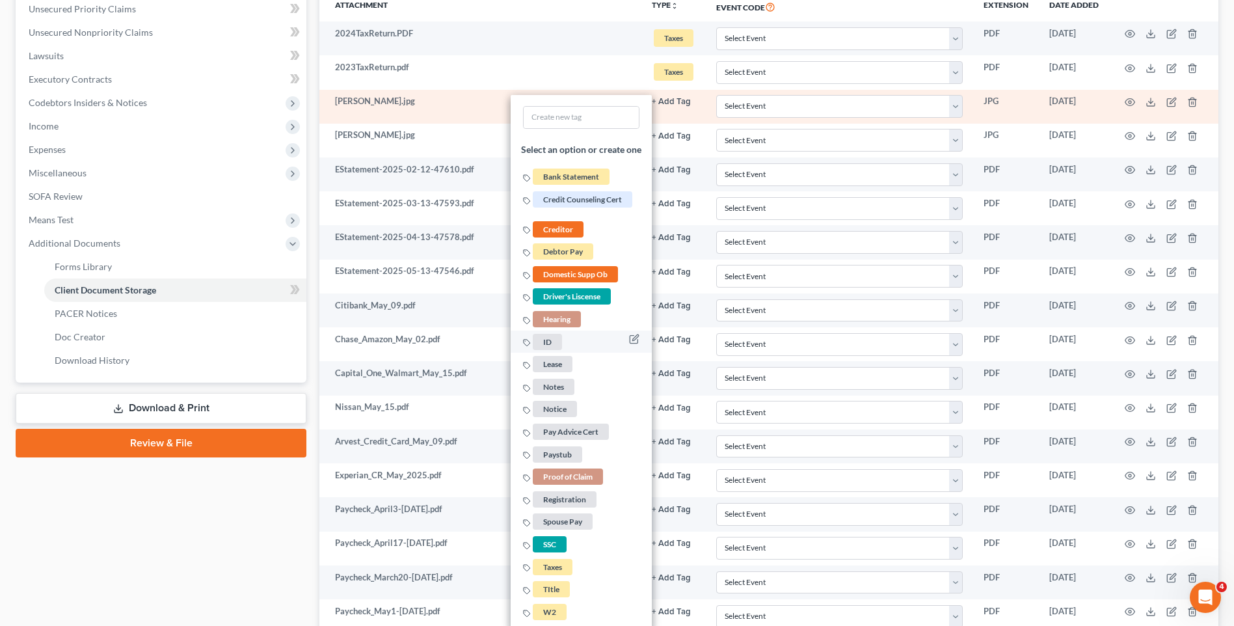
click at [554, 341] on span "ID" at bounding box center [547, 342] width 29 height 16
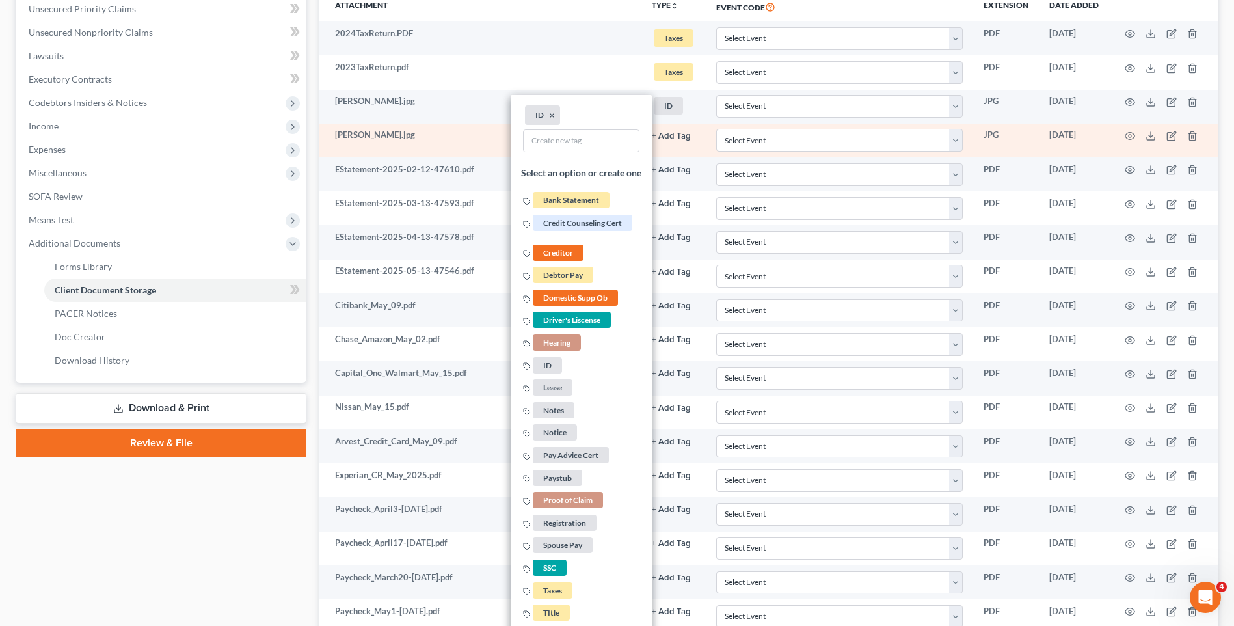
click at [667, 137] on button "+ Add Tag" at bounding box center [671, 136] width 39 height 8
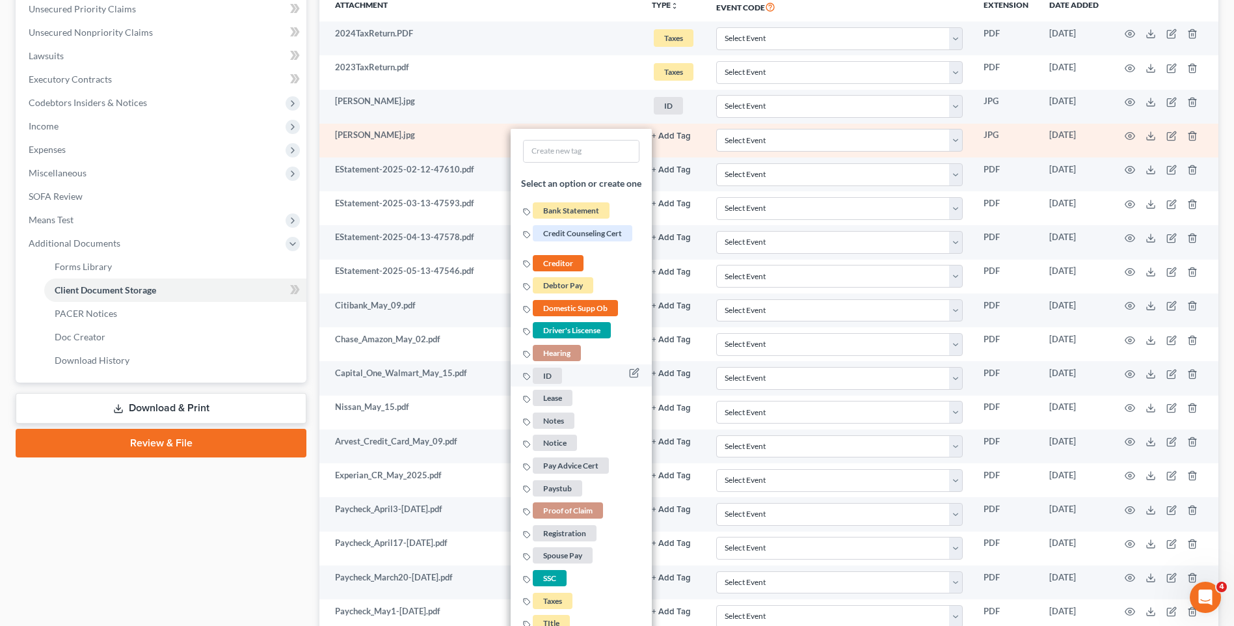
click at [543, 377] on span "ID" at bounding box center [547, 375] width 29 height 16
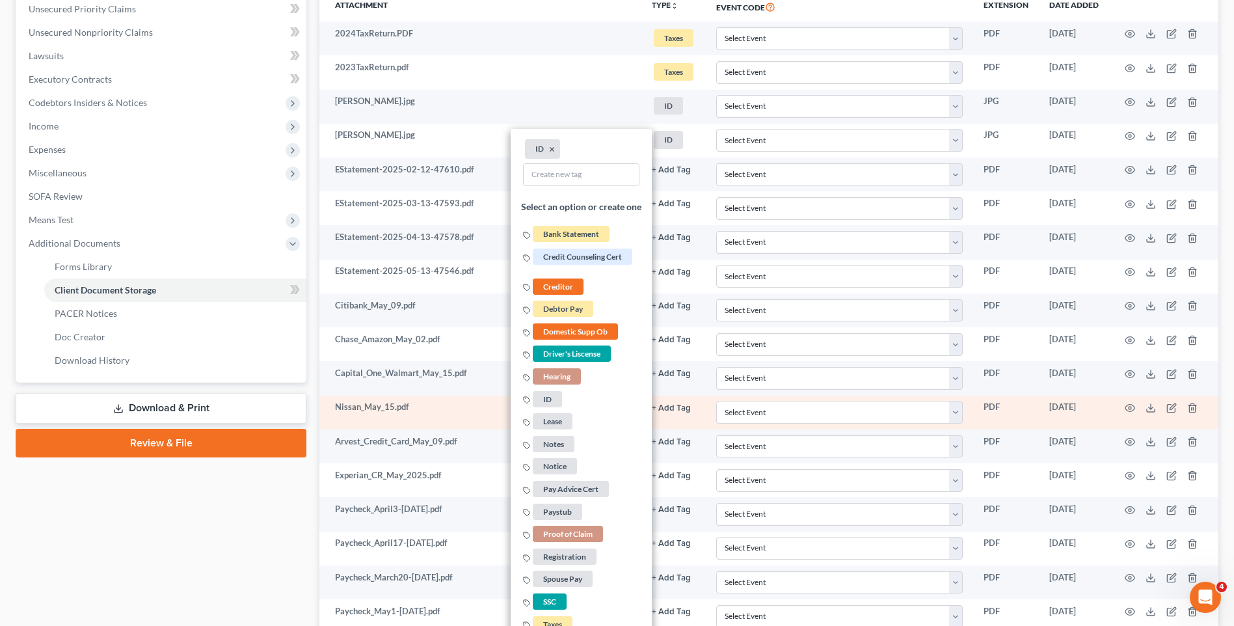
click at [442, 423] on td "Nissan_May_15.pdf" at bounding box center [479, 412] width 321 height 34
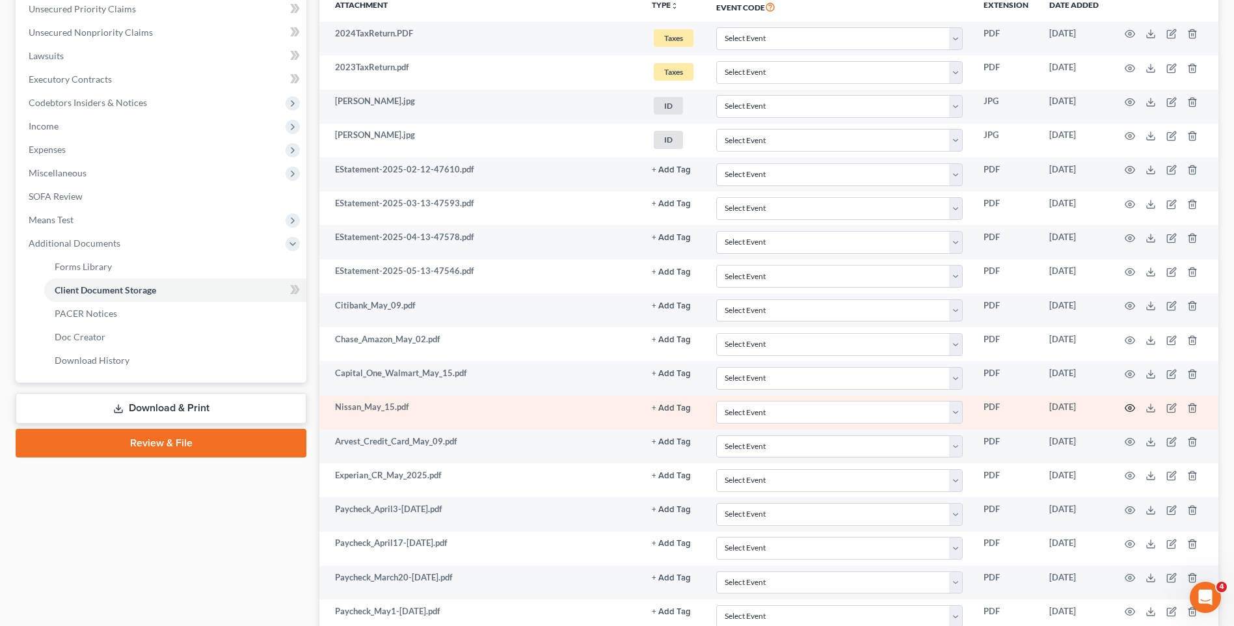
click at [1128, 406] on icon "button" at bounding box center [1129, 408] width 10 height 10
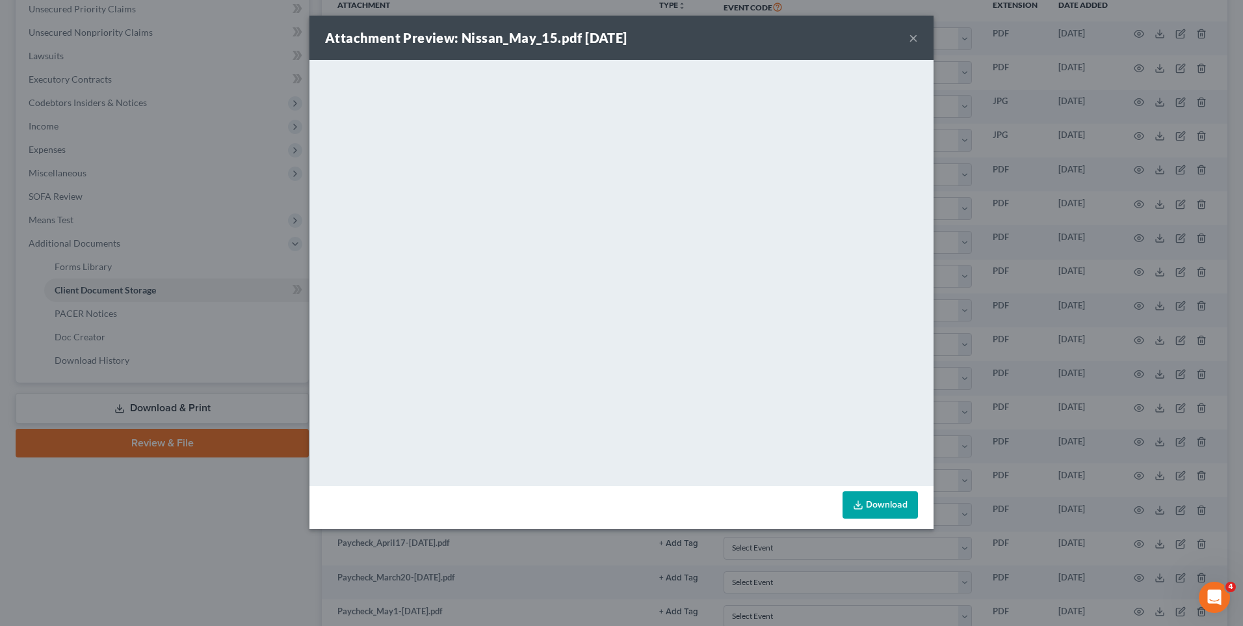
click at [913, 37] on button "×" at bounding box center [913, 38] width 9 height 16
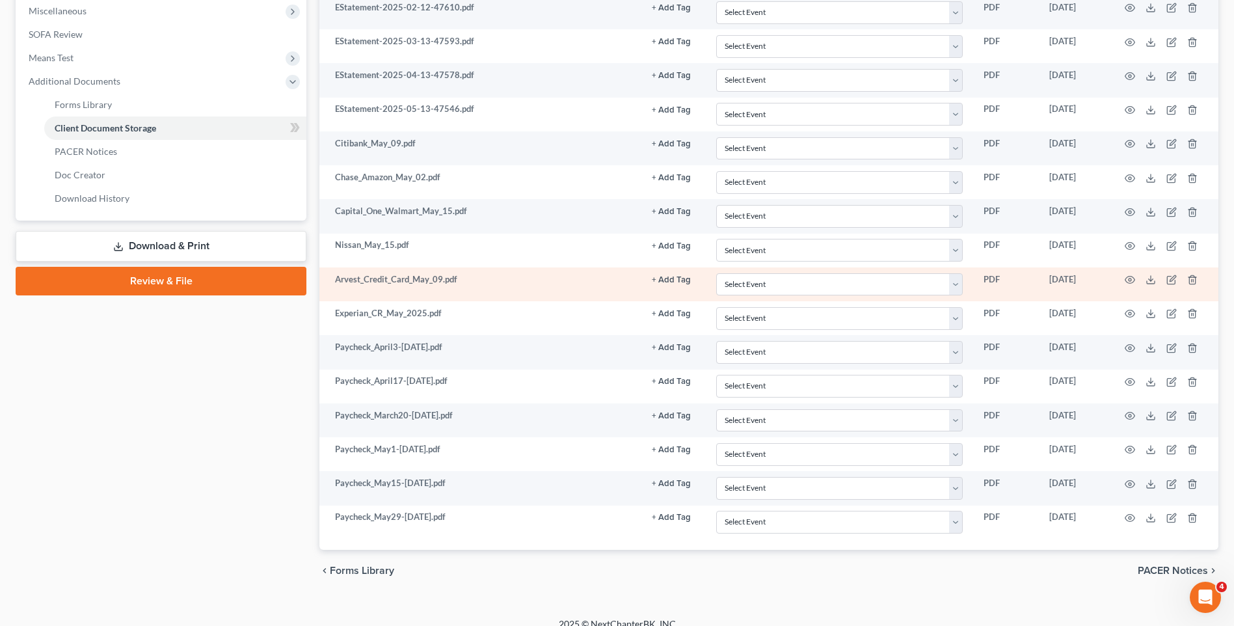
scroll to position [502, 0]
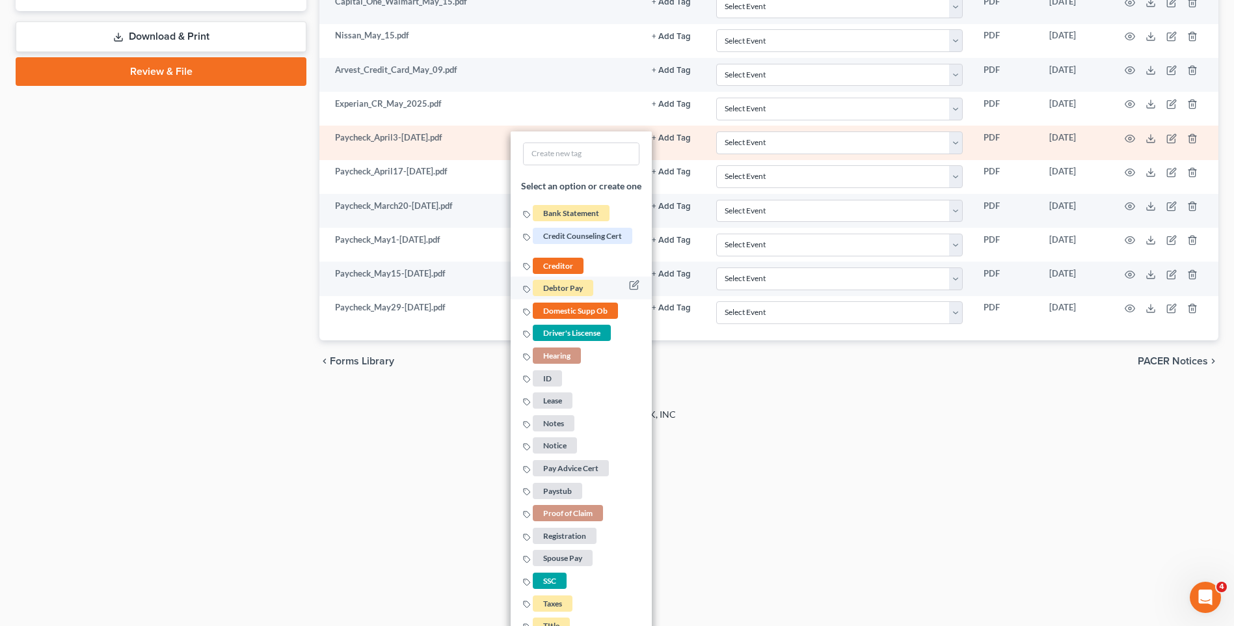
scroll to position [697, 0]
click at [577, 487] on span "Paystub" at bounding box center [557, 490] width 49 height 16
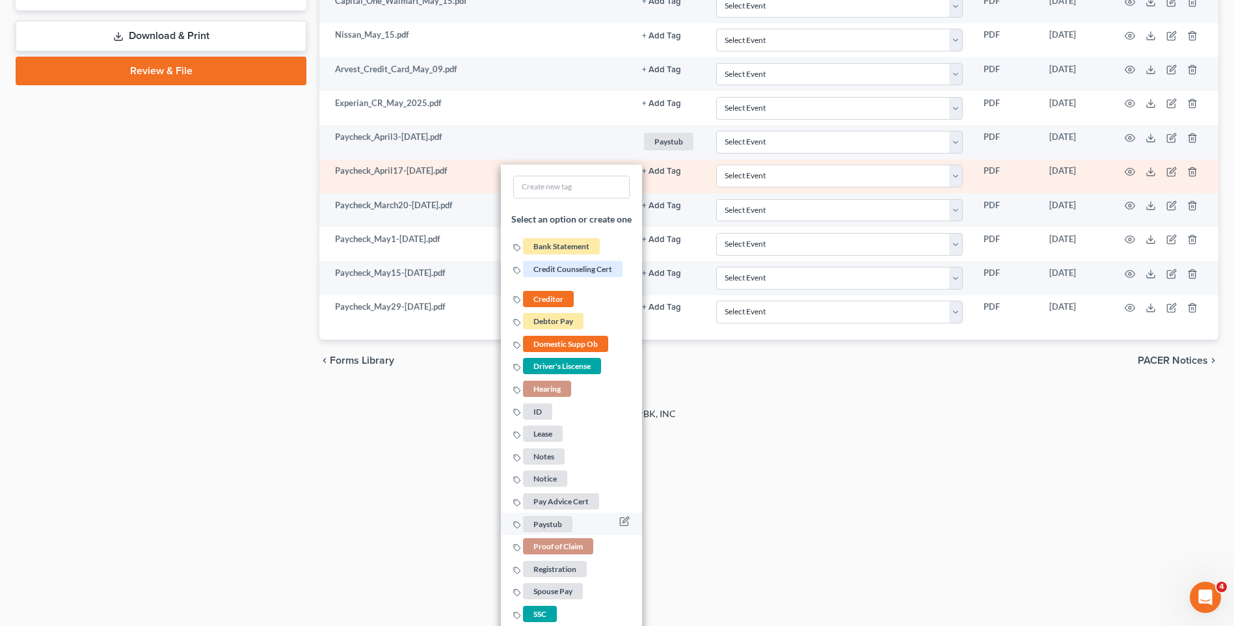
click at [562, 522] on span "Paystub" at bounding box center [547, 524] width 49 height 16
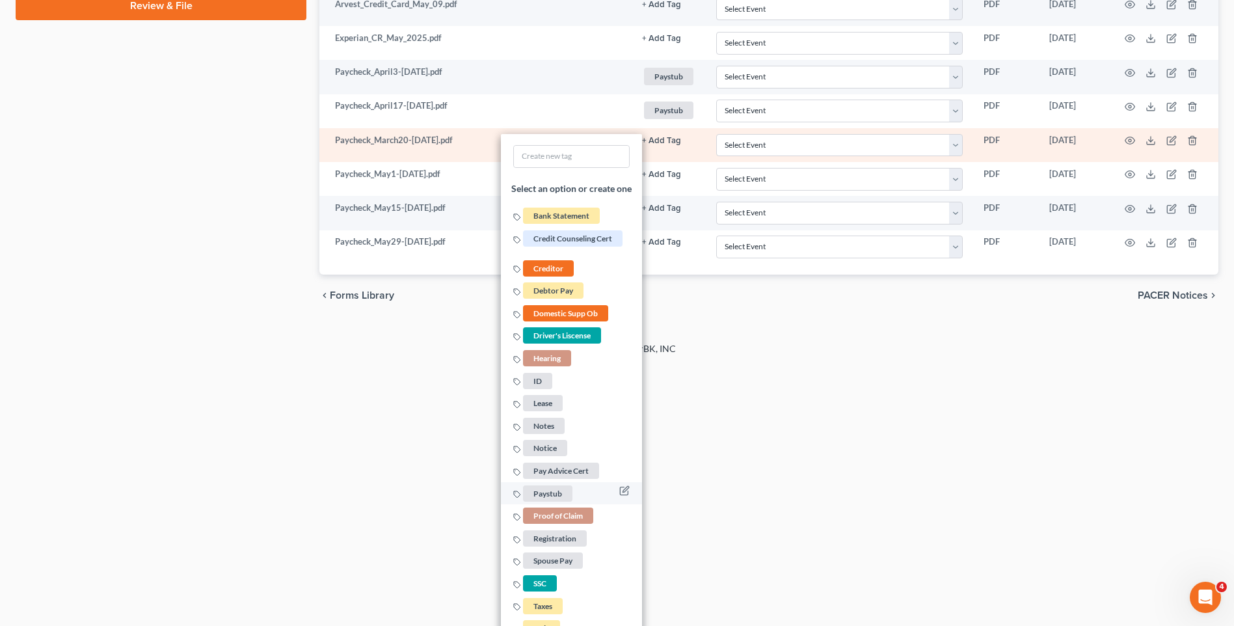
scroll to position [803, 0]
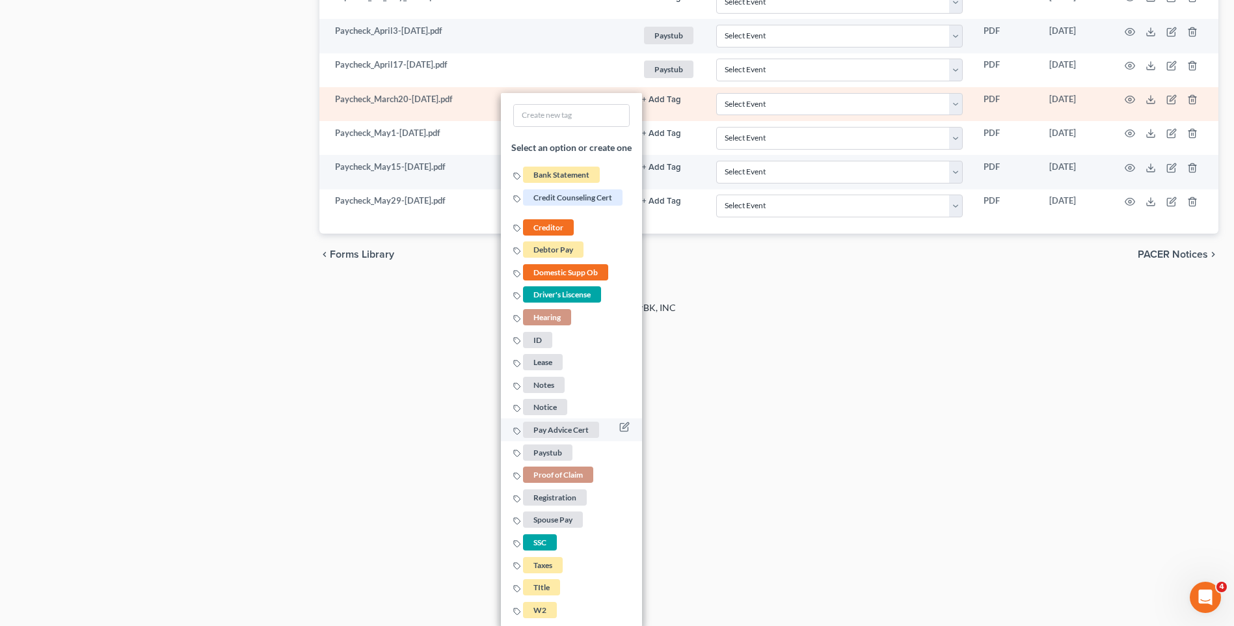
click at [561, 451] on span "Paystub" at bounding box center [547, 452] width 49 height 16
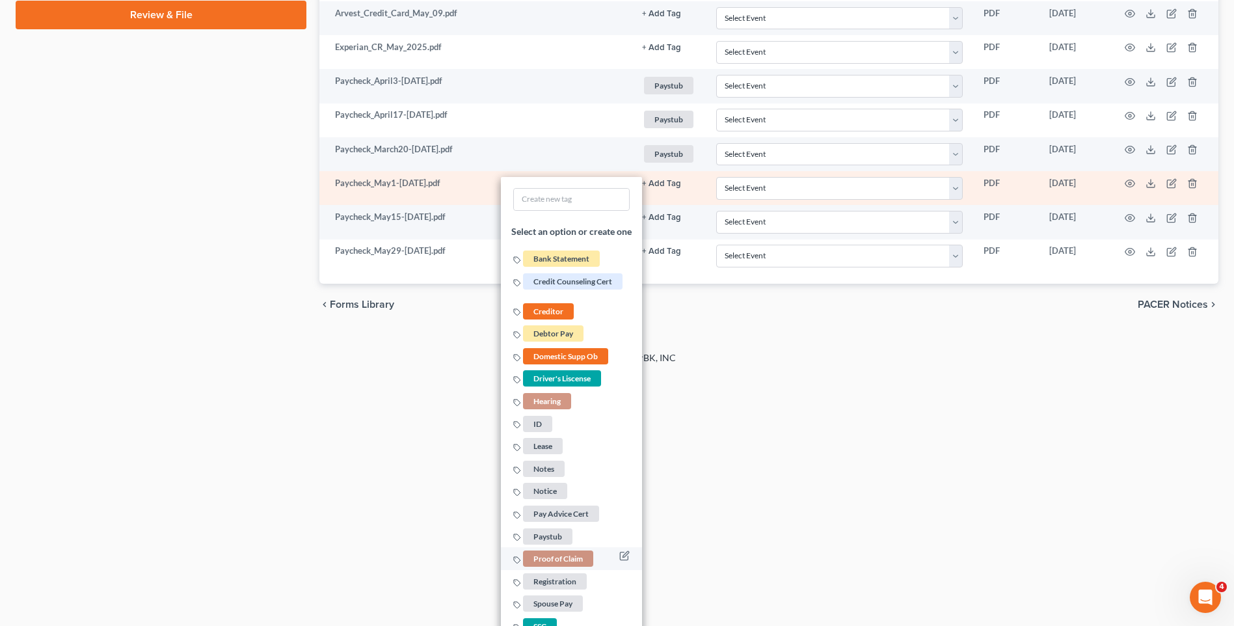
scroll to position [762, 0]
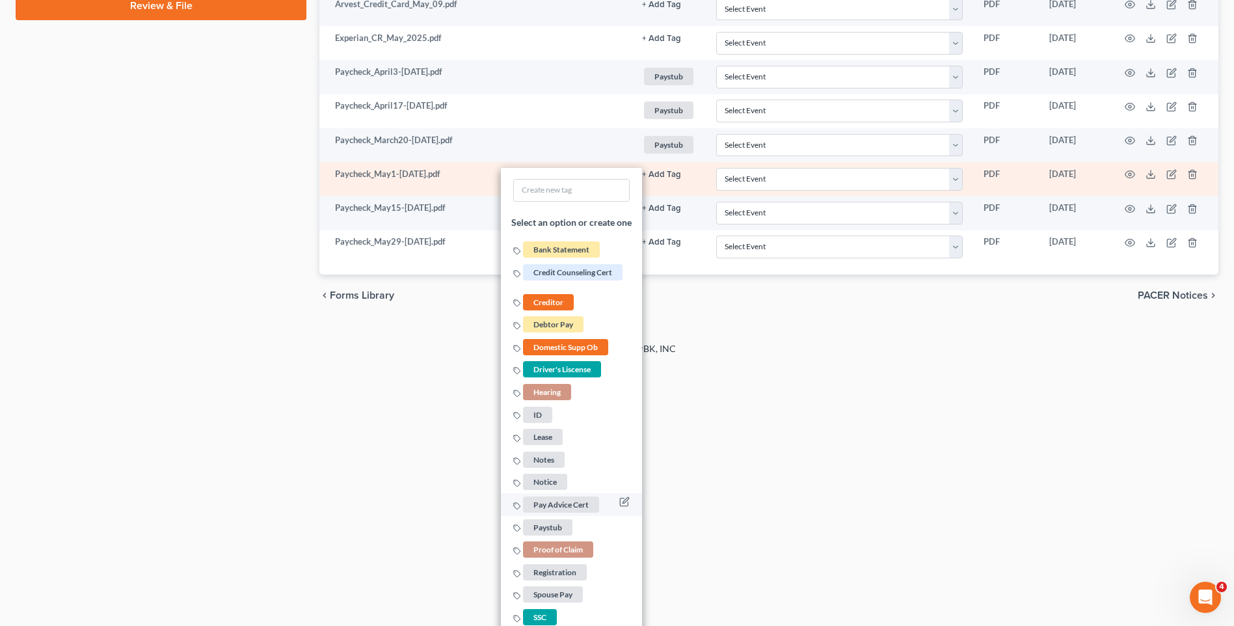
click at [561, 531] on span "Paystub" at bounding box center [547, 526] width 49 height 16
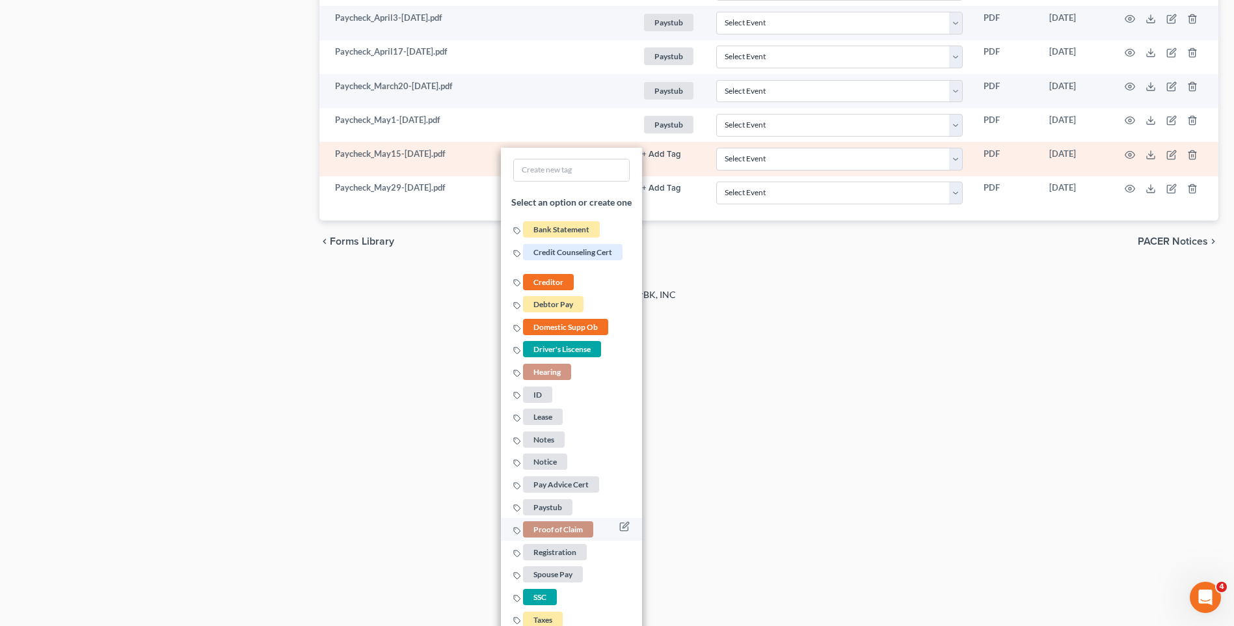
scroll to position [871, 0]
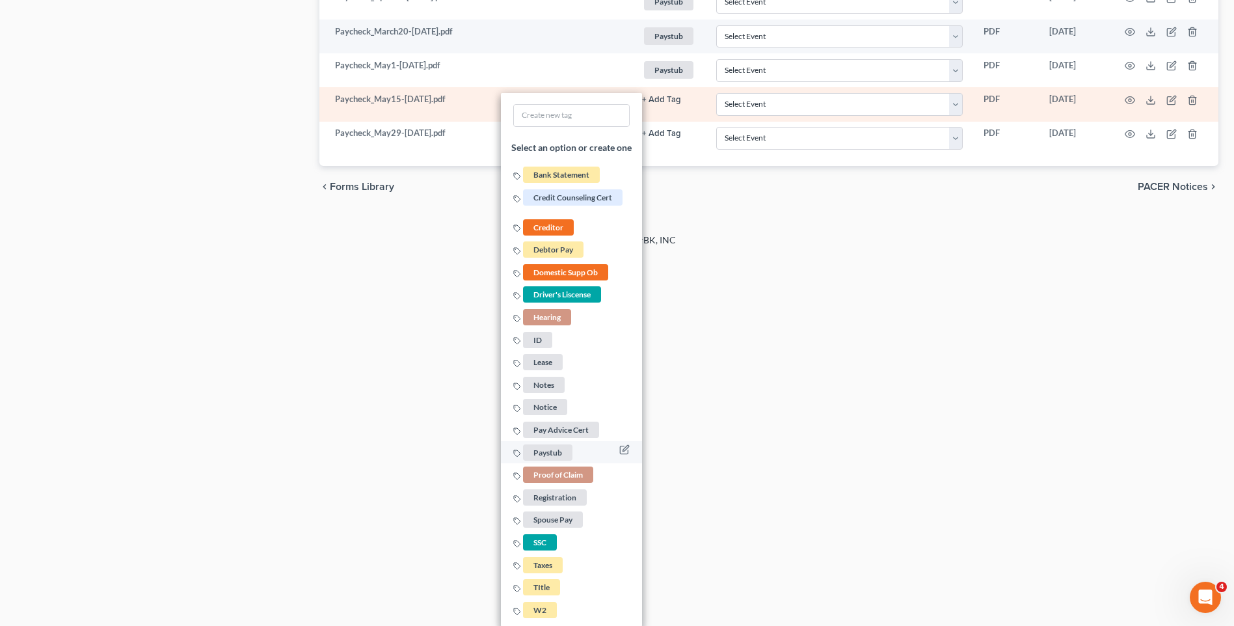
click at [572, 453] on li "Paystub" at bounding box center [571, 452] width 141 height 23
click at [559, 452] on span "Paystub" at bounding box center [547, 452] width 49 height 16
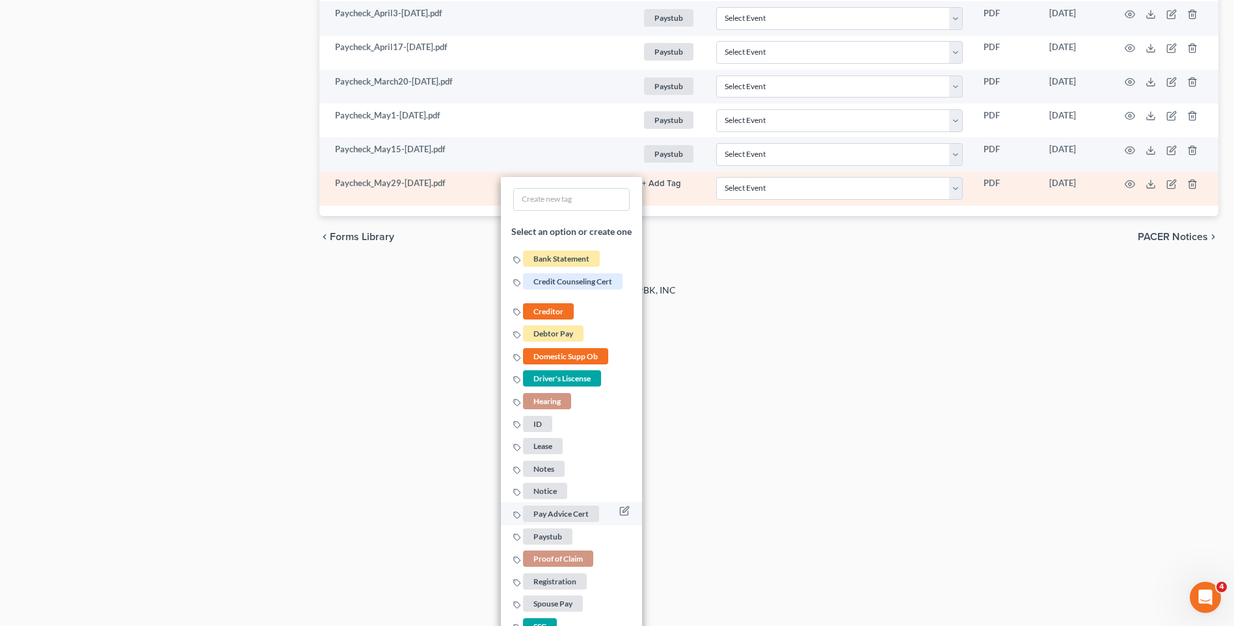
scroll to position [905, 0]
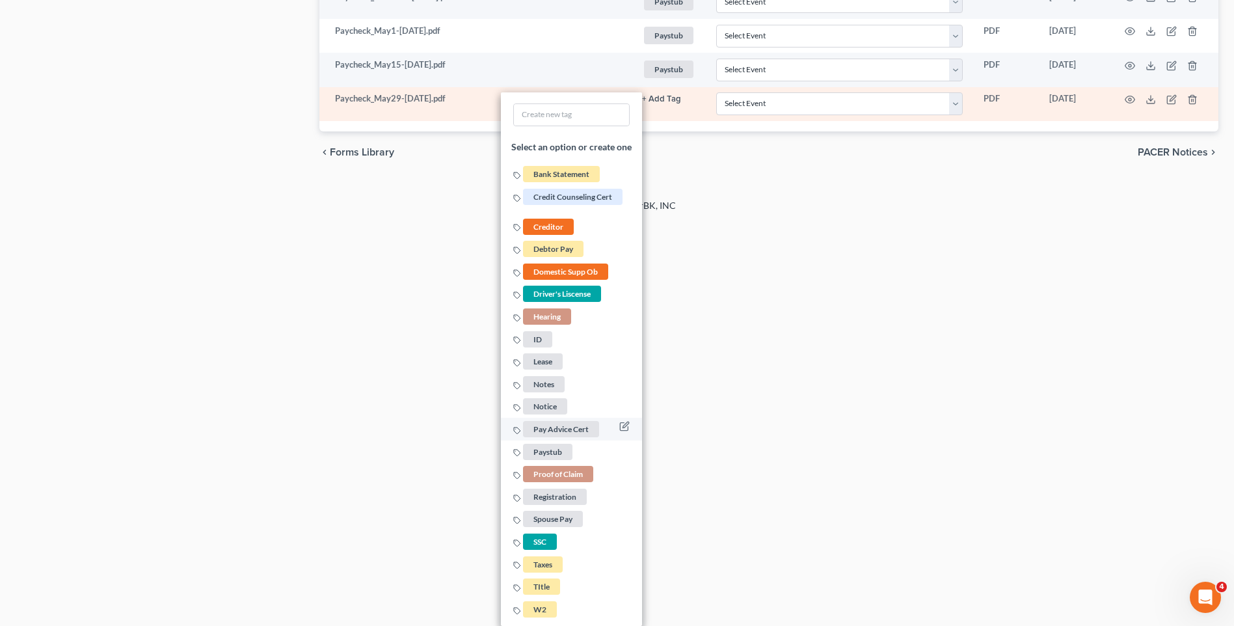
click at [549, 453] on span "Paystub" at bounding box center [547, 452] width 49 height 16
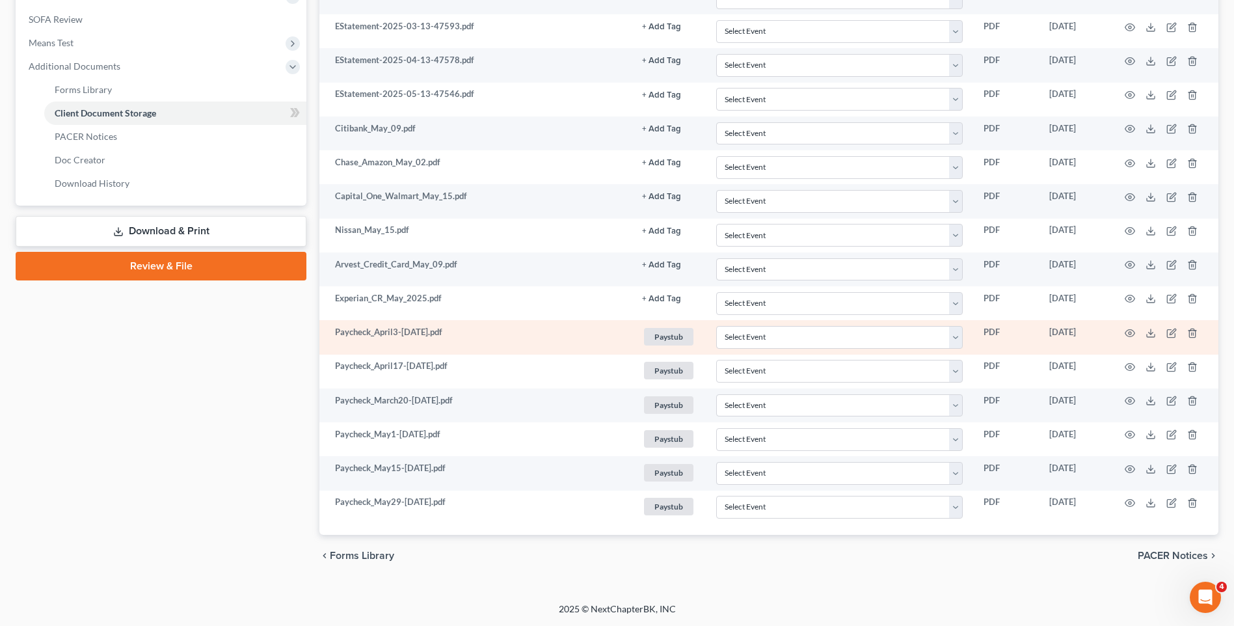
scroll to position [502, 0]
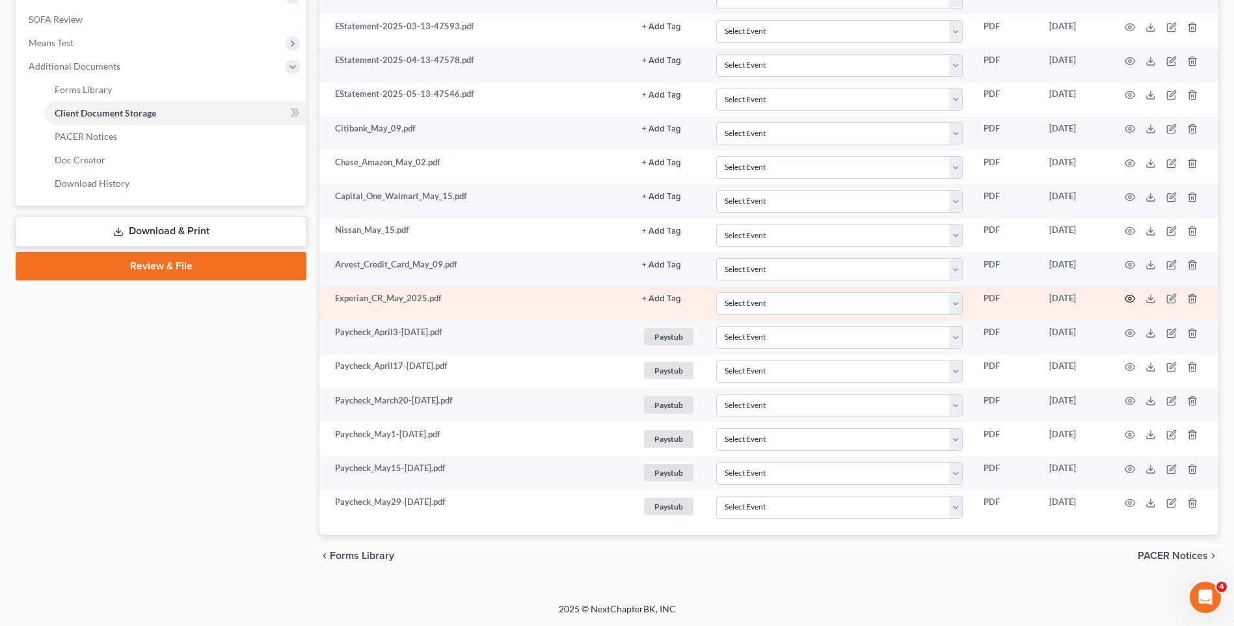
click at [1128, 301] on icon "button" at bounding box center [1129, 298] width 10 height 10
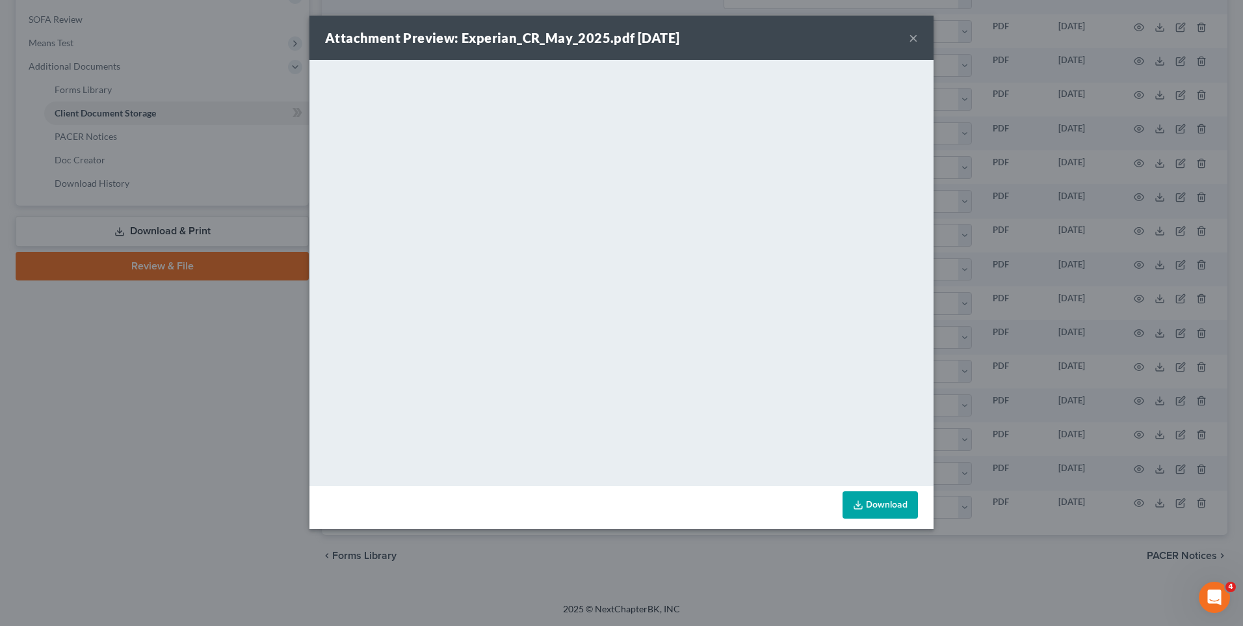
click at [1061, 246] on div "Attachment Preview: Experian_CR_May_2025.pdf [DATE] × <object ng-attr-data='[UR…" at bounding box center [621, 313] width 1243 height 626
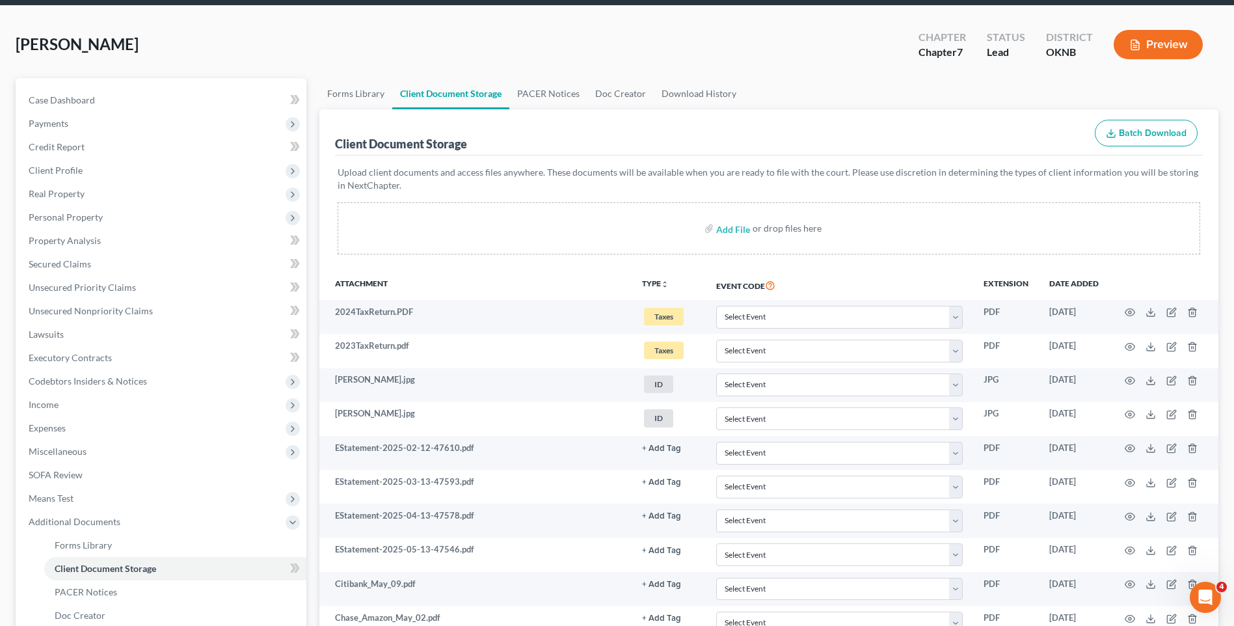
scroll to position [0, 0]
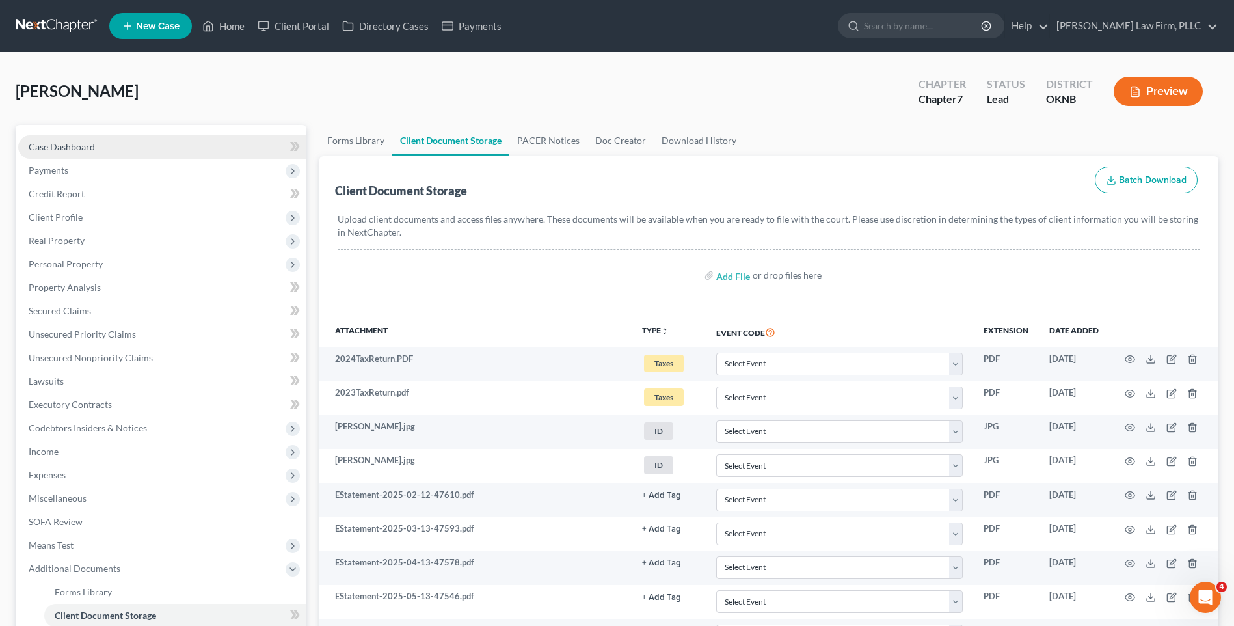
click at [181, 150] on link "Case Dashboard" at bounding box center [162, 146] width 288 height 23
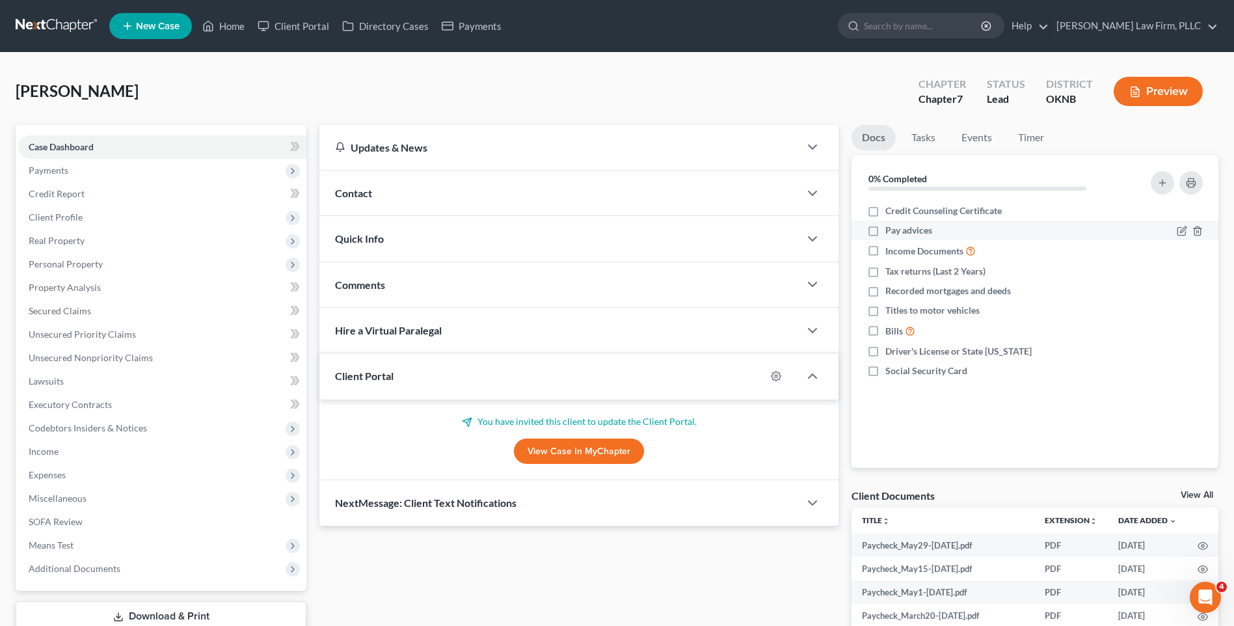
click at [885, 231] on label "Pay advices" at bounding box center [908, 230] width 47 height 13
click at [890, 231] on input "Pay advices" at bounding box center [894, 228] width 8 height 8
checkbox input "true"
click at [885, 271] on label "Tax returns (Last 2 Years)" at bounding box center [935, 271] width 100 height 13
click at [890, 271] on input "Tax returns (Last 2 Years)" at bounding box center [894, 269] width 8 height 8
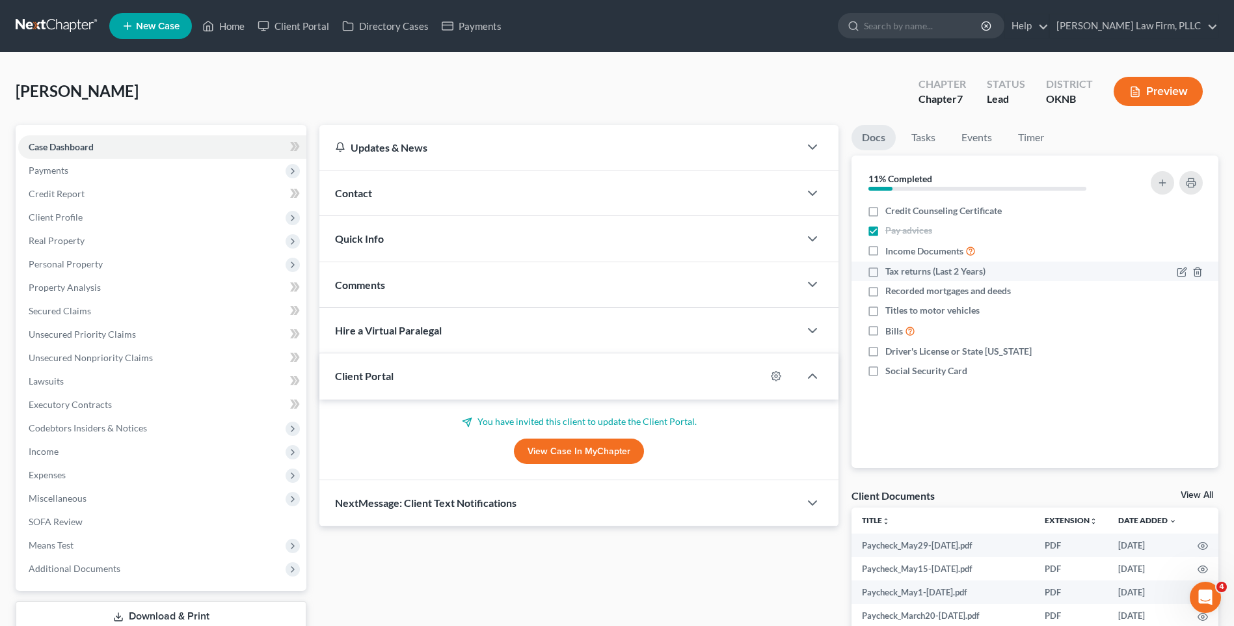
checkbox input "true"
click at [885, 348] on label "Driver's License or State [US_STATE]" at bounding box center [958, 351] width 146 height 13
click at [890, 348] on input "Driver's License or State [US_STATE]" at bounding box center [894, 349] width 8 height 8
checkbox input "true"
click at [762, 89] on div "[PERSON_NAME] Upgraded Chapter Chapter 7 Status Lead District OKNB Preview" at bounding box center [617, 96] width 1202 height 57
